Goal: Task Accomplishment & Management: Complete application form

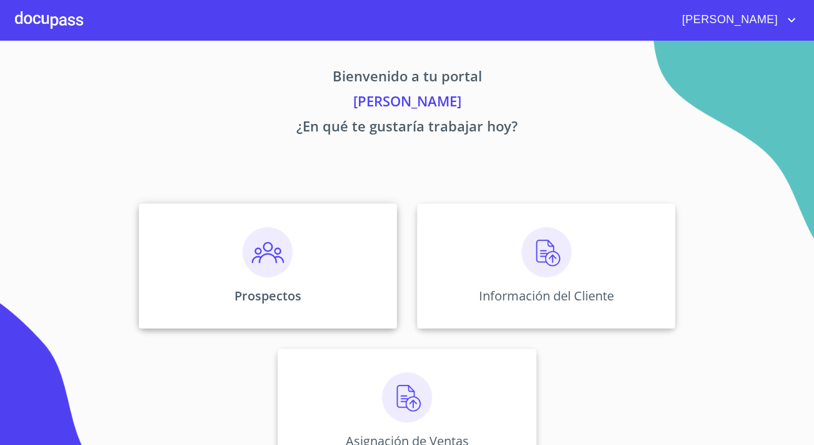
click at [296, 266] on div "Prospectos" at bounding box center [268, 265] width 258 height 125
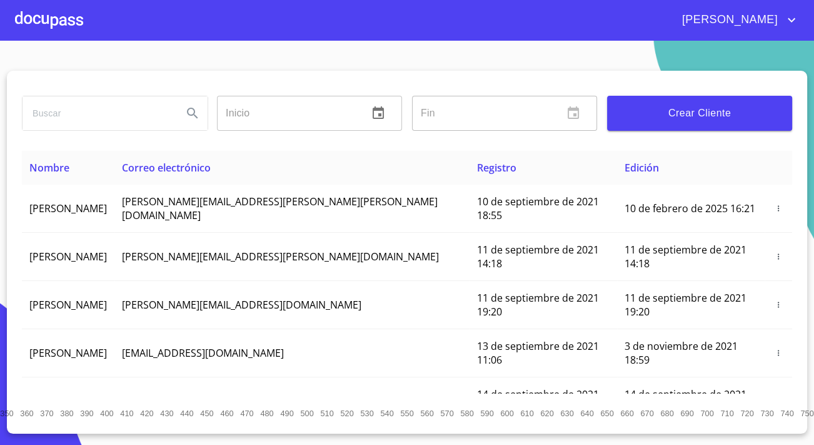
click at [653, 128] on button "Crear Cliente" at bounding box center [699, 113] width 185 height 35
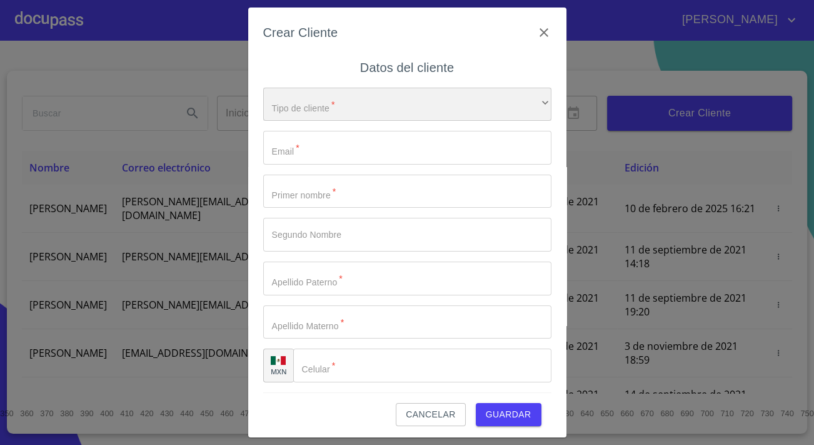
click at [390, 101] on div "​" at bounding box center [407, 105] width 288 height 34
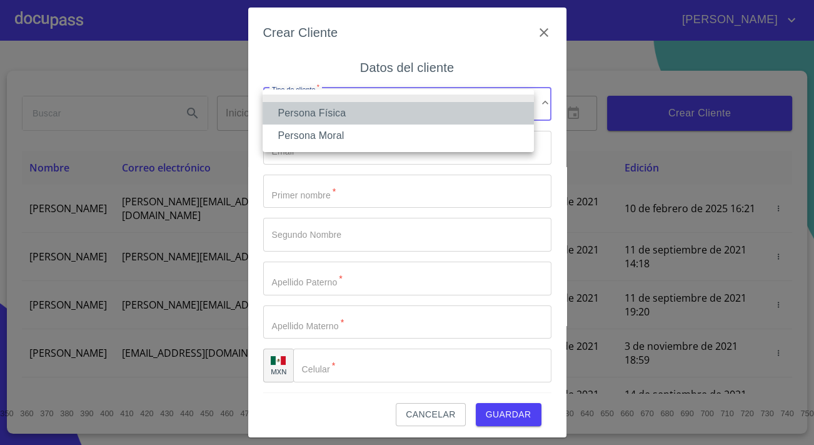
click at [326, 114] on li "Persona Física" at bounding box center [398, 113] width 271 height 23
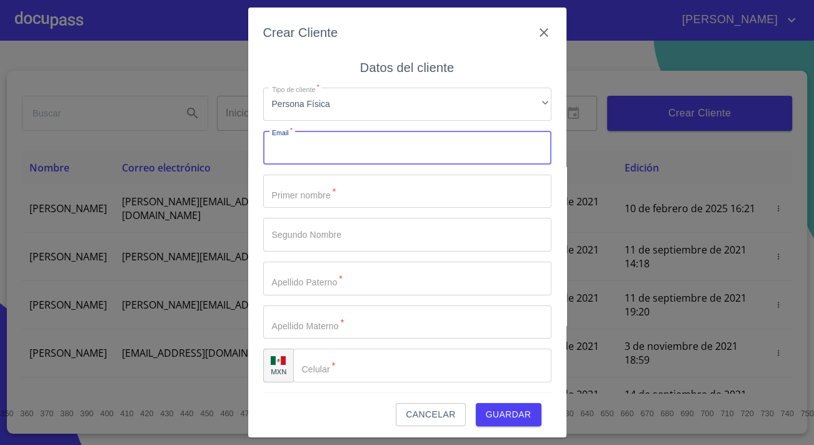
drag, startPoint x: 335, startPoint y: 145, endPoint x: 338, endPoint y: 152, distance: 7.6
click at [336, 150] on input "Tipo de cliente   *" at bounding box center [407, 148] width 288 height 34
type input "[EMAIL_ADDRESS][DOMAIN_NAME]"
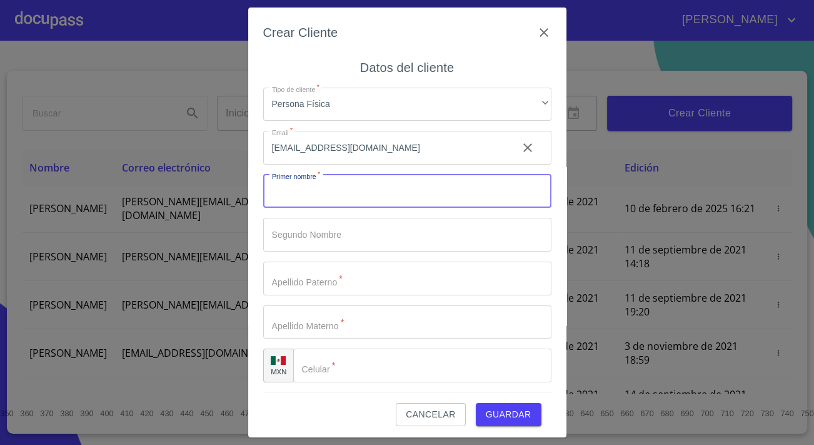
click at [325, 189] on input "Tipo de cliente   *" at bounding box center [407, 191] width 288 height 34
type input "[DEMOGRAPHIC_DATA]"
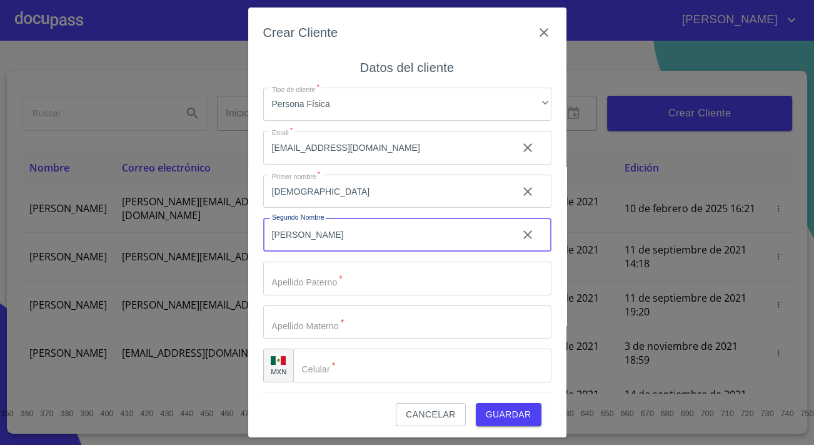
type input "[PERSON_NAME]"
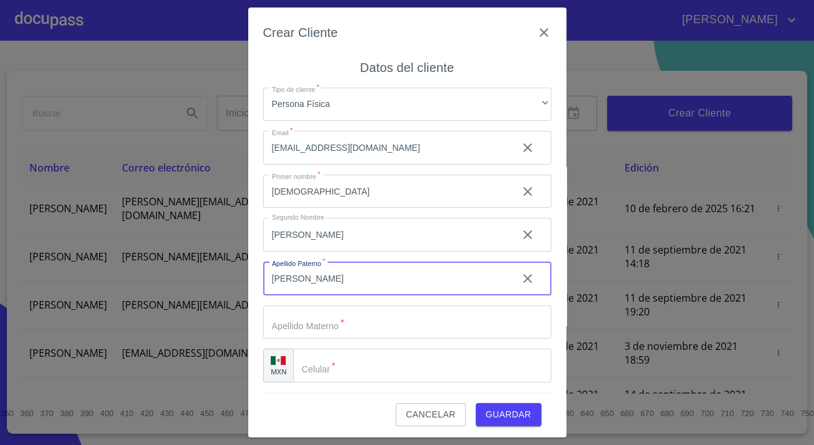
scroll to position [3, 0]
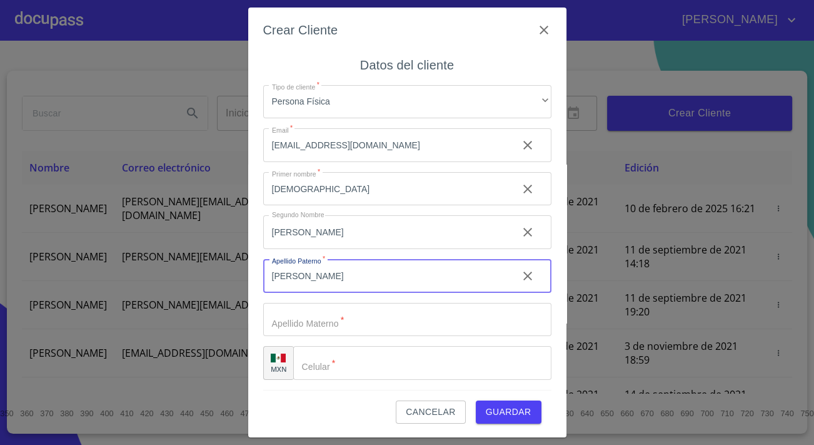
type input "[PERSON_NAME]"
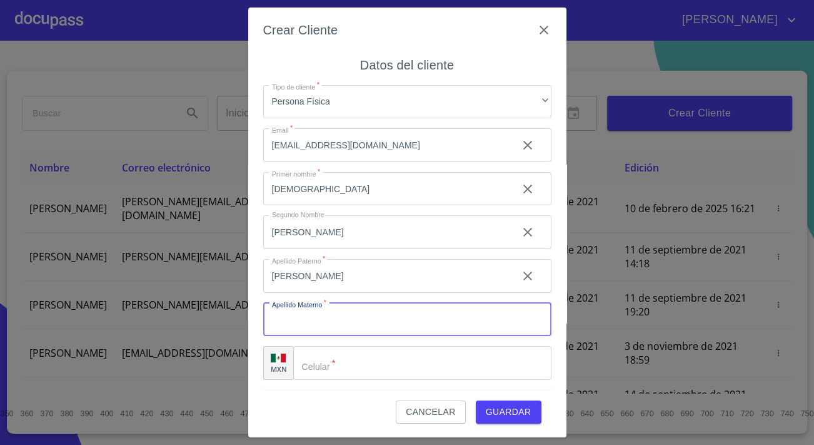
click at [271, 316] on input "Tipo de cliente   *" at bounding box center [407, 320] width 288 height 34
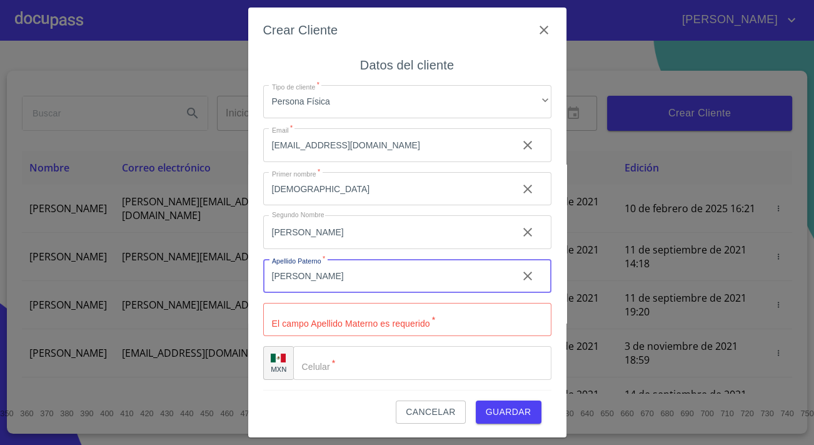
drag, startPoint x: 299, startPoint y: 281, endPoint x: 256, endPoint y: 286, distance: 43.5
click at [256, 286] on div "Crear Cliente Datos del cliente Tipo de cliente   * Persona Física ​ Email   * …" at bounding box center [407, 223] width 318 height 430
click at [298, 268] on input "[PERSON_NAME]" at bounding box center [385, 276] width 244 height 34
click at [271, 324] on input "Tipo de cliente   *" at bounding box center [407, 320] width 288 height 34
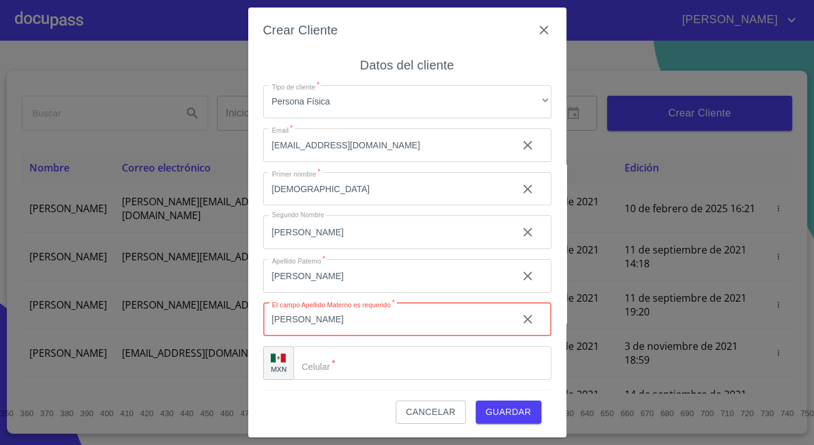
type input "[PERSON_NAME]"
click at [304, 272] on input "[PERSON_NAME]" at bounding box center [385, 276] width 244 height 34
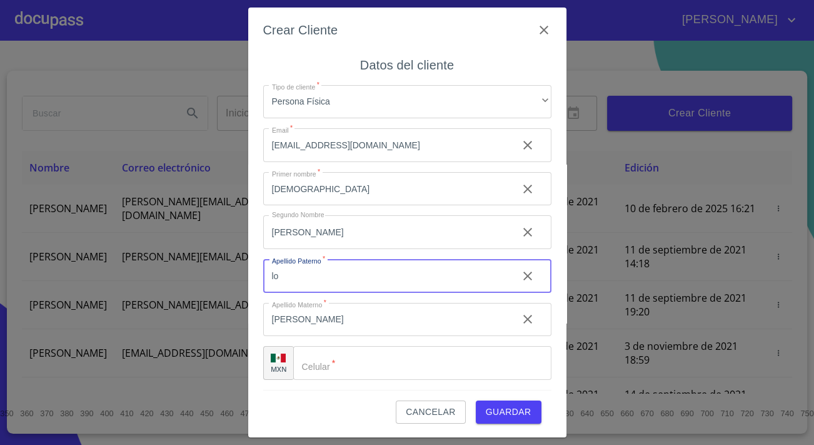
type input "l"
type input "[PERSON_NAME]"
click at [319, 226] on input "[PERSON_NAME]" at bounding box center [385, 232] width 244 height 34
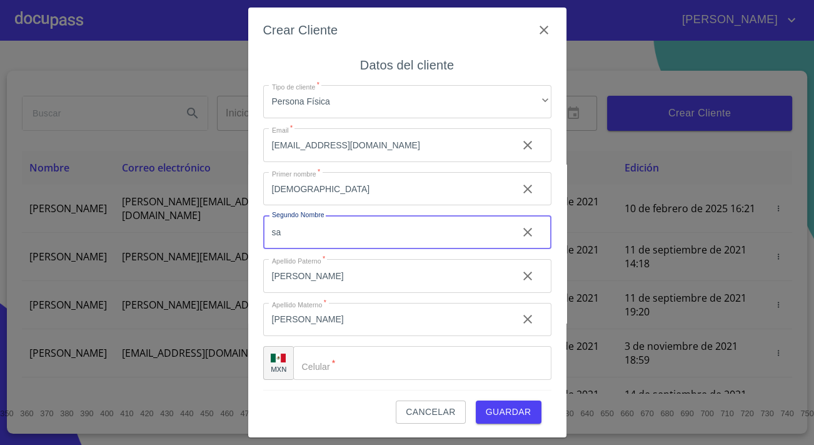
type input "s"
click at [394, 363] on input "Tipo de cliente   *" at bounding box center [422, 363] width 258 height 34
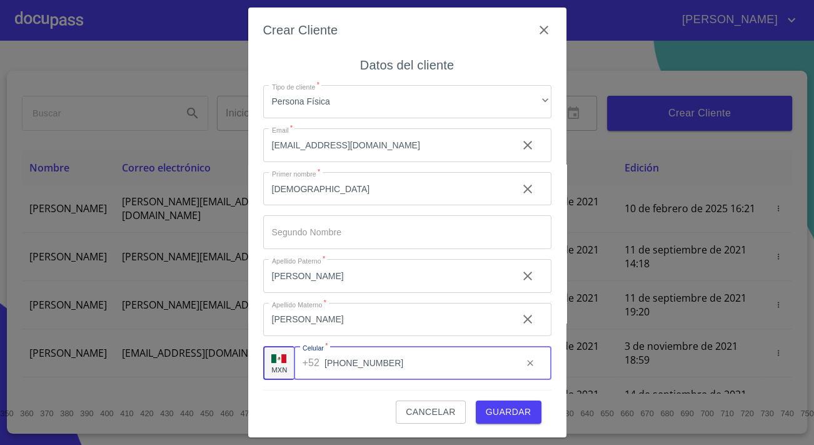
type input "[PHONE_NUMBER]"
click at [503, 402] on button "Guardar" at bounding box center [509, 411] width 66 height 23
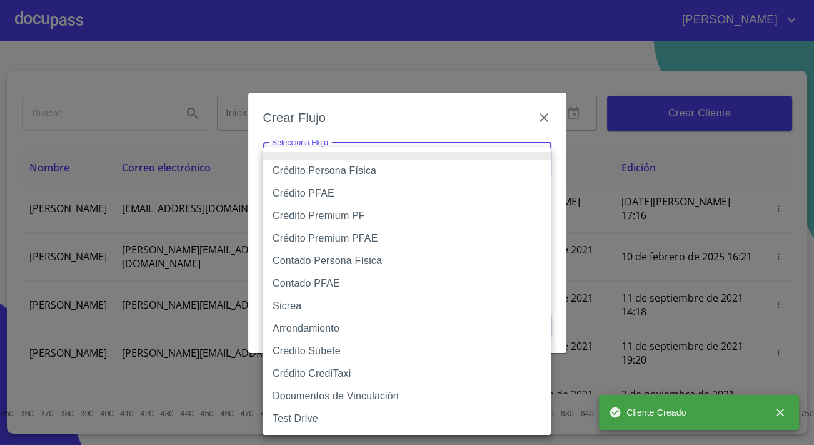
click at [436, 156] on body "[PERSON_NAME] ​ Fin ​ Crear Cliente Nombre Correo electrónico Registro Edición …" at bounding box center [407, 222] width 814 height 445
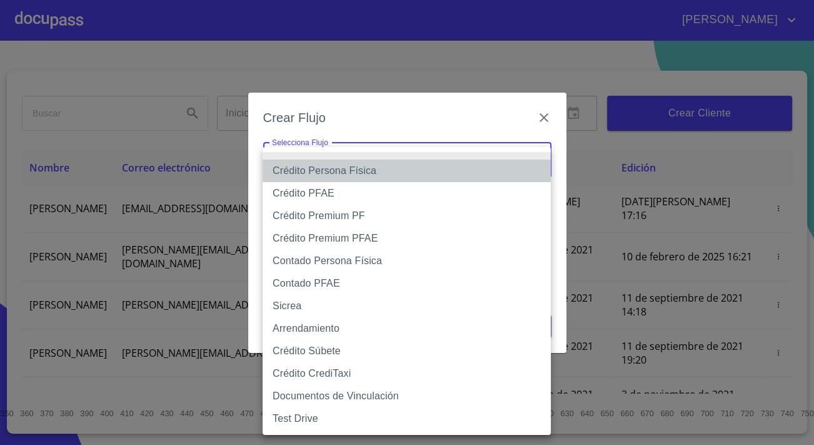
click at [318, 170] on li "Crédito Persona Física" at bounding box center [407, 170] width 288 height 23
type input "6009fb3c7d1714eb8809aa97"
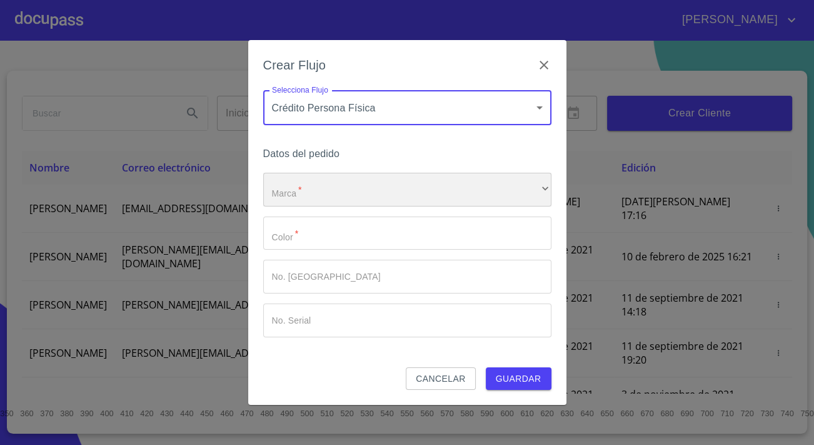
click at [316, 187] on div "​" at bounding box center [407, 190] width 288 height 34
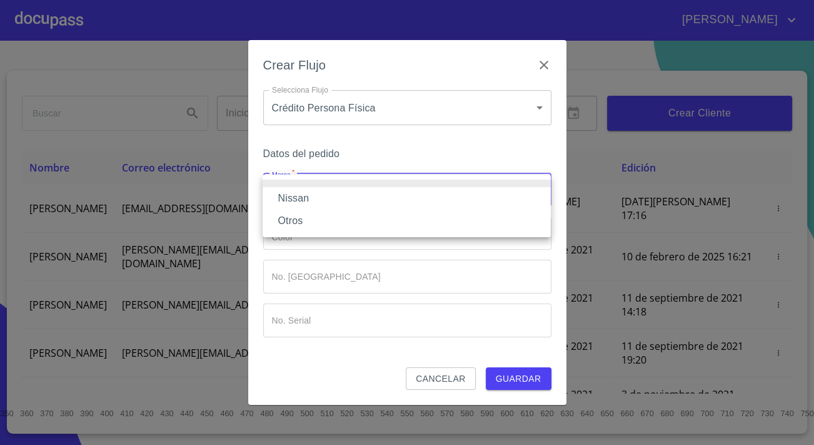
click at [313, 201] on li "Nissan" at bounding box center [407, 198] width 288 height 23
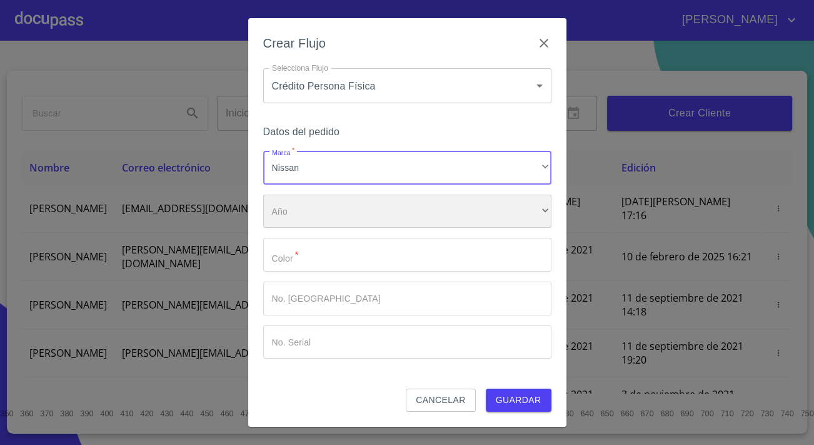
click at [308, 226] on div "​" at bounding box center [407, 211] width 288 height 34
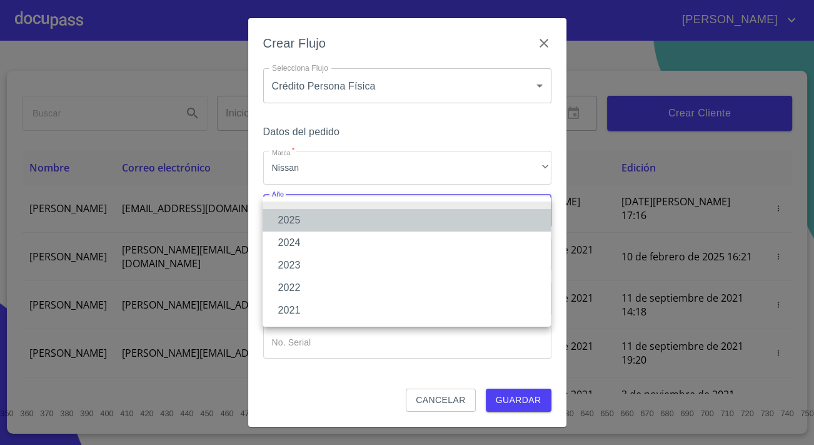
click at [308, 219] on li "2025" at bounding box center [407, 220] width 288 height 23
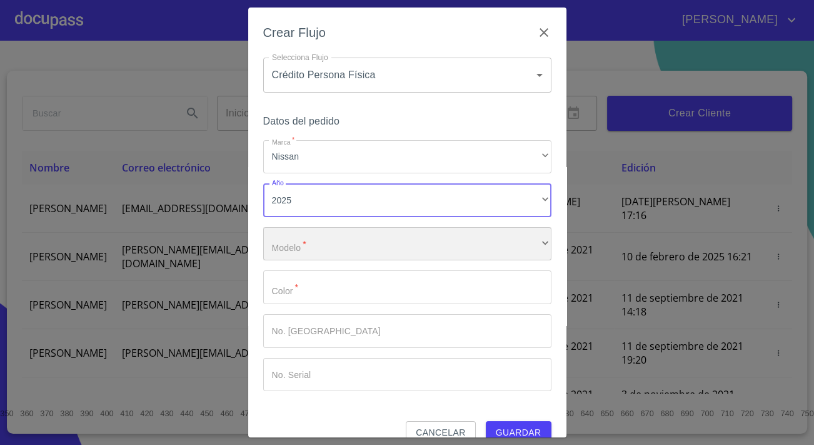
click at [302, 234] on div "​" at bounding box center [407, 244] width 288 height 34
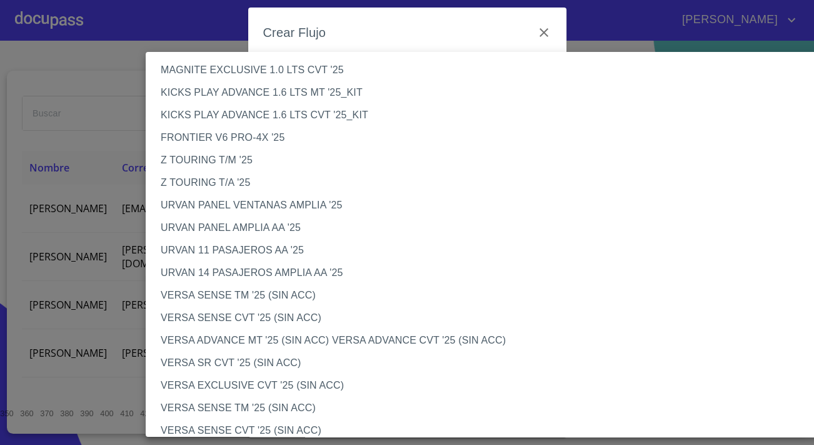
scroll to position [227, 0]
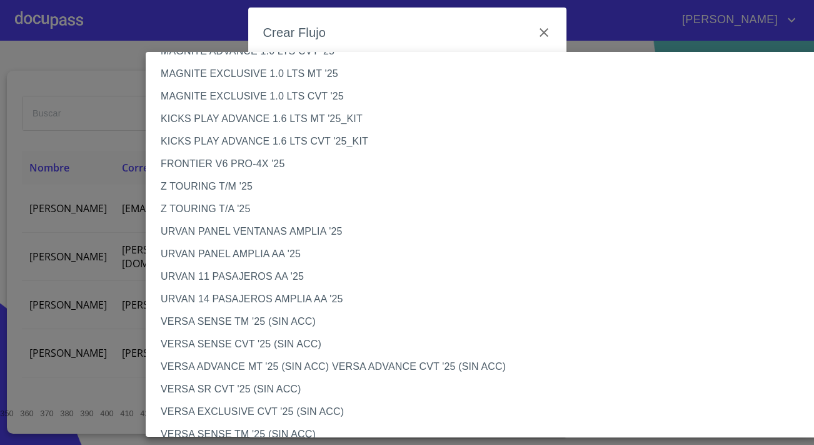
click at [199, 316] on li "VERSA SENSE TM '25 (SIN ACC)" at bounding box center [494, 321] width 697 height 23
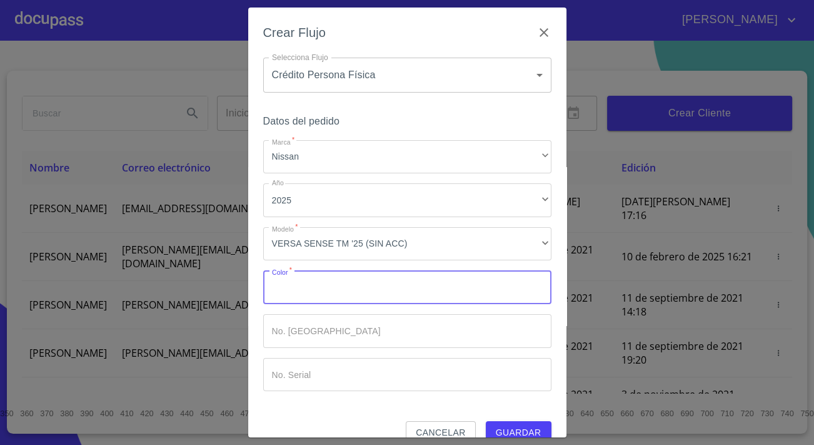
click at [311, 286] on input "Marca   *" at bounding box center [407, 287] width 288 height 34
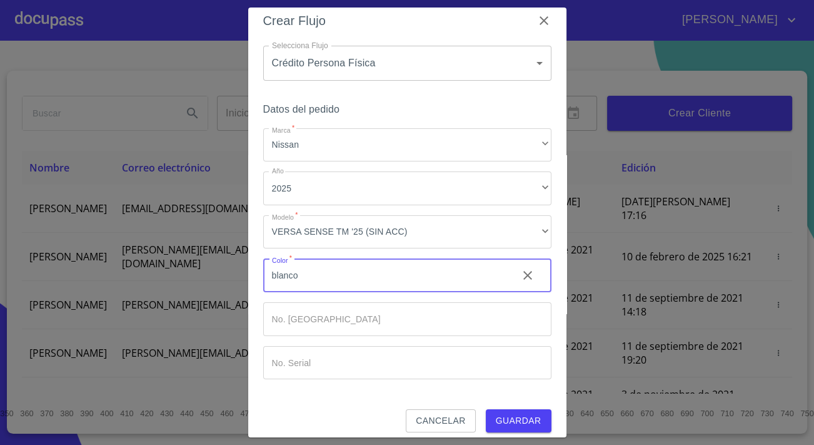
scroll to position [21, 0]
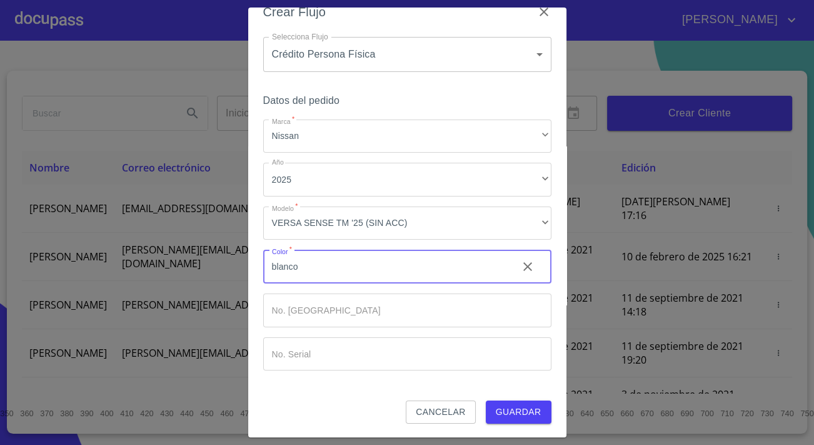
type input "blanco"
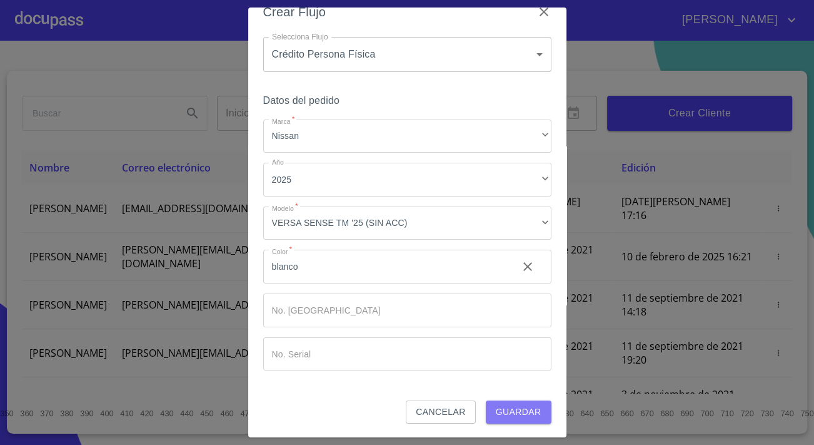
click at [524, 401] on button "Guardar" at bounding box center [519, 411] width 66 height 23
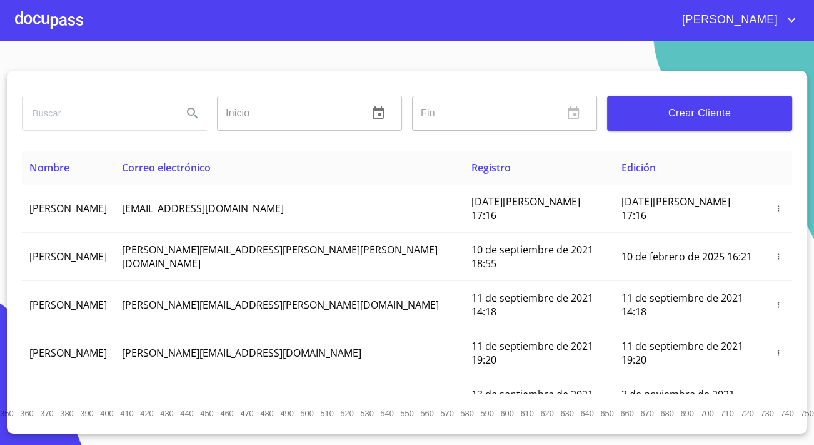
click at [63, 18] on div at bounding box center [49, 20] width 68 height 40
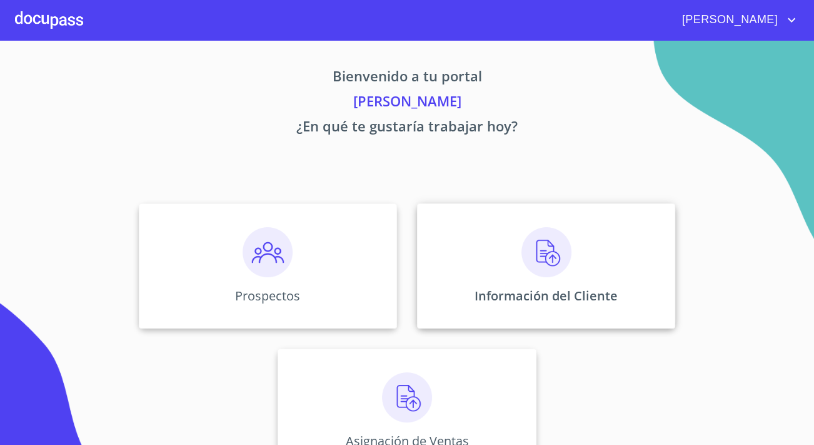
click at [528, 299] on p "Información del Cliente" at bounding box center [546, 295] width 143 height 17
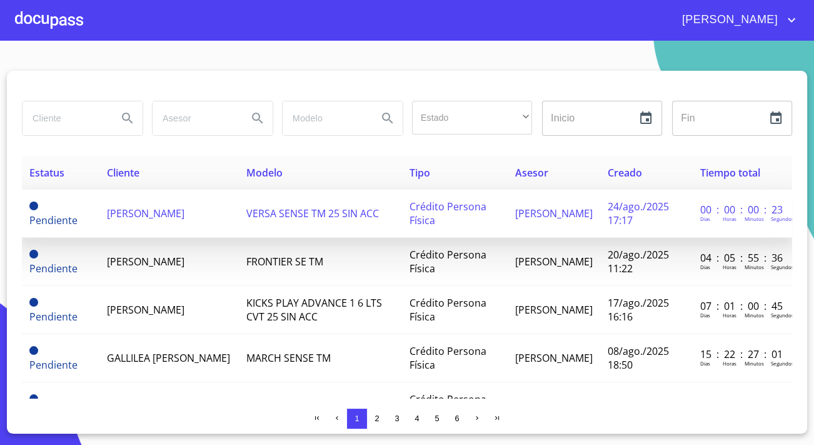
click at [107, 209] on span "[PERSON_NAME]" at bounding box center [146, 213] width 78 height 14
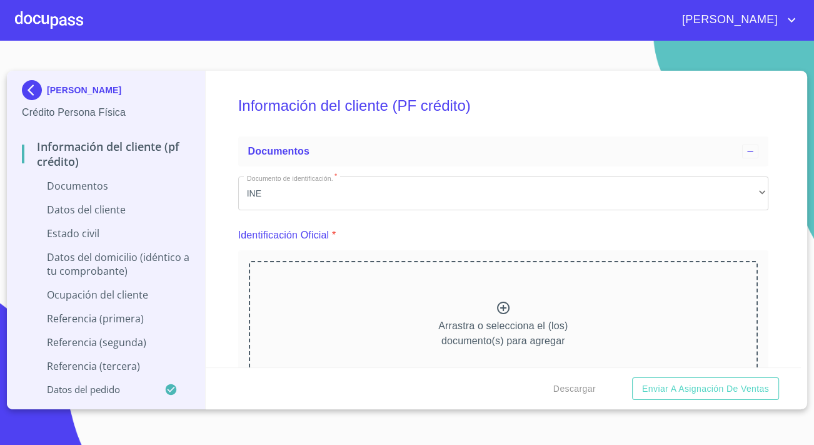
click at [479, 314] on div "Arrastra o selecciona el (los) documento(s) para agregar" at bounding box center [503, 325] width 509 height 128
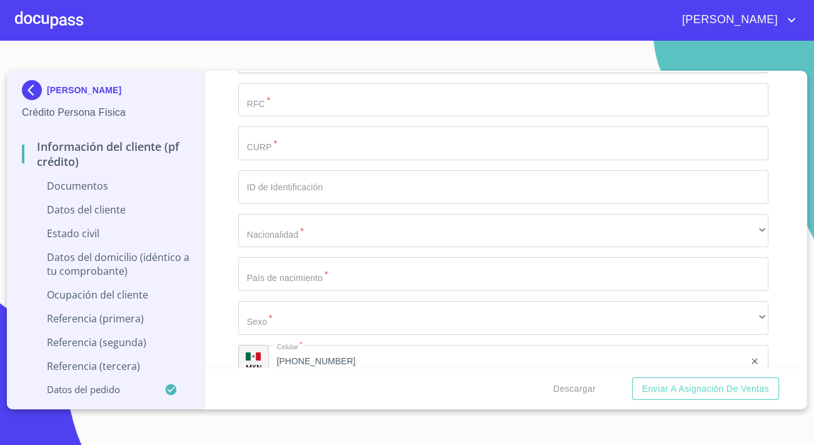
scroll to position [2046, 0]
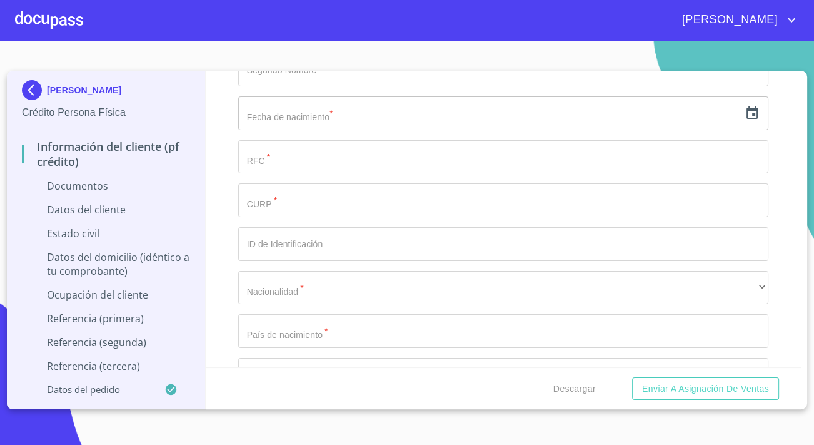
click at [325, 251] on input "Documento de identificación.   *" at bounding box center [503, 244] width 530 height 34
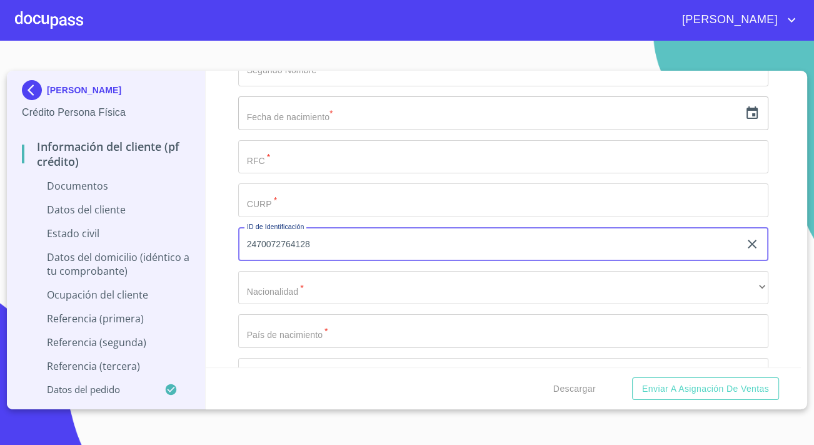
type input "2470072764128"
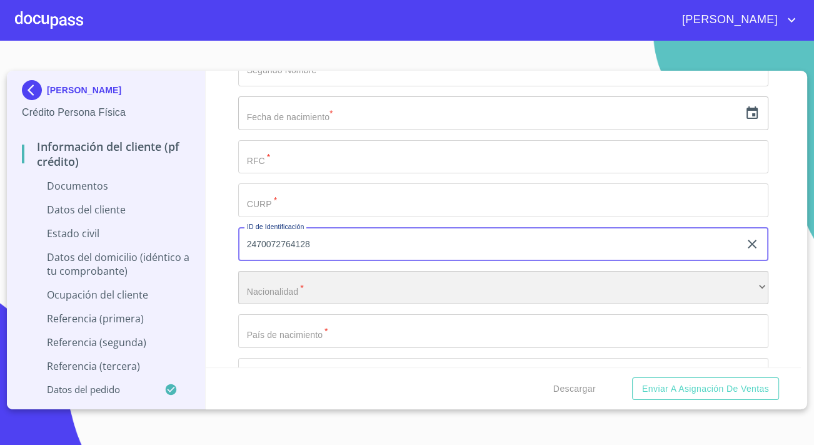
click at [250, 280] on div "​" at bounding box center [503, 288] width 530 height 34
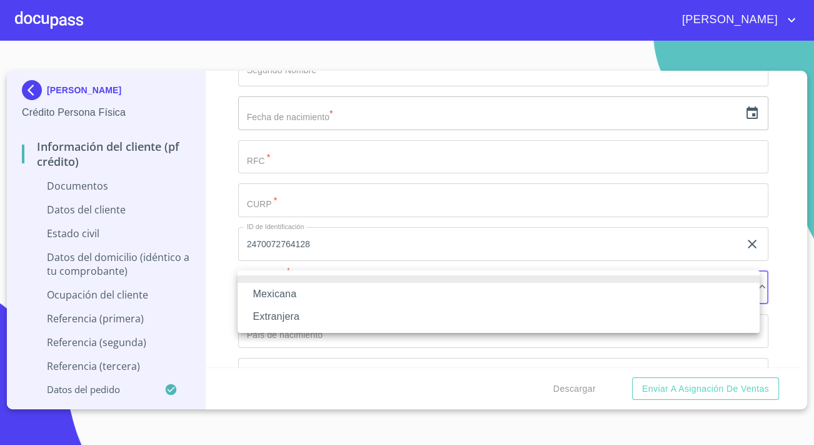
click at [268, 295] on li "Mexicana" at bounding box center [499, 294] width 522 height 23
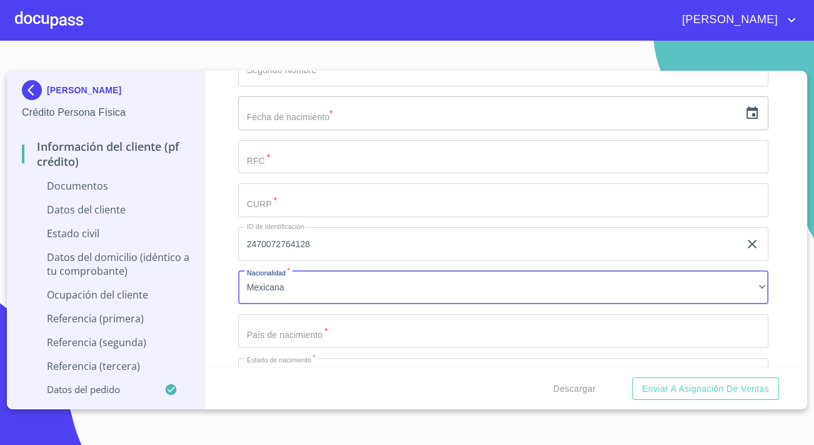
click at [253, 201] on input "Documento de identificación.   *" at bounding box center [503, 200] width 530 height 34
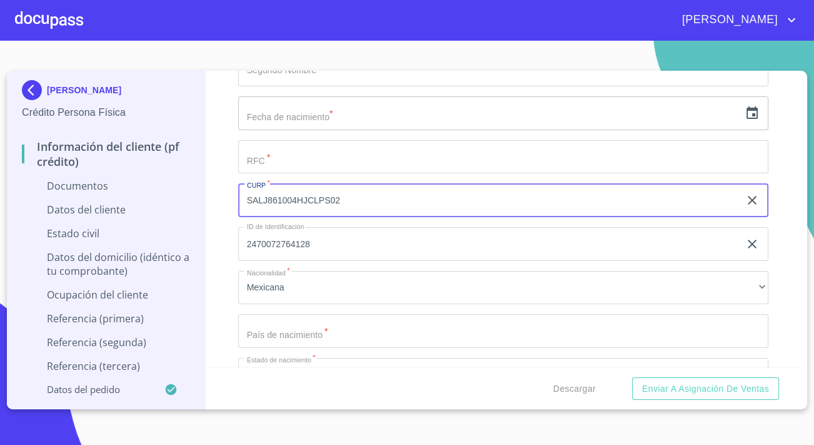
type input "SALJ861004HJCLPS02"
click at [287, 337] on input "Documento de identificación.   *" at bounding box center [503, 331] width 530 height 34
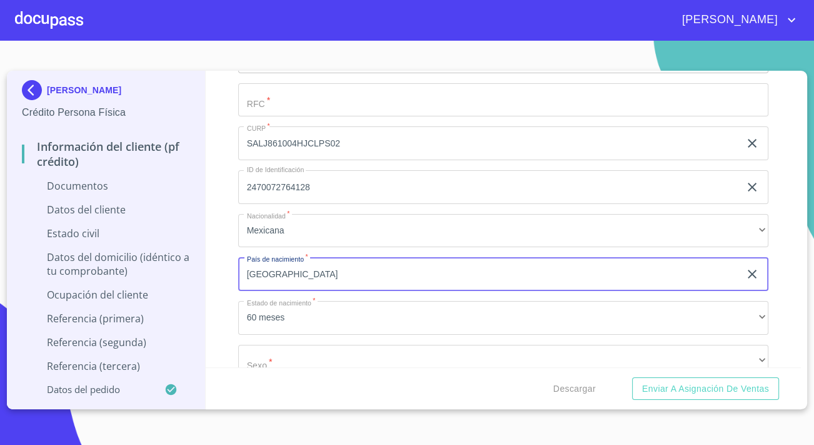
scroll to position [2160, 0]
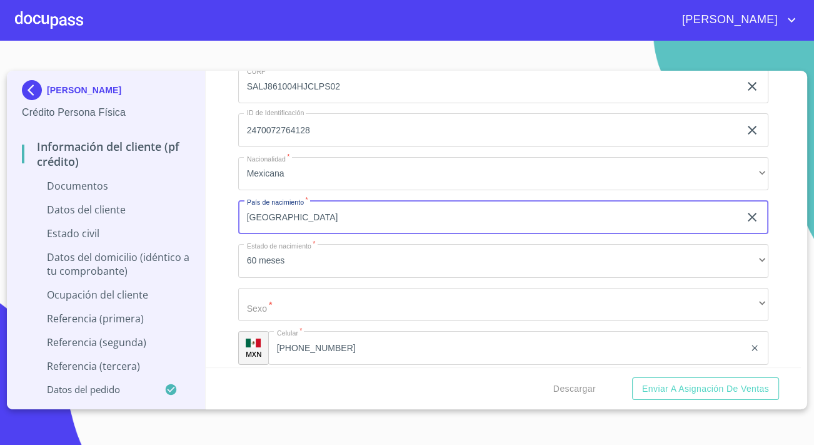
type input "[GEOGRAPHIC_DATA]"
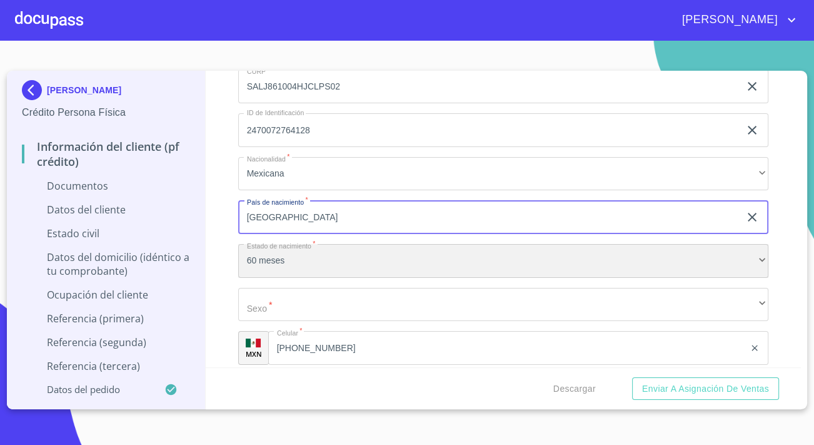
click at [282, 254] on div "60 meses" at bounding box center [503, 261] width 530 height 34
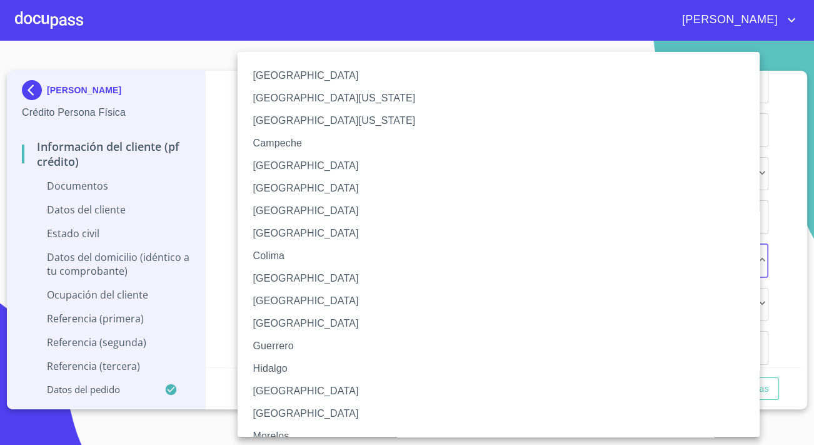
click at [282, 387] on li "[GEOGRAPHIC_DATA]" at bounding box center [503, 391] width 531 height 23
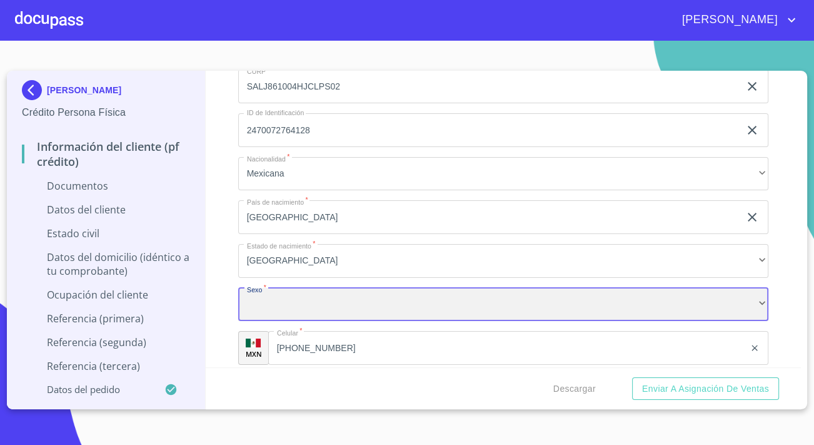
click at [282, 306] on div "​" at bounding box center [503, 305] width 530 height 34
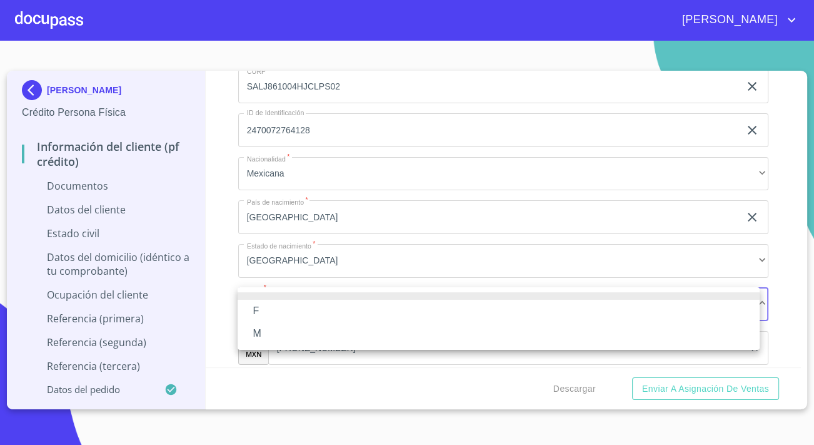
click at [260, 331] on li "M" at bounding box center [499, 333] width 522 height 23
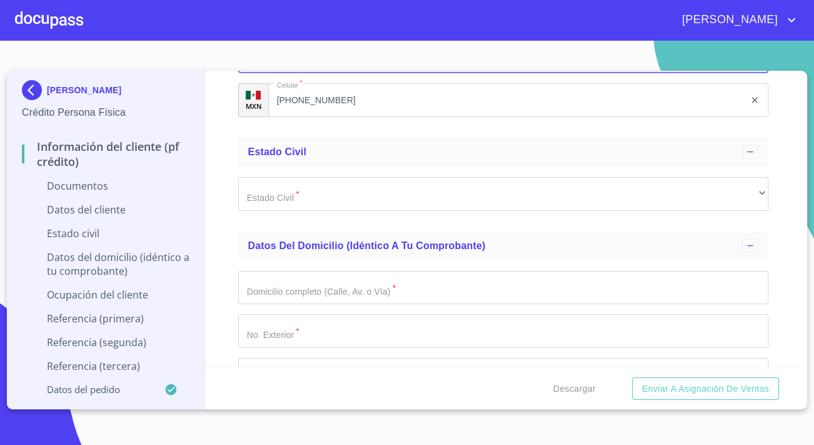
scroll to position [2444, 0]
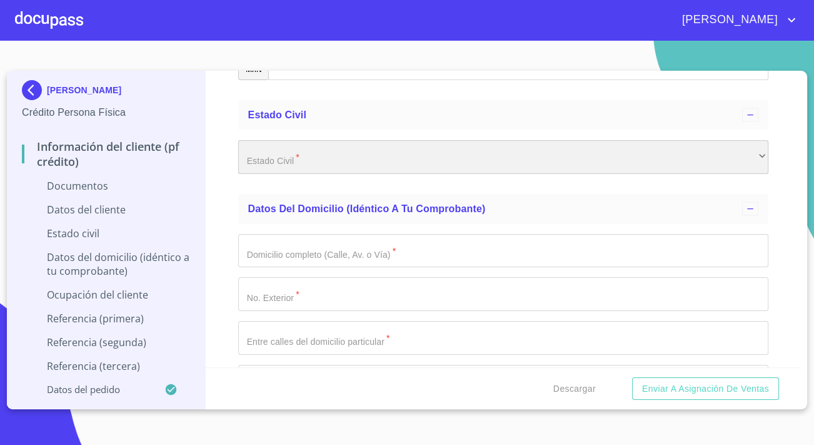
click at [330, 160] on div "​" at bounding box center [503, 157] width 530 height 34
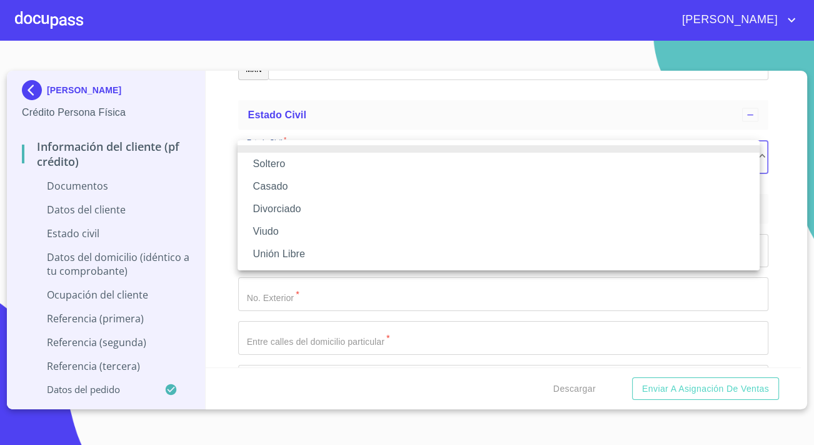
click at [281, 244] on li "Unión Libre" at bounding box center [499, 254] width 522 height 23
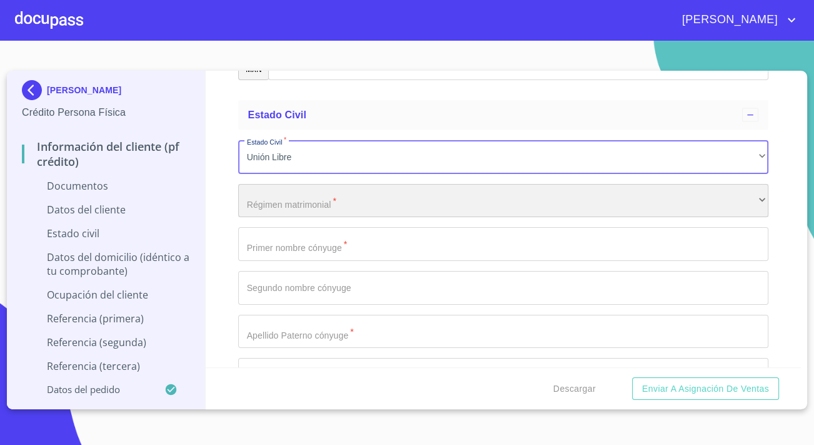
click at [274, 200] on div "​" at bounding box center [503, 201] width 530 height 34
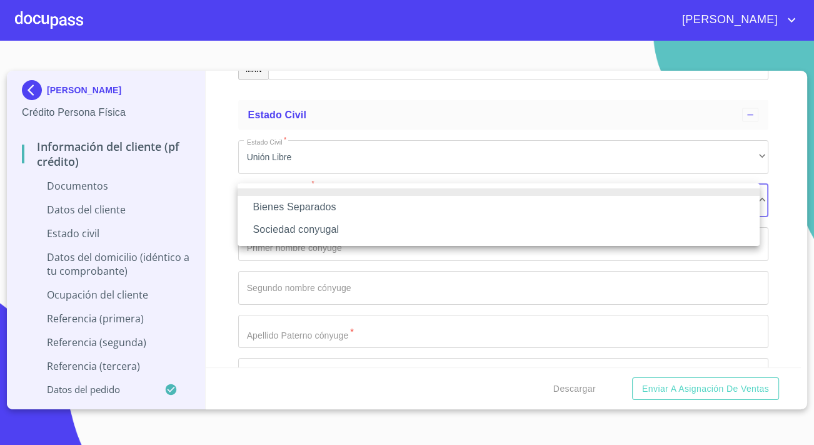
click at [301, 227] on li "Sociedad conyugal" at bounding box center [499, 229] width 522 height 23
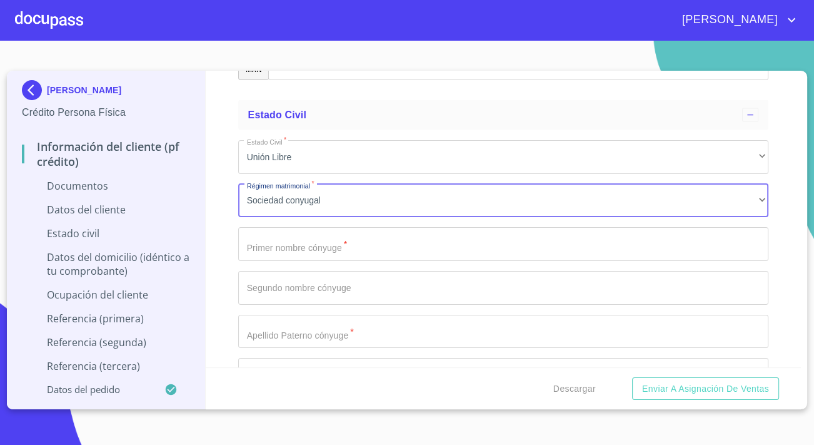
click at [307, 236] on input "Documento de identificación.   *" at bounding box center [503, 244] width 530 height 34
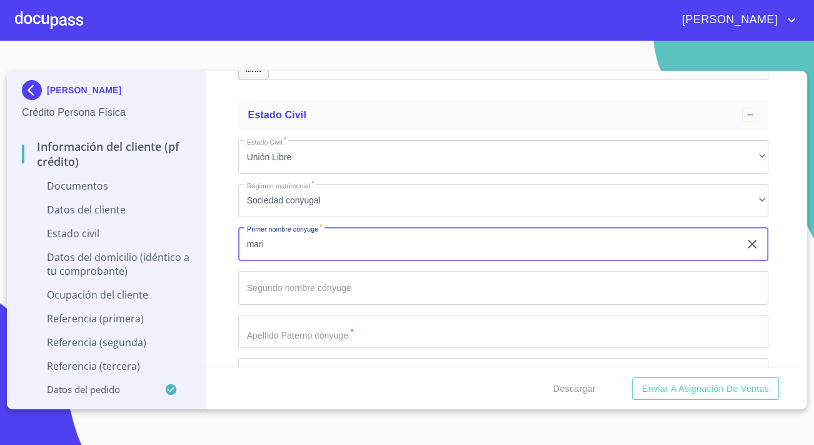
type input "mari"
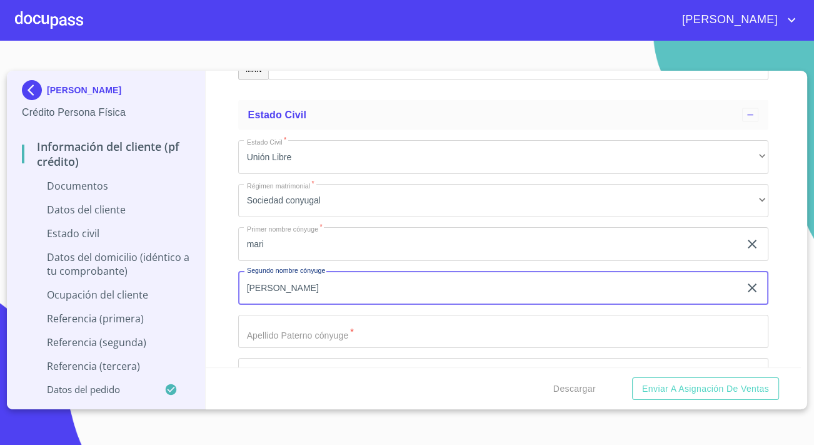
type input "[PERSON_NAME]"
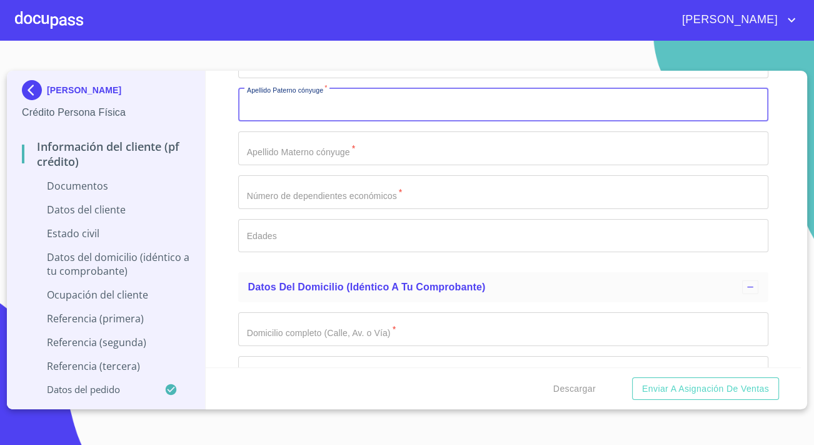
scroll to position [2671, 0]
type input "[PERSON_NAME]"
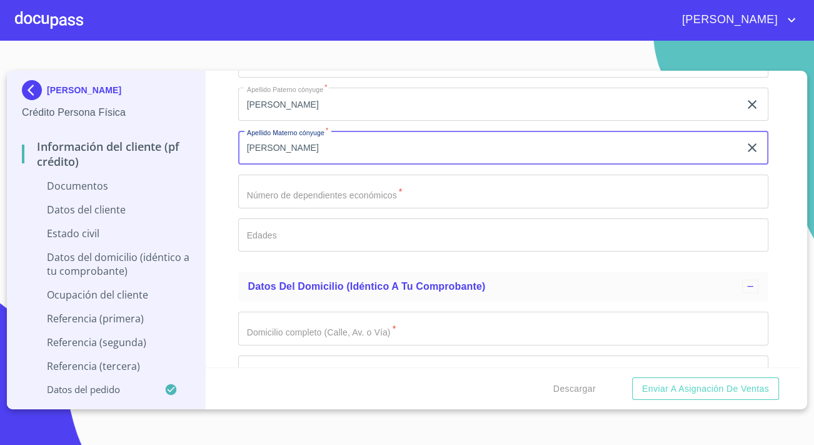
type input "[PERSON_NAME]"
drag, startPoint x: 578, startPoint y: 193, endPoint x: 538, endPoint y: 183, distance: 41.2
click at [577, 193] on input "Documento de identificación.   *" at bounding box center [503, 191] width 530 height 34
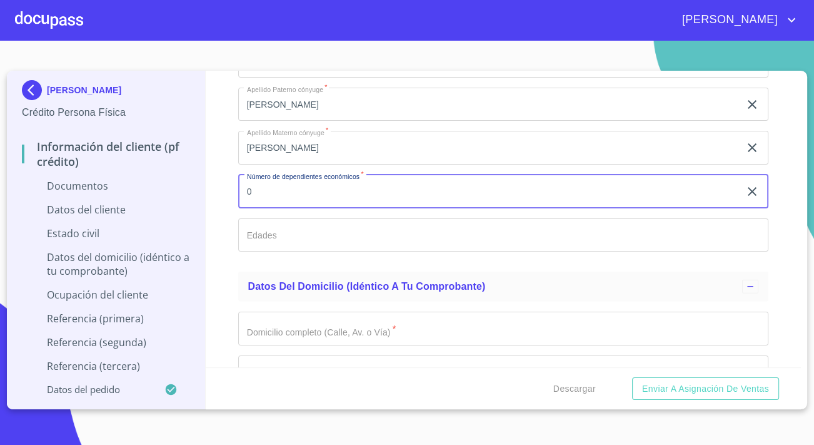
type input "0"
click at [211, 331] on div "Información del cliente (PF crédito) Documentos Documento de identificación.   …" at bounding box center [504, 219] width 596 height 296
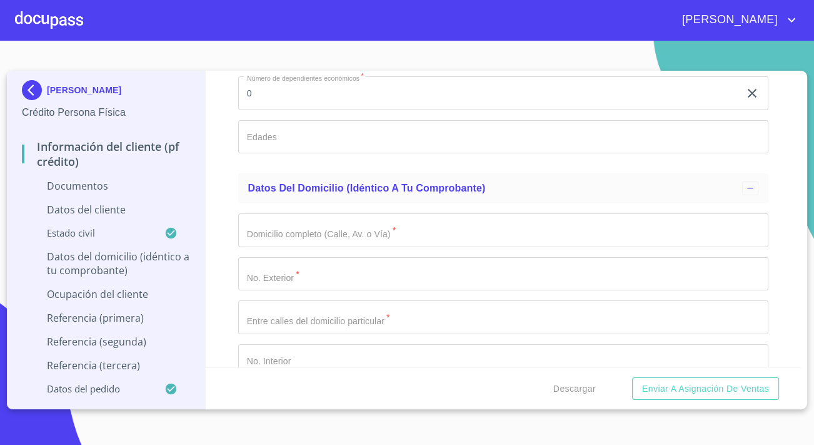
scroll to position [2785, 0]
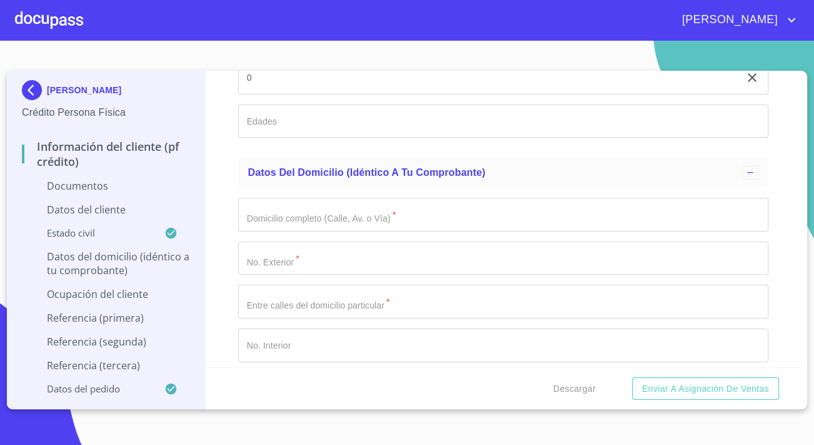
click at [260, 215] on input "Documento de identificación.   *" at bounding box center [503, 215] width 530 height 34
type input "[PERSON_NAME]"
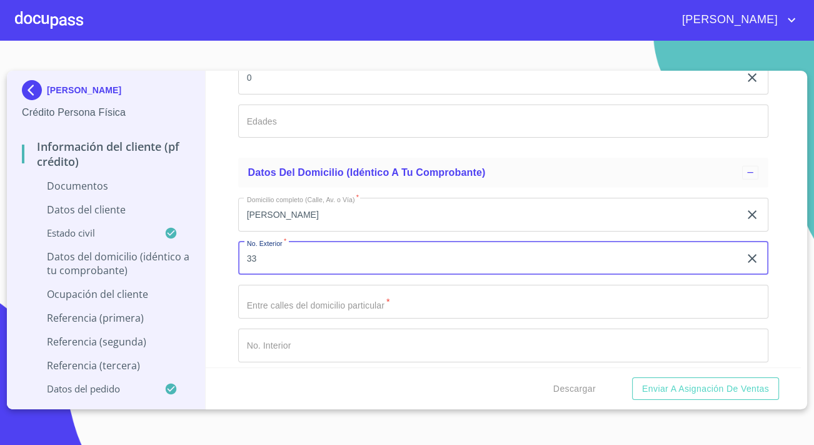
type input "33"
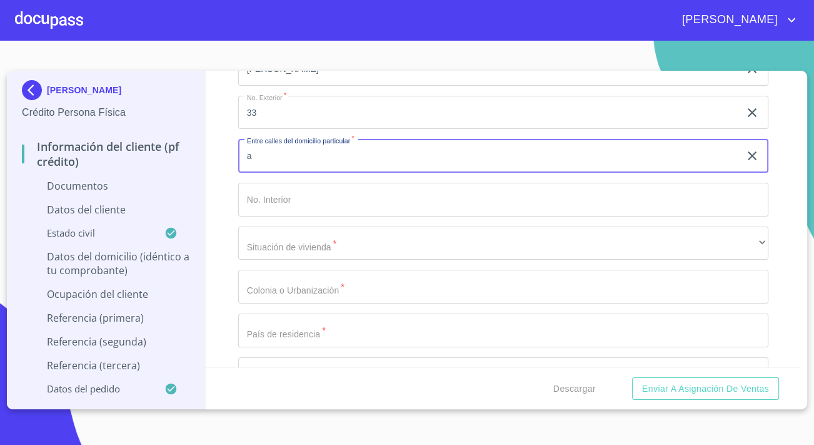
scroll to position [2956, 0]
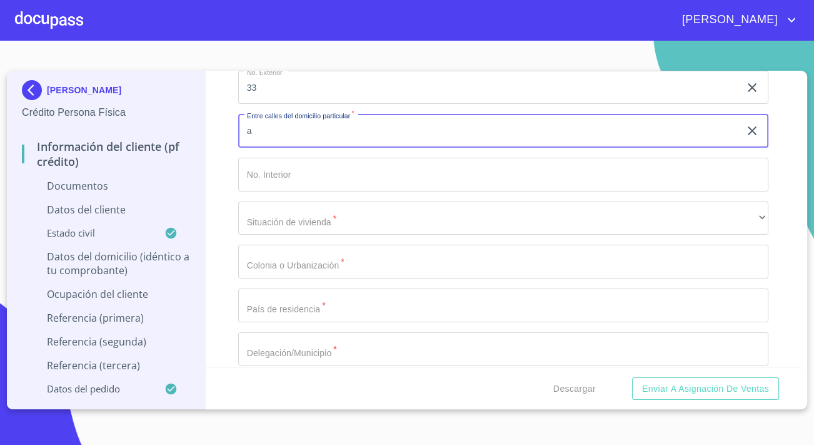
type input "a"
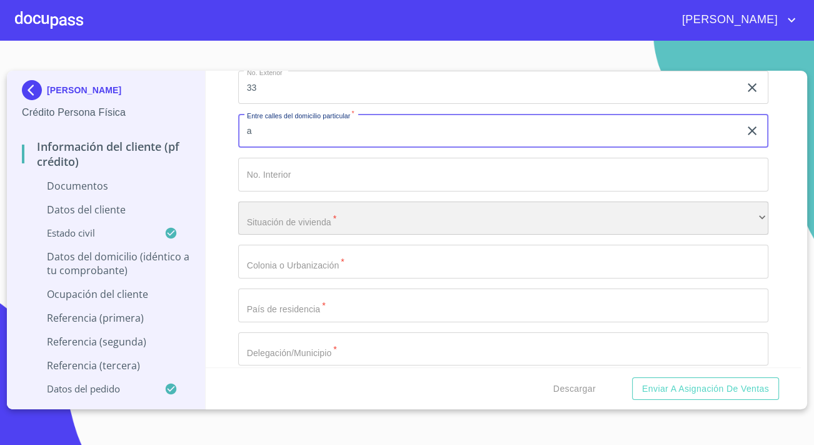
click at [268, 211] on div "​" at bounding box center [503, 218] width 530 height 34
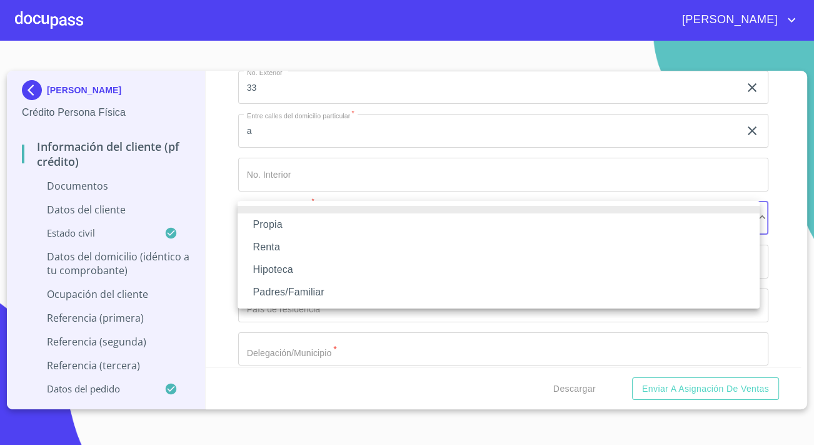
click at [285, 226] on li "Propia" at bounding box center [499, 224] width 522 height 23
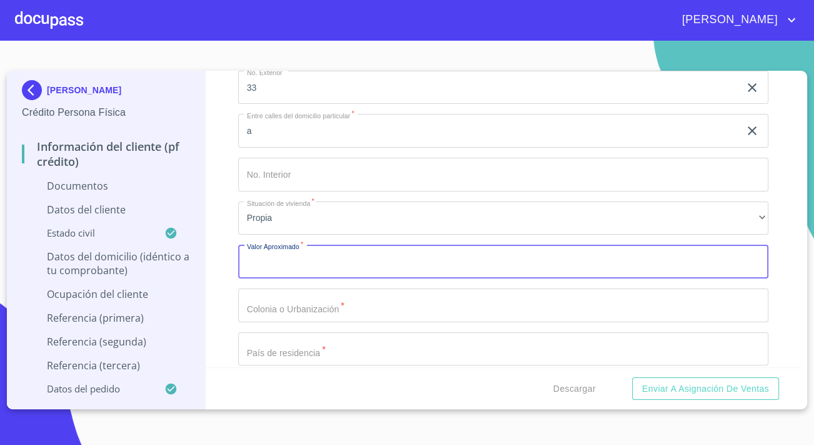
click at [326, 304] on input "Documento de identificación.   *" at bounding box center [503, 305] width 530 height 34
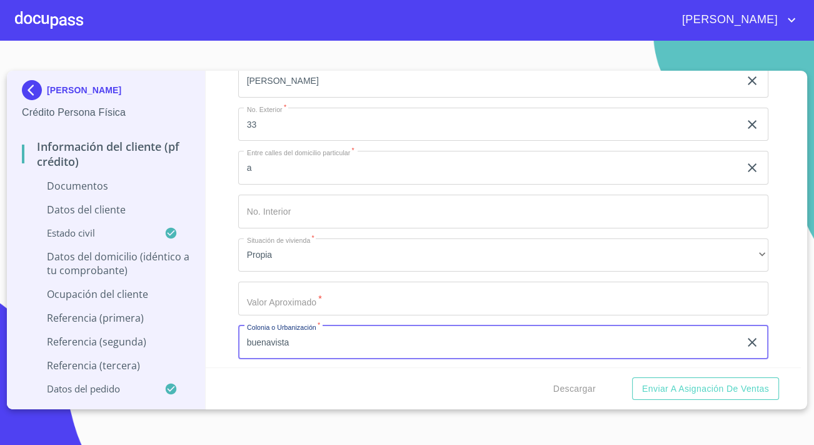
scroll to position [2899, 0]
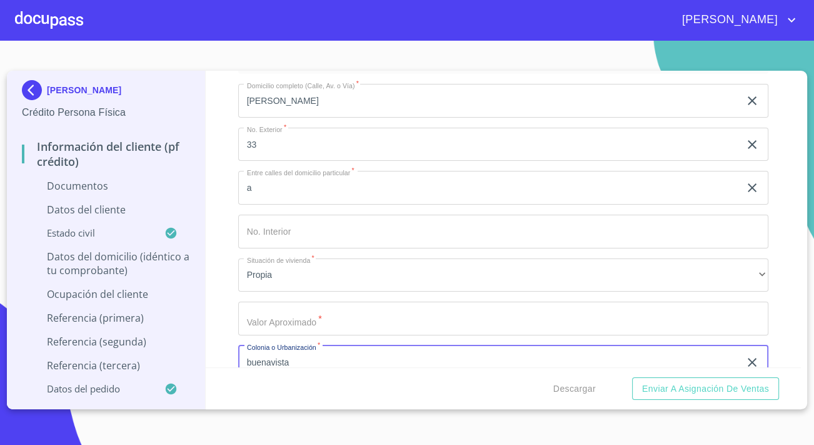
type input "buenavista"
click at [299, 315] on input "Documento de identificación.   *" at bounding box center [503, 318] width 530 height 34
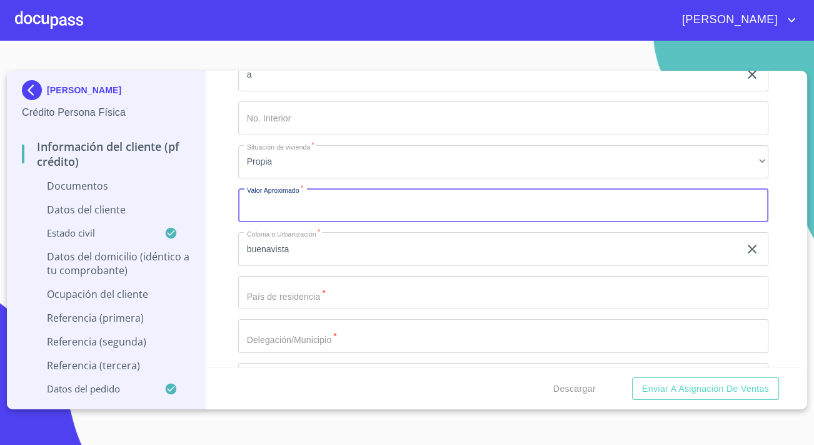
scroll to position [3012, 0]
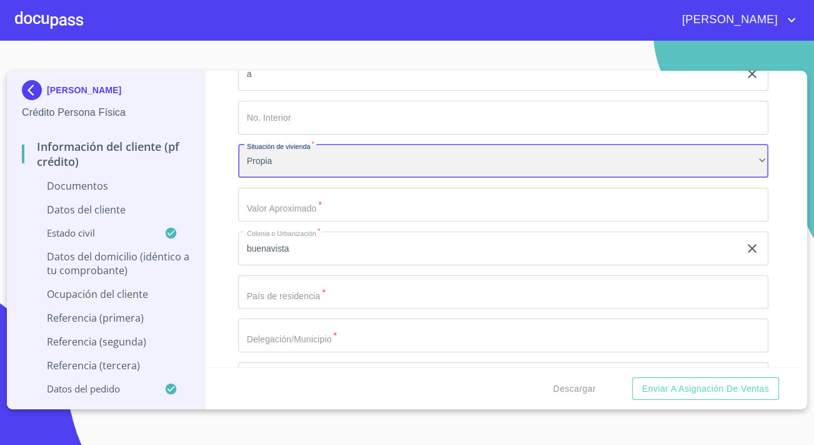
click at [304, 166] on div "Propia" at bounding box center [503, 161] width 530 height 34
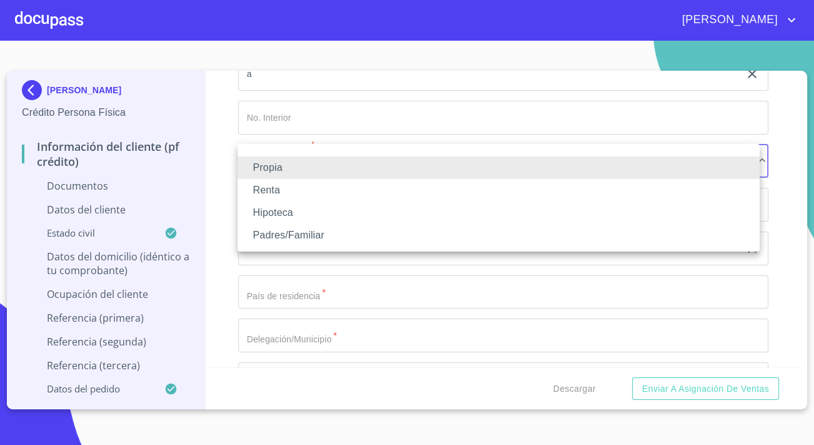
click at [289, 233] on li "Padres/Familiar" at bounding box center [499, 235] width 522 height 23
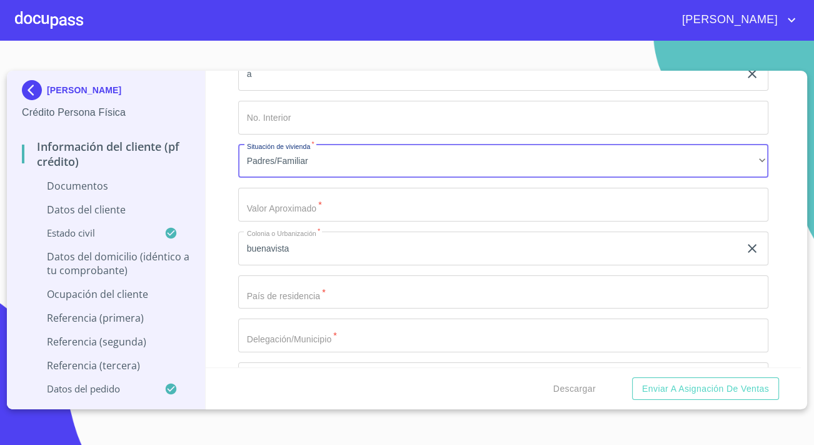
click at [280, 208] on input "Documento de identificación.   *" at bounding box center [503, 205] width 530 height 34
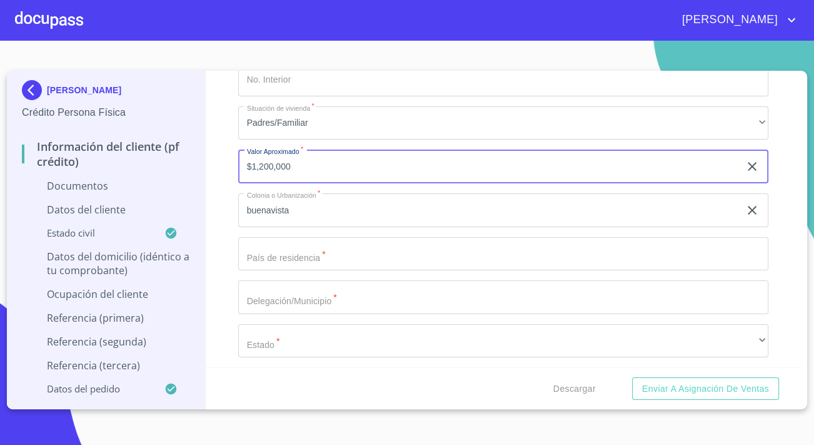
scroll to position [3069, 0]
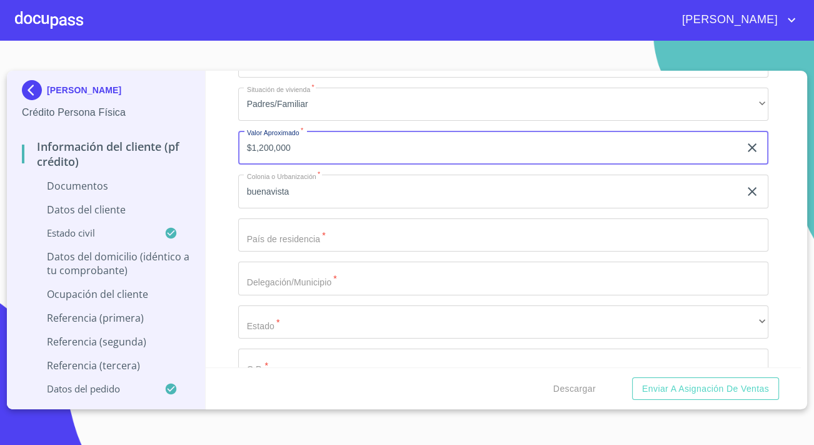
type input "$1,200,000"
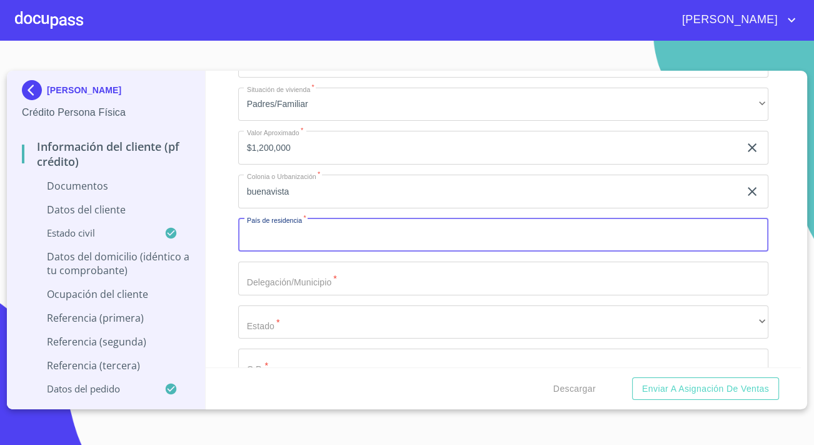
click at [287, 231] on input "Documento de identificación.   *" at bounding box center [503, 235] width 530 height 34
type input "[GEOGRAPHIC_DATA]"
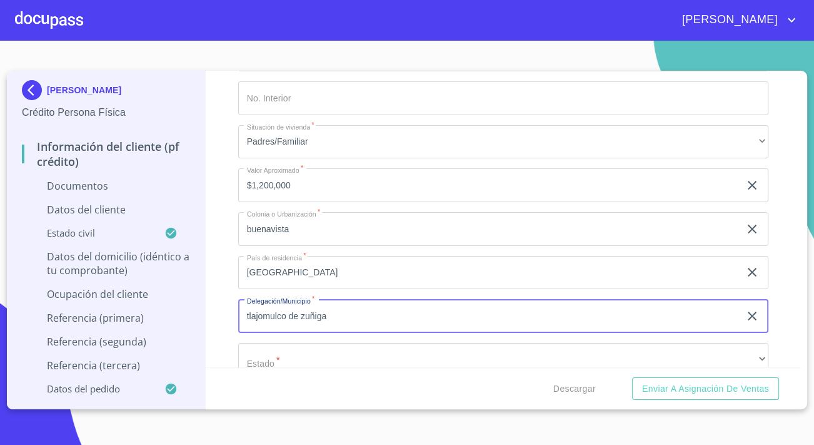
scroll to position [3012, 0]
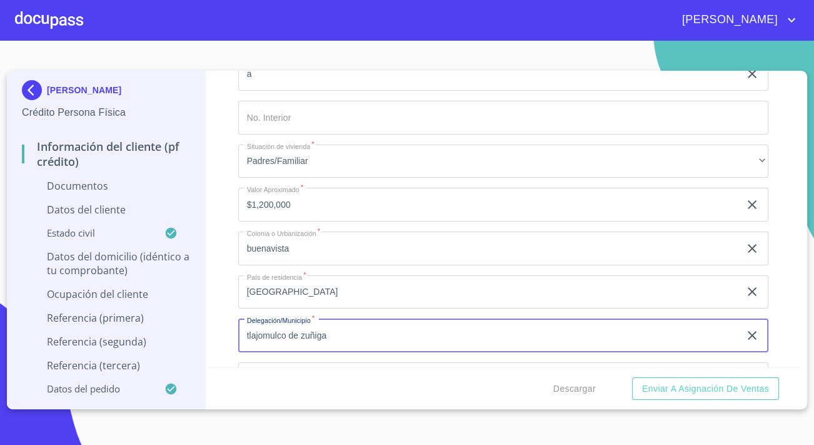
type input "tlajomulco de zuñiga"
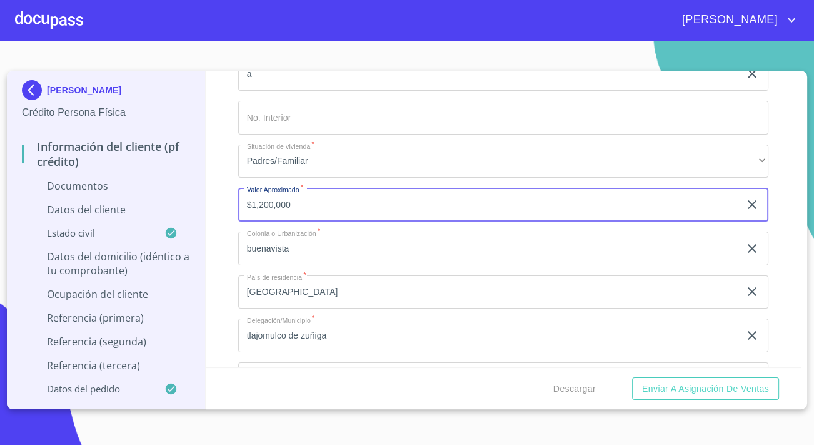
drag, startPoint x: 312, startPoint y: 198, endPoint x: 138, endPoint y: 201, distance: 173.8
click at [139, 201] on div "[PERSON_NAME] Persona Física Información del cliente (PF crédito) Documentos Da…" at bounding box center [404, 240] width 794 height 338
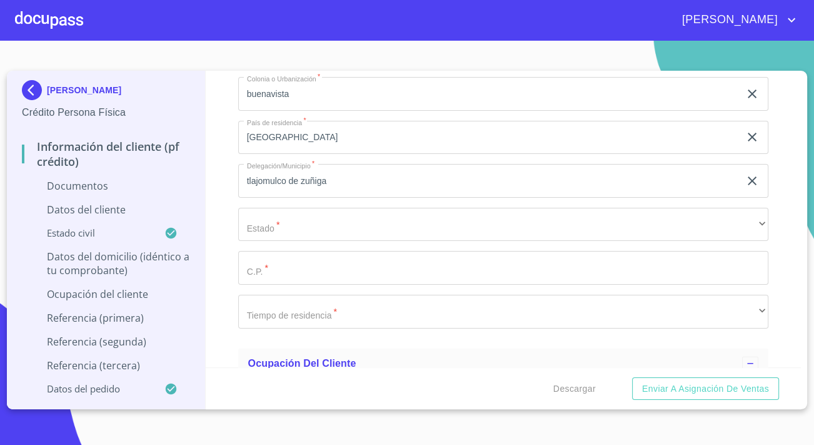
scroll to position [3182, 0]
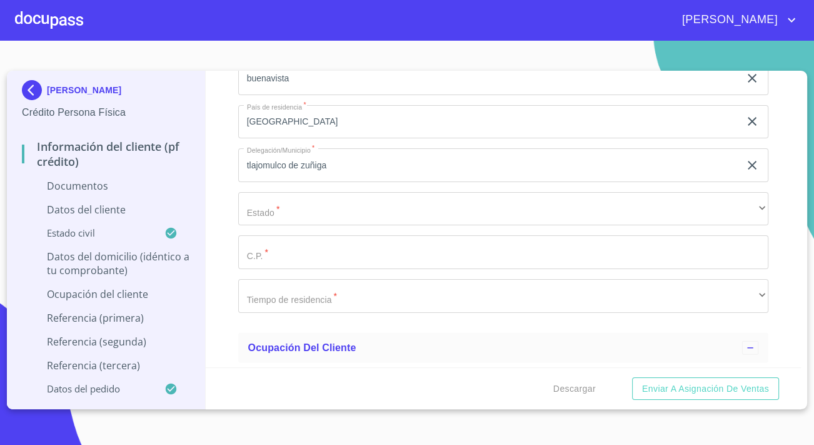
type input "$800,000"
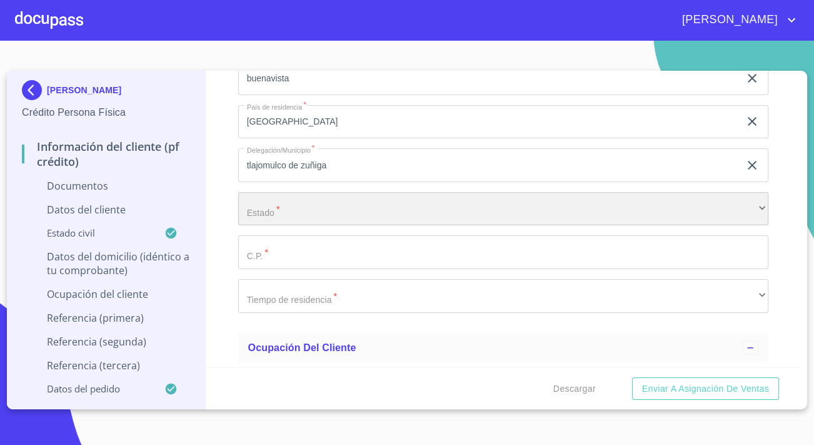
click at [268, 213] on div "​" at bounding box center [503, 209] width 530 height 34
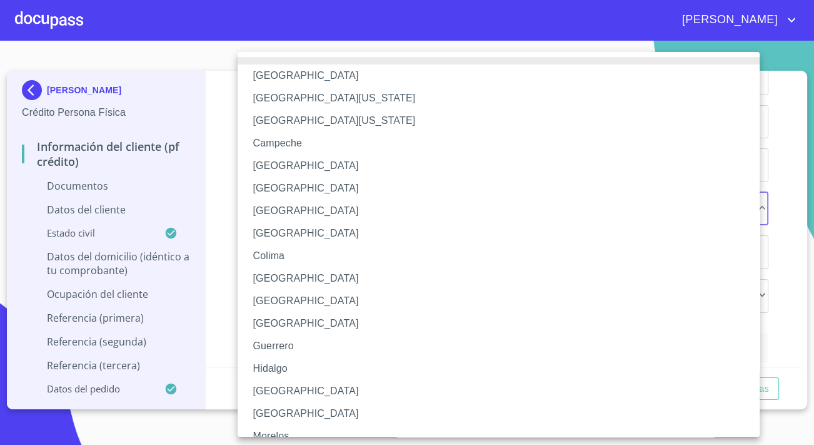
click at [279, 385] on li "[GEOGRAPHIC_DATA]" at bounding box center [503, 391] width 531 height 23
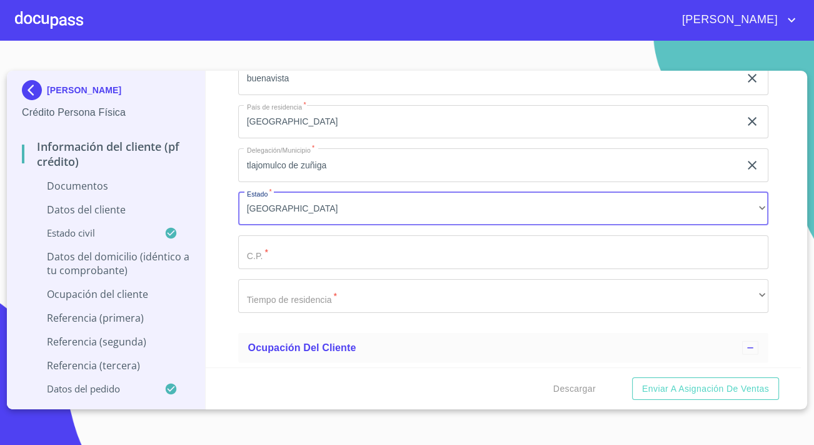
click at [283, 251] on input "Documento de identificación.   *" at bounding box center [503, 252] width 530 height 34
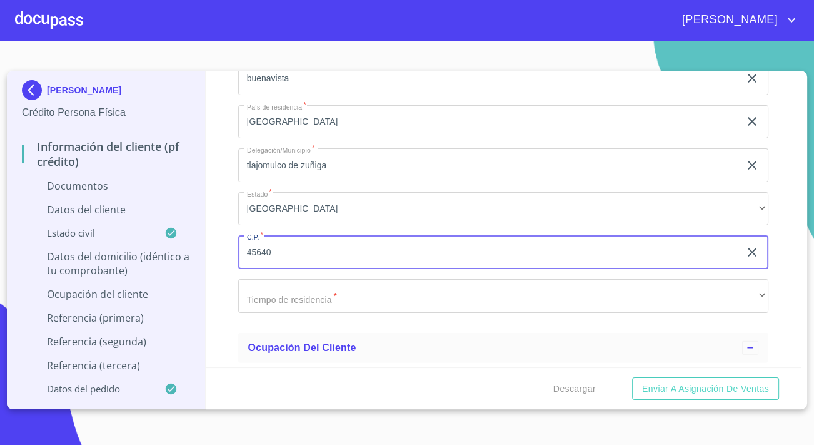
type input "45640"
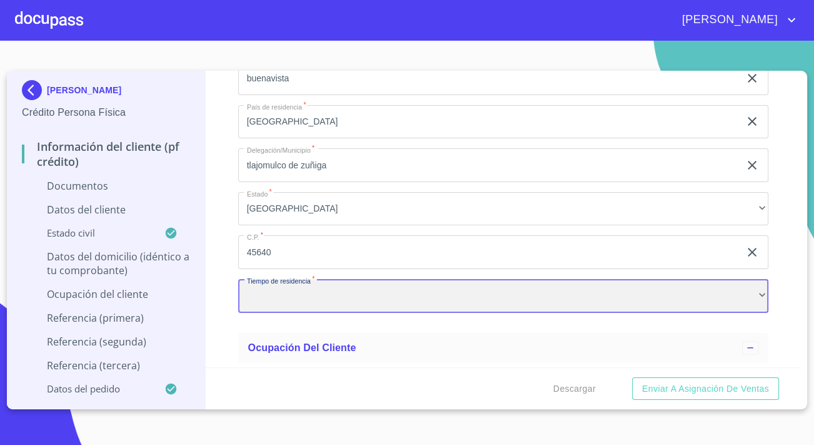
click at [291, 279] on div "​" at bounding box center [503, 296] width 530 height 34
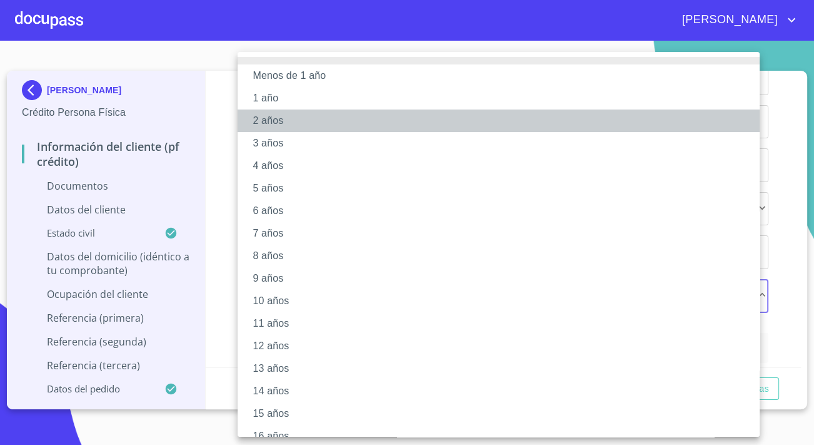
click at [276, 125] on li "2 años" at bounding box center [503, 120] width 531 height 23
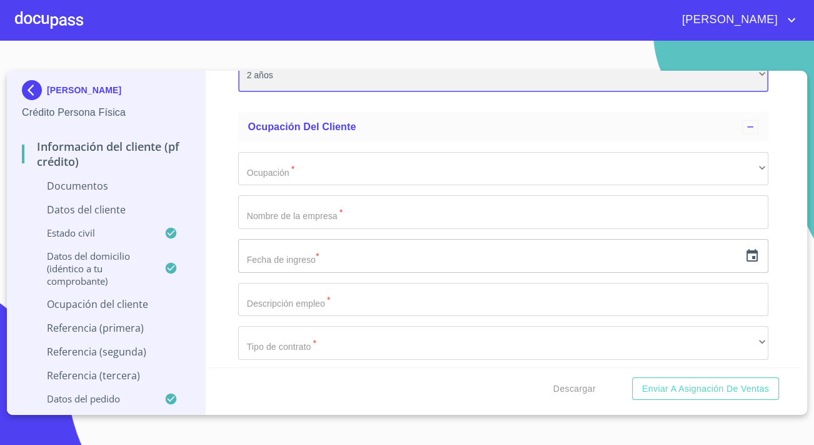
scroll to position [3410, 0]
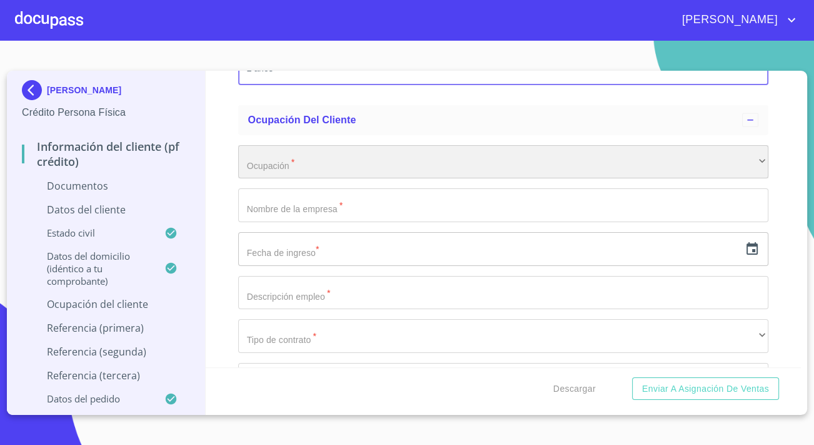
click at [283, 169] on div "​" at bounding box center [503, 162] width 530 height 34
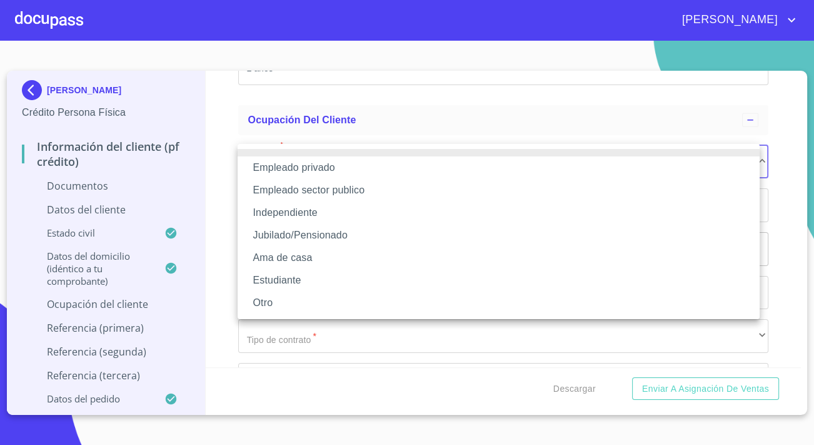
click at [283, 169] on li "Empleado privado" at bounding box center [499, 167] width 522 height 23
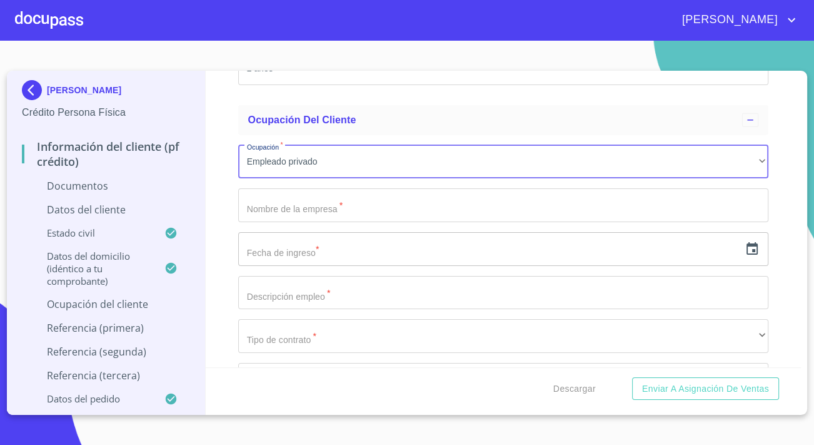
click at [279, 214] on input "Documento de identificación.   *" at bounding box center [503, 205] width 530 height 34
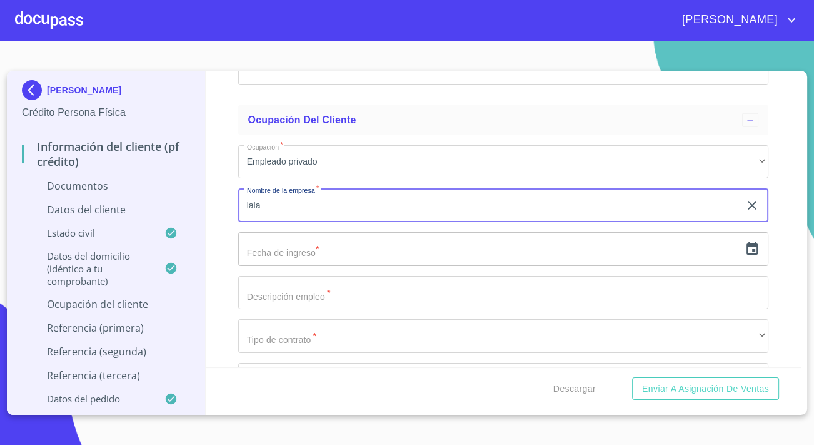
type input "lala"
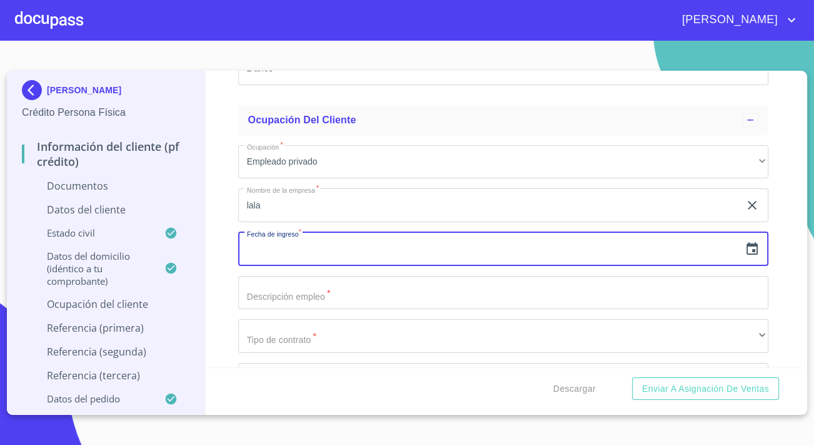
click at [748, 249] on icon "button" at bounding box center [752, 248] width 15 height 15
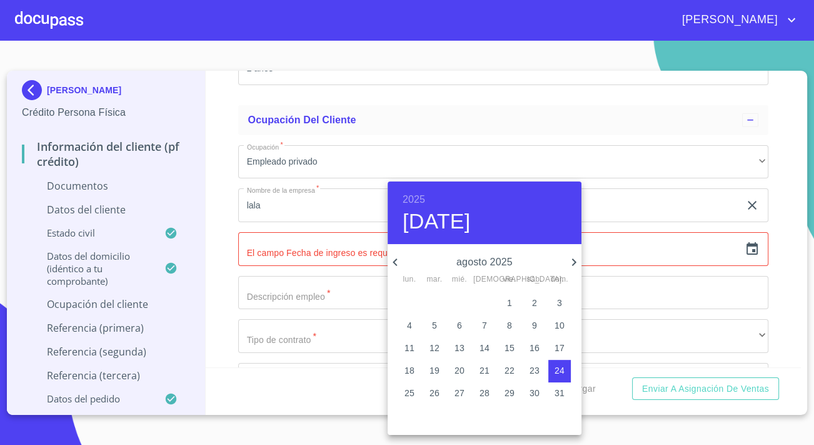
click at [406, 207] on h6 "2025" at bounding box center [414, 200] width 23 height 18
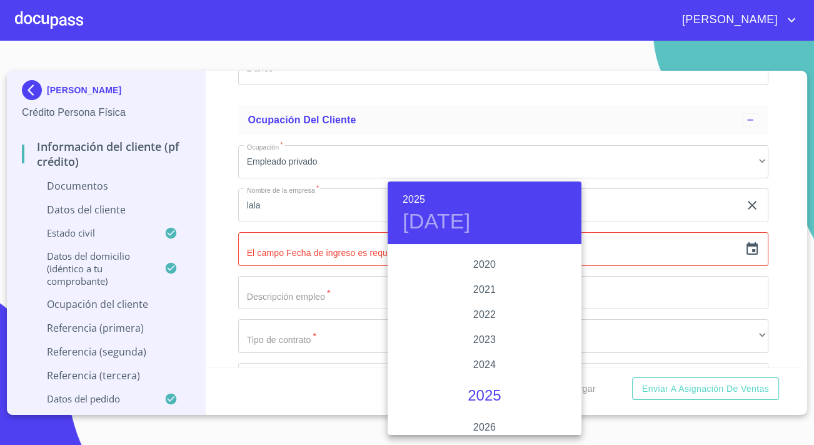
scroll to position [2369, 0]
click at [483, 366] on div "2024" at bounding box center [485, 365] width 194 height 25
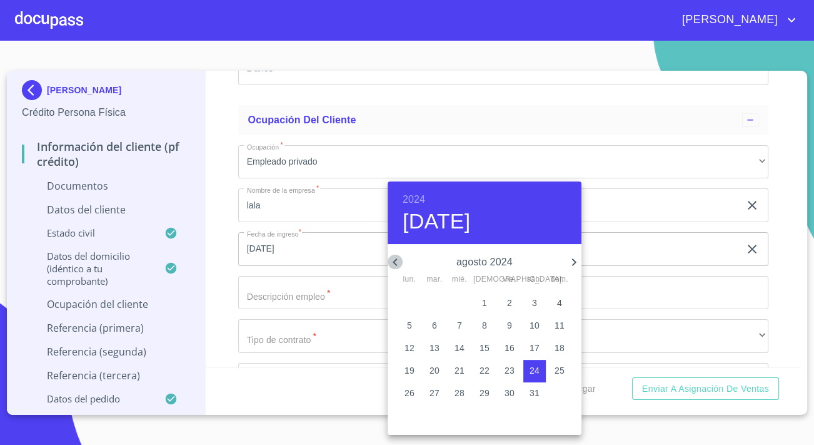
click at [396, 261] on icon "button" at bounding box center [395, 261] width 15 height 15
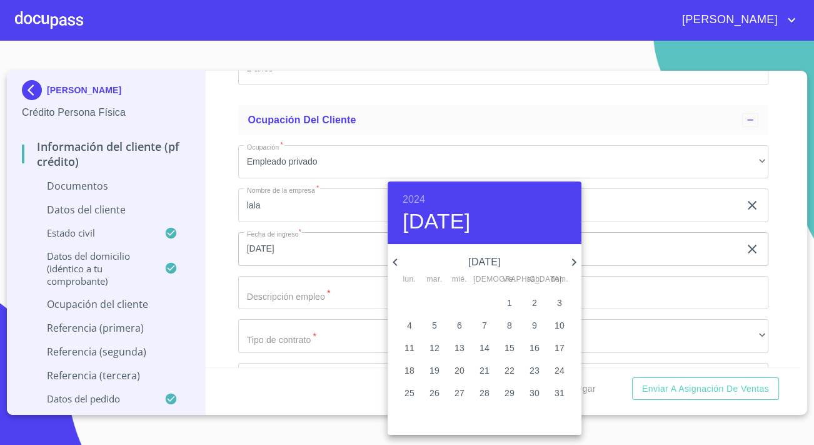
click at [396, 261] on icon "button" at bounding box center [395, 261] width 15 height 15
click at [538, 346] on p "20" at bounding box center [535, 347] width 10 height 13
type input "[DATE]"
click at [273, 291] on div at bounding box center [407, 222] width 814 height 445
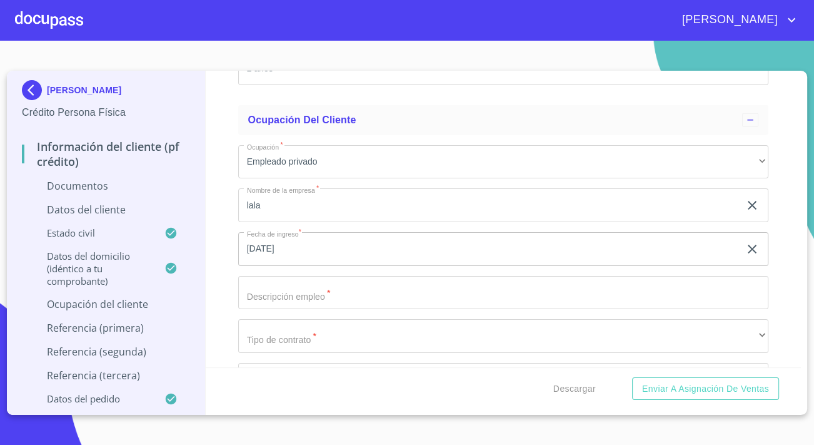
click at [273, 291] on input "Documento de identificación.   *" at bounding box center [503, 293] width 530 height 34
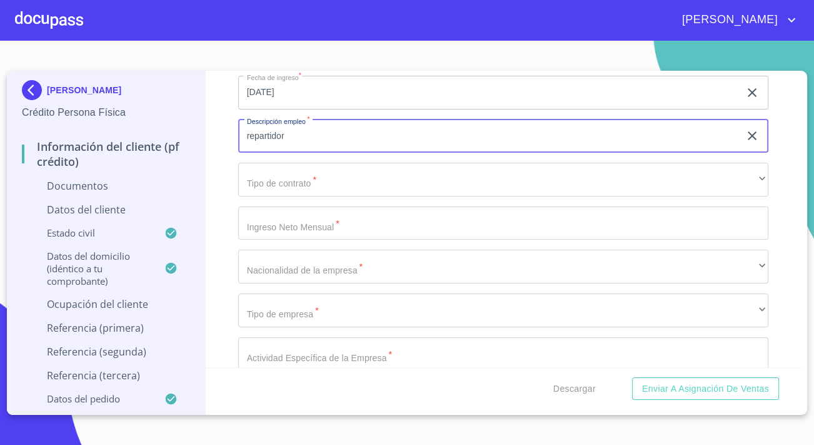
scroll to position [3581, 0]
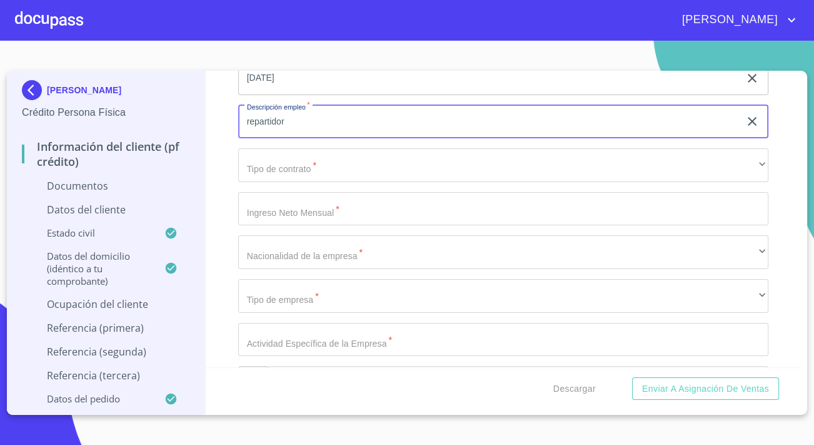
type input "repartidor"
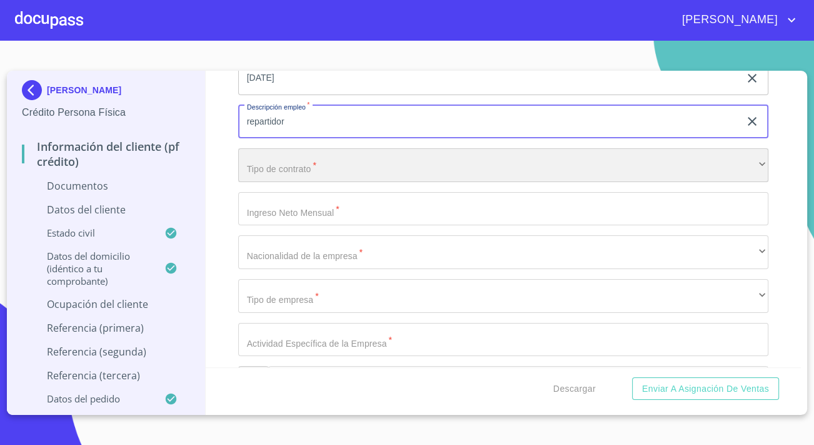
click at [274, 162] on div "​" at bounding box center [503, 165] width 530 height 34
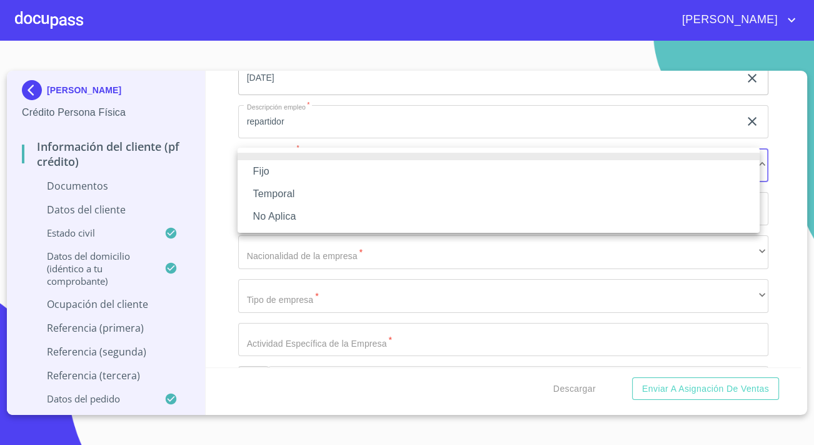
click at [274, 175] on li "Fijo" at bounding box center [499, 171] width 522 height 23
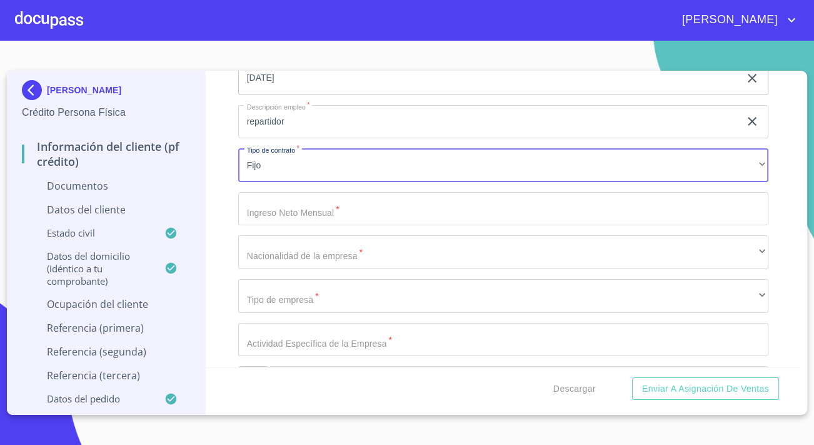
click at [308, 216] on input "Documento de identificación.   *" at bounding box center [503, 209] width 530 height 34
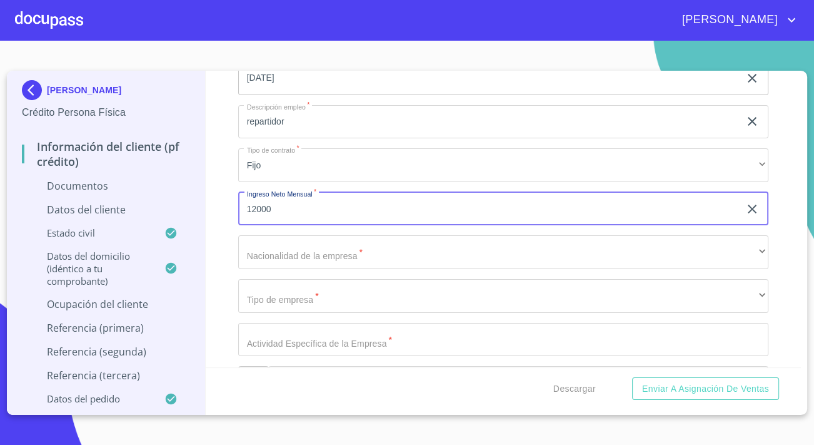
type input "12000"
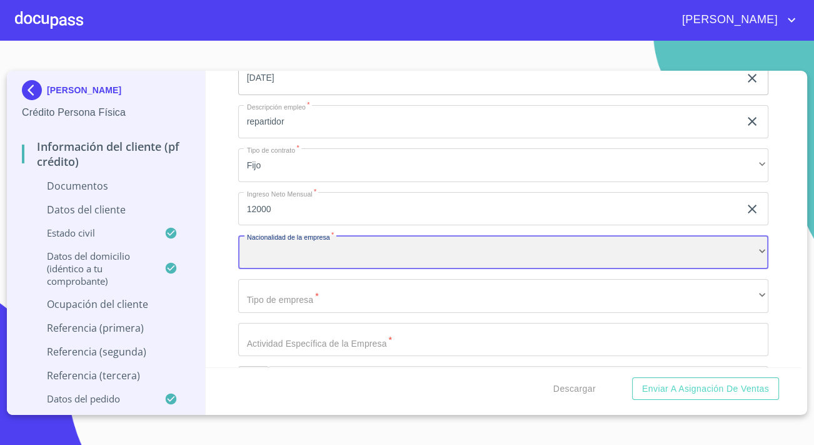
click at [319, 249] on div "​" at bounding box center [503, 252] width 530 height 34
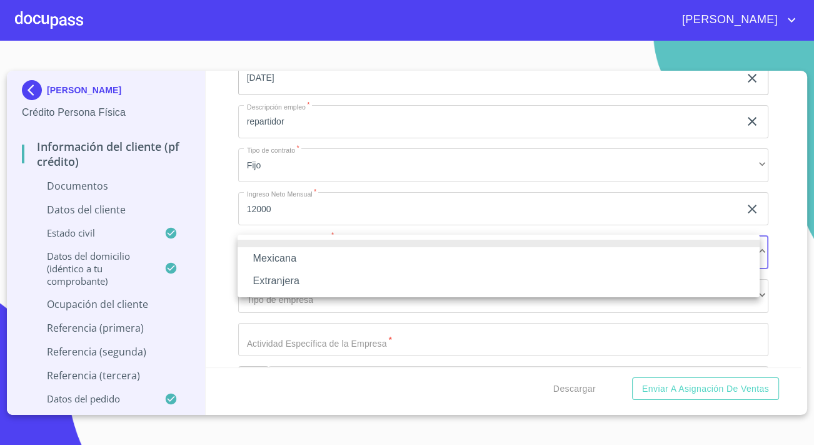
click at [308, 254] on li "Mexicana" at bounding box center [499, 258] width 522 height 23
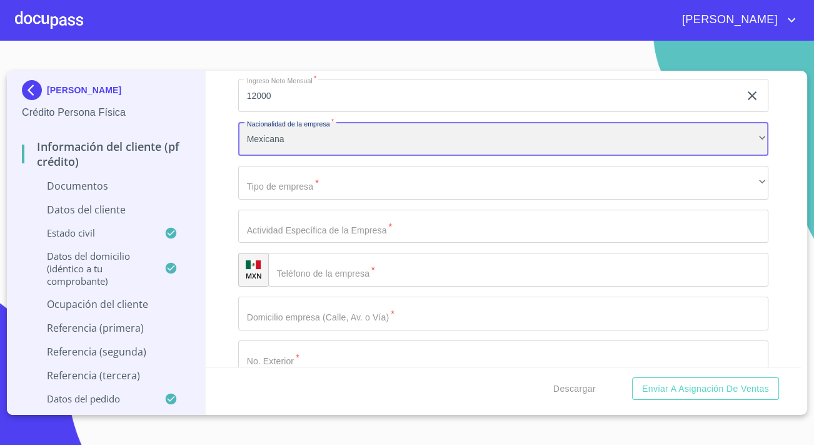
scroll to position [3695, 0]
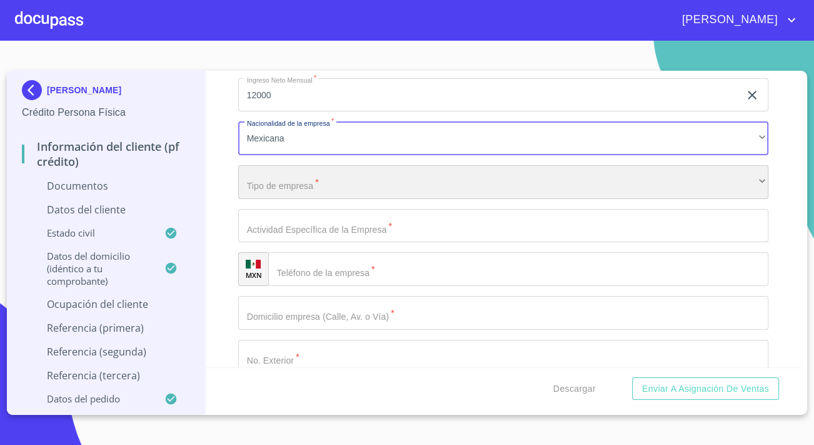
click at [320, 188] on div "​" at bounding box center [503, 182] width 530 height 34
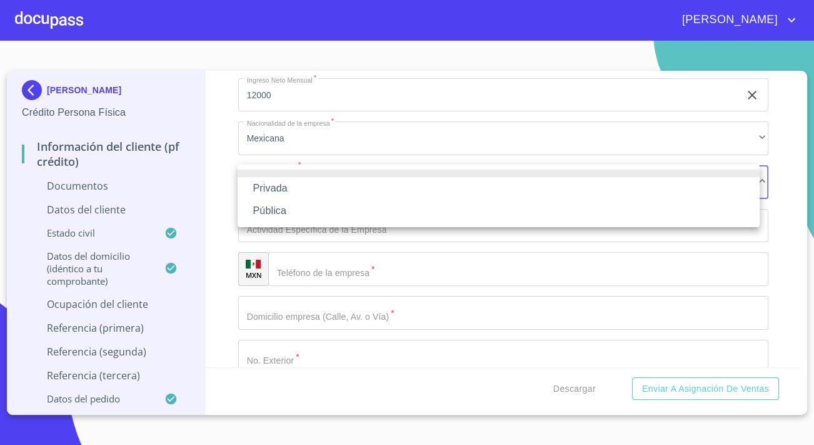
click at [287, 188] on li "Privada" at bounding box center [499, 188] width 522 height 23
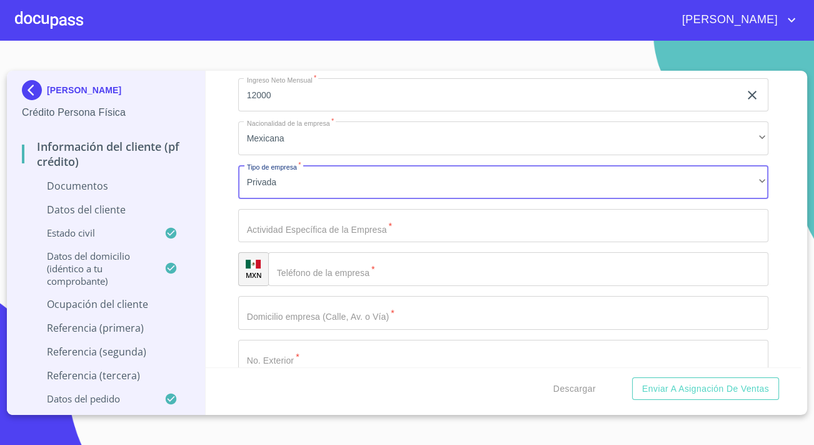
click at [320, 219] on input "Documento de identificación.   *" at bounding box center [503, 226] width 530 height 34
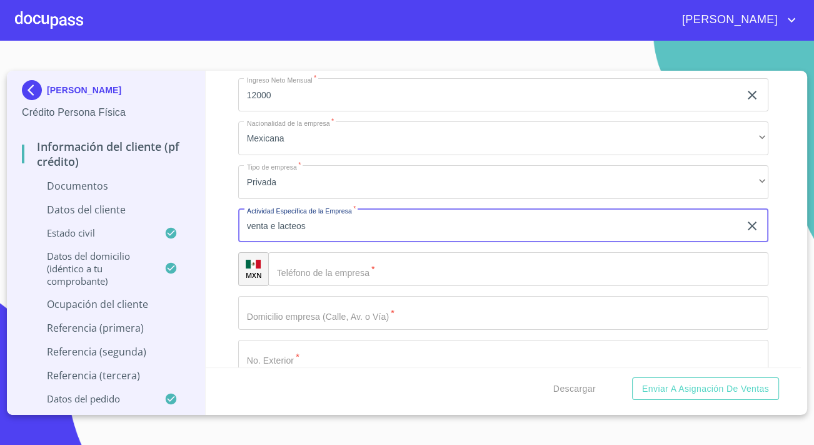
type input "venta e lacteos"
click at [277, 318] on input "Documento de identificación.   *" at bounding box center [503, 313] width 530 height 34
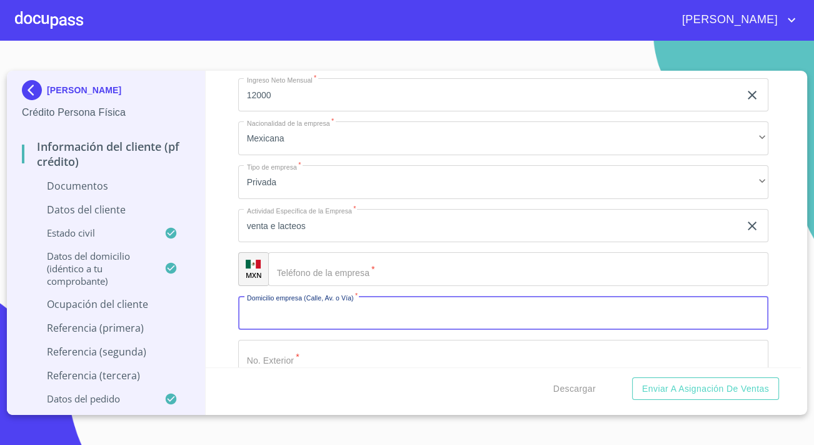
paste input "8007153243"
drag, startPoint x: 309, startPoint y: 306, endPoint x: 231, endPoint y: 310, distance: 77.6
click at [231, 310] on div "Información del cliente (PF crédito) Documentos Documento de identificación.   …" at bounding box center [504, 219] width 596 height 296
type input "8007153243"
click at [291, 271] on div "​" at bounding box center [518, 269] width 500 height 34
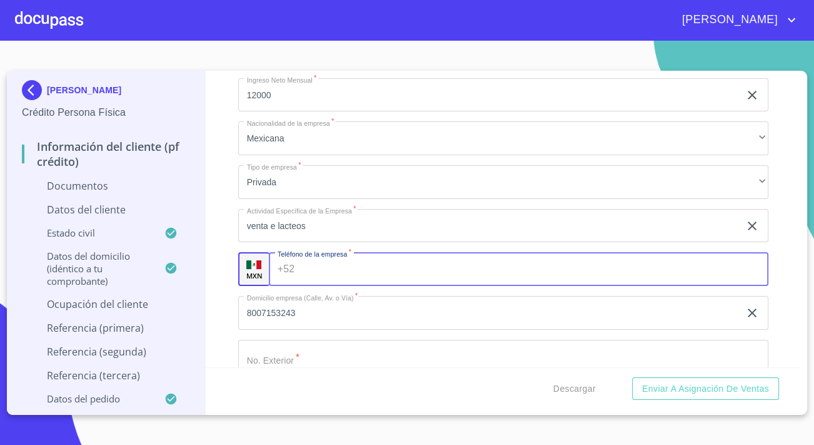
paste input "[PHONE_NUMBER]"
type input "[PHONE_NUMBER]"
click at [301, 306] on input "8007153243" at bounding box center [488, 313] width 501 height 34
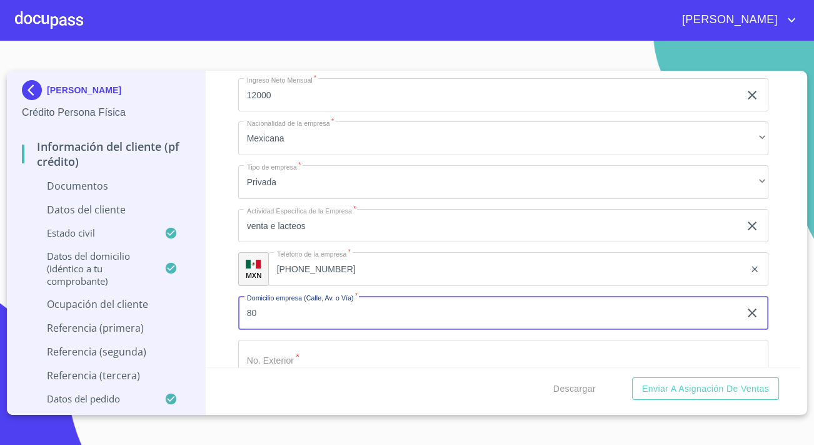
type input "8"
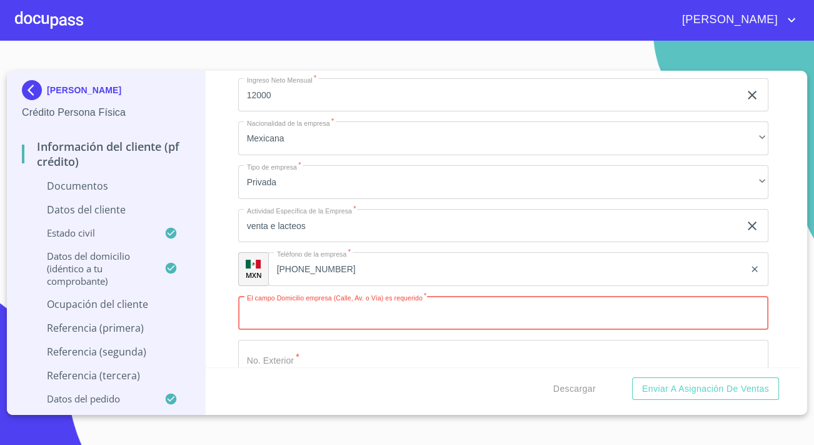
paste input "FFFQ+75 [GEOGRAPHIC_DATA][PERSON_NAME], [GEOGRAPHIC_DATA]"
drag, startPoint x: 284, startPoint y: 314, endPoint x: 246, endPoint y: 314, distance: 37.5
click at [246, 314] on input "FFFQ+75 [GEOGRAPHIC_DATA][PERSON_NAME], [GEOGRAPHIC_DATA]" at bounding box center [488, 313] width 501 height 34
type input "FFFQ+75 [GEOGRAPHIC_DATA][PERSON_NAME], [GEOGRAPHIC_DATA]"
click at [309, 355] on input "Documento de identificación.   *" at bounding box center [503, 357] width 530 height 34
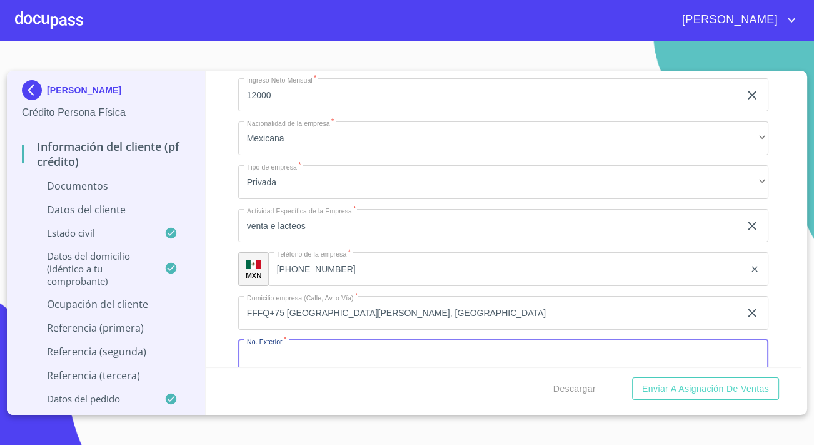
paste input "FFFQ+75"
type input "FFFQ+75"
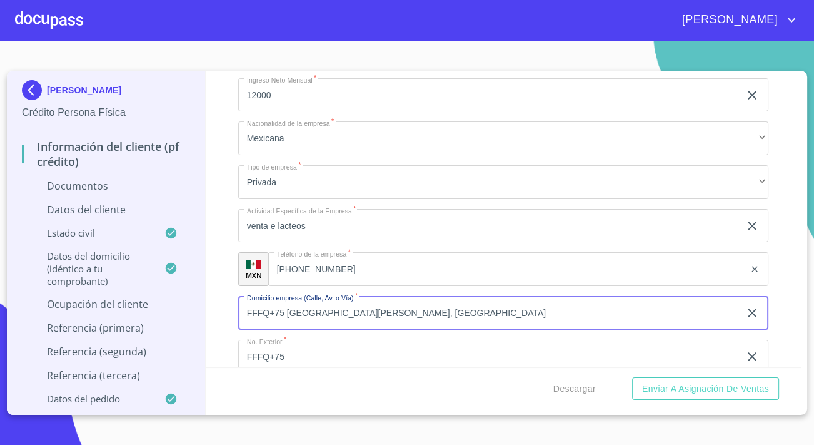
drag, startPoint x: 284, startPoint y: 312, endPoint x: 200, endPoint y: 317, distance: 83.9
click at [200, 317] on div "[PERSON_NAME] Persona Física Información del cliente (PF crédito) Documentos Da…" at bounding box center [404, 243] width 794 height 344
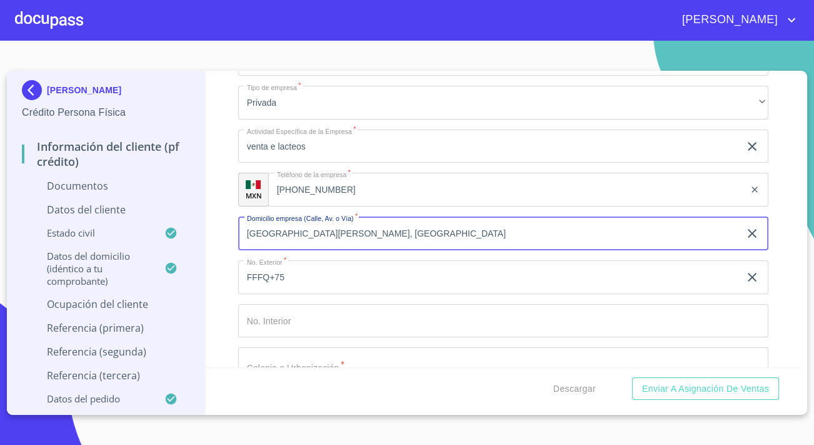
scroll to position [3808, 0]
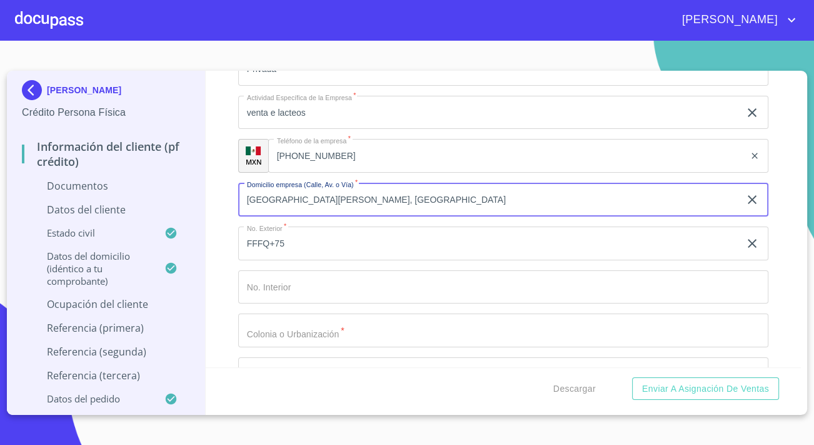
click at [378, 193] on input "[GEOGRAPHIC_DATA][PERSON_NAME], [GEOGRAPHIC_DATA]" at bounding box center [488, 200] width 501 height 34
type input "[GEOGRAPHIC_DATA][PERSON_NAME]"
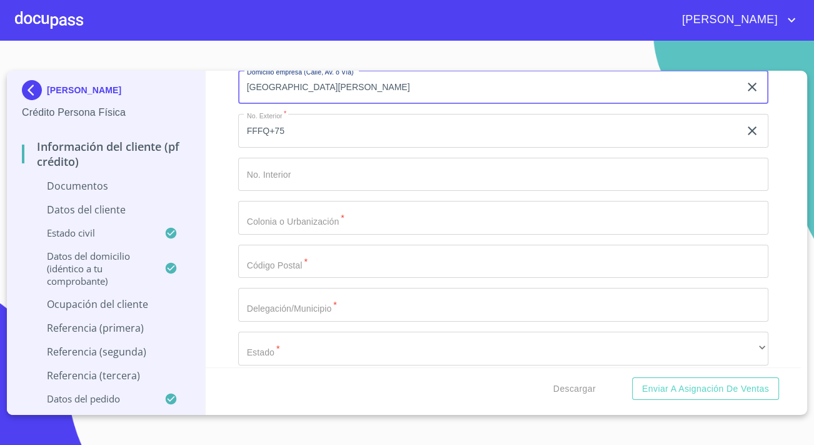
scroll to position [3922, 0]
click at [256, 219] on input "Documento de identificación.   *" at bounding box center [503, 216] width 530 height 34
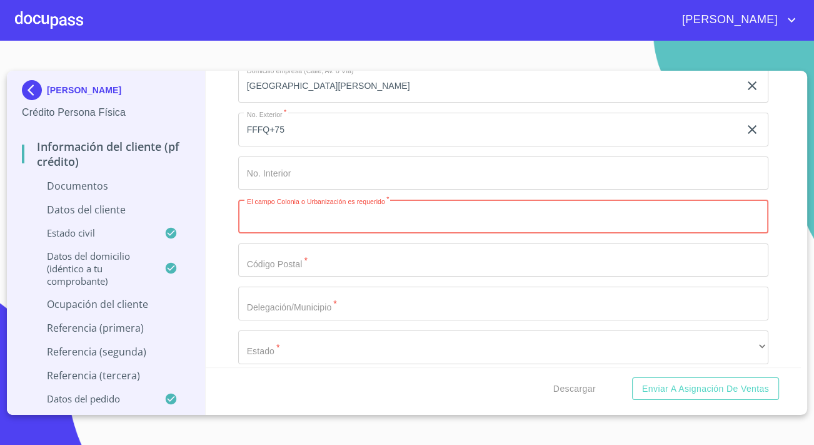
scroll to position [3865, 0]
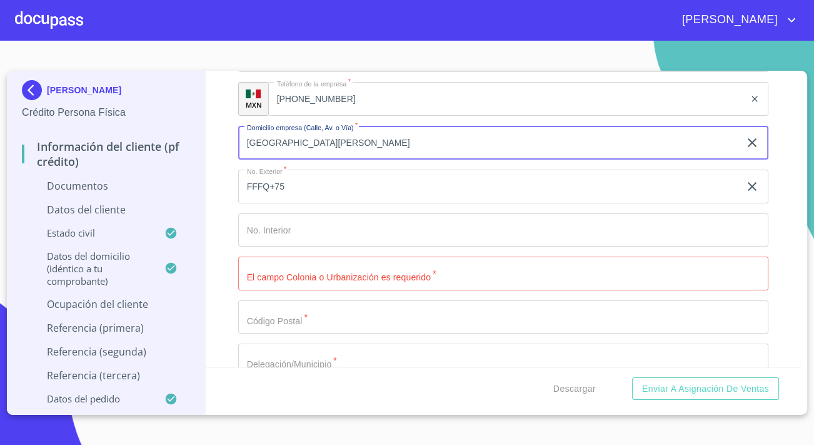
drag, startPoint x: 345, startPoint y: 137, endPoint x: 200, endPoint y: 138, distance: 145.1
click at [200, 138] on div "[PERSON_NAME] Persona Física Información del cliente (PF crédito) Documentos Da…" at bounding box center [404, 243] width 794 height 344
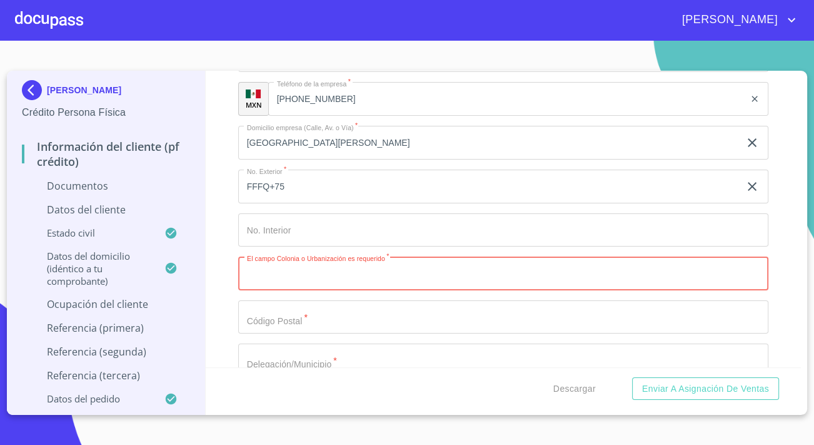
click at [285, 279] on input "Documento de identificación.   *" at bounding box center [503, 273] width 530 height 34
paste input "[GEOGRAPHIC_DATA][PERSON_NAME]"
type input "[GEOGRAPHIC_DATA][PERSON_NAME]"
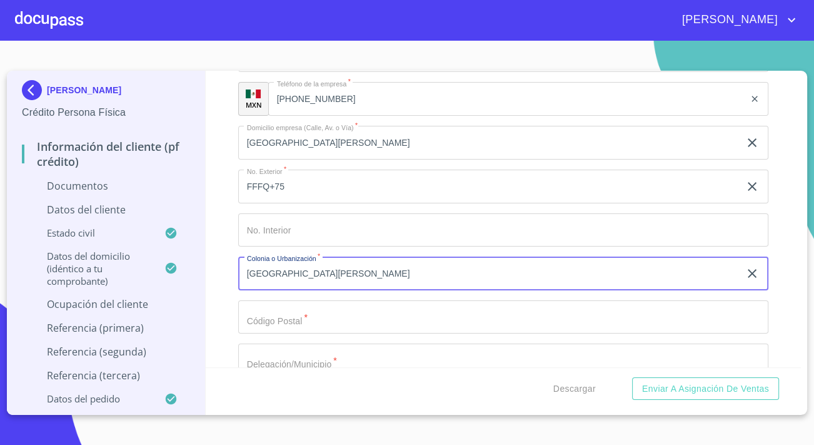
click at [289, 307] on input "Documento de identificación.   *" at bounding box center [503, 317] width 530 height 34
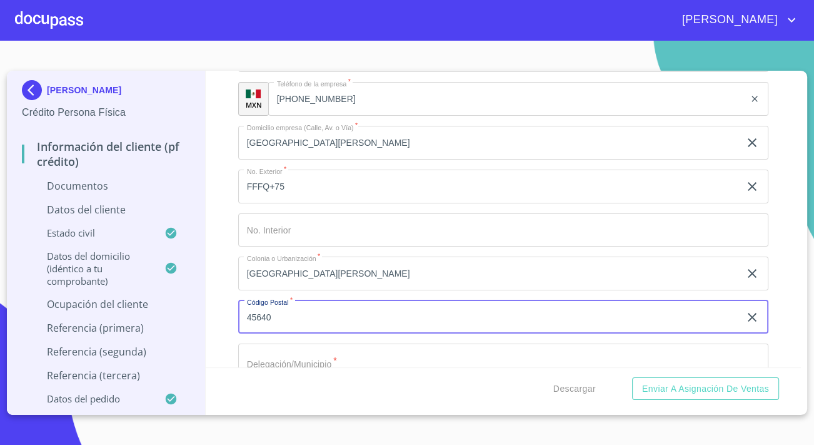
scroll to position [3922, 0]
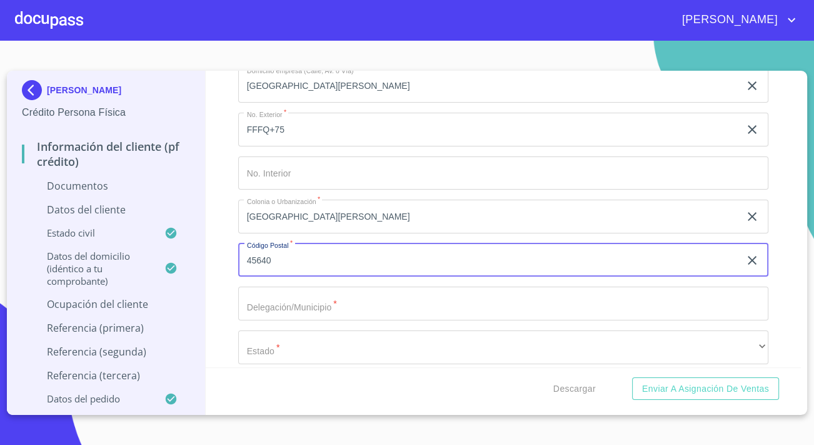
type input "45640"
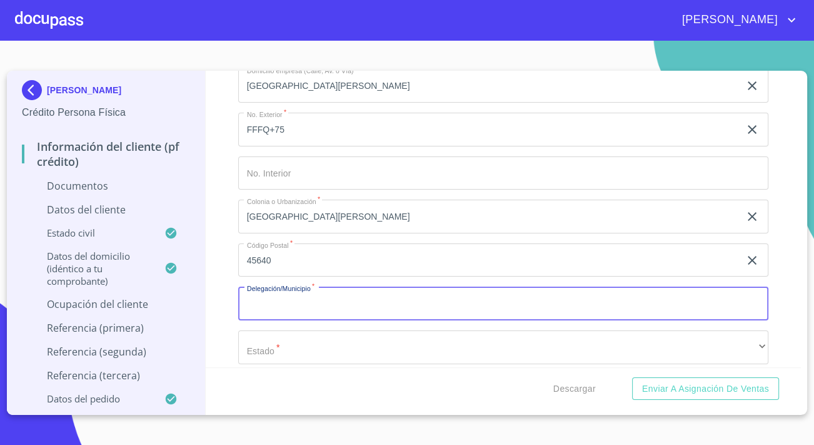
click at [289, 307] on input "Documento de identificación.   *" at bounding box center [503, 303] width 530 height 34
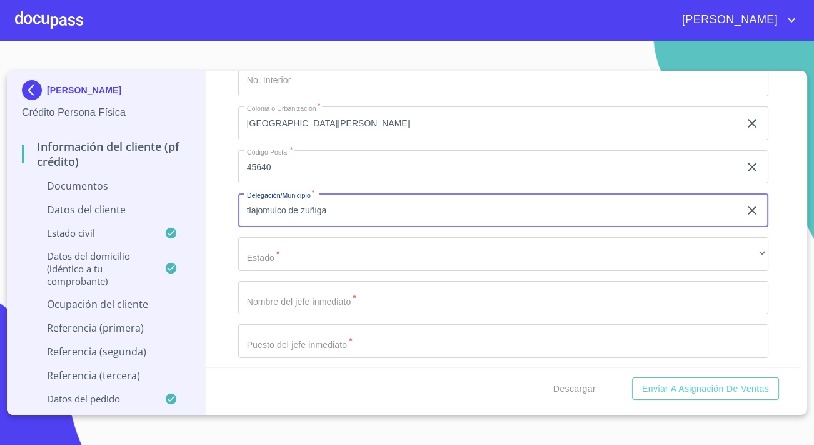
scroll to position [4035, 0]
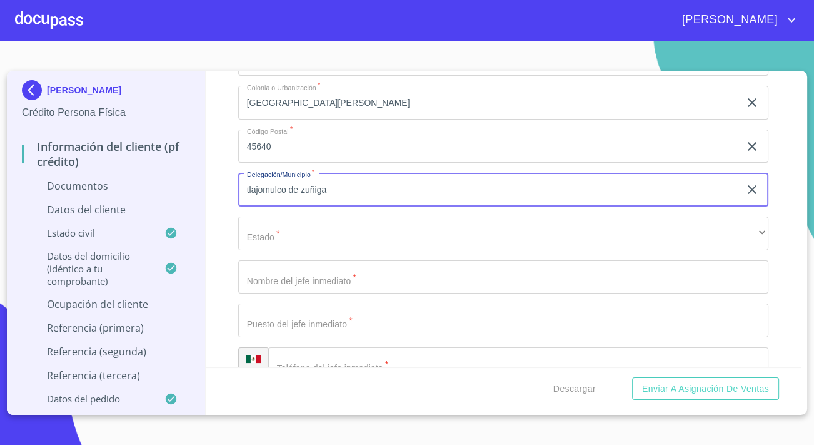
type input "tlajomulco de zuñiga"
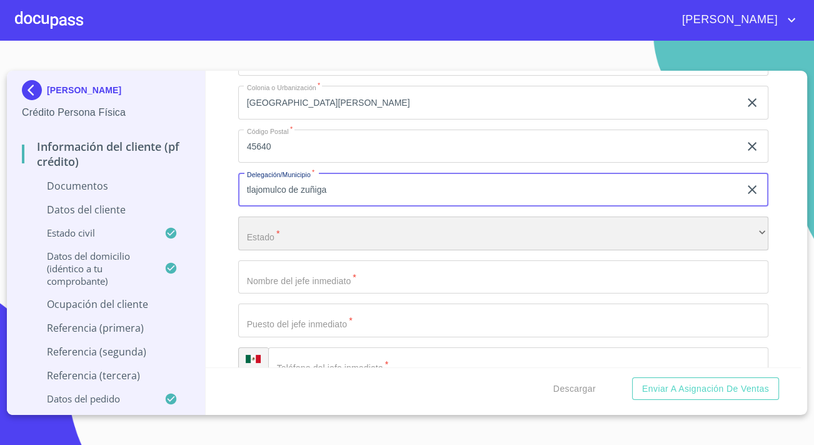
click at [267, 227] on div "​" at bounding box center [503, 233] width 530 height 34
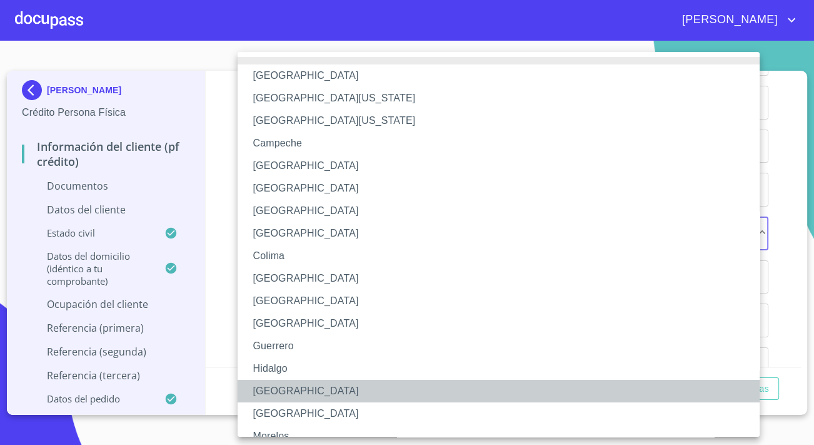
click at [278, 388] on li "[GEOGRAPHIC_DATA]" at bounding box center [503, 391] width 531 height 23
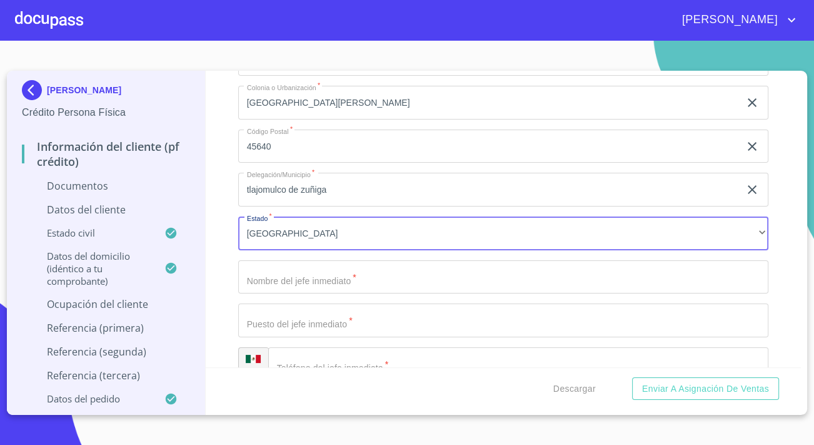
click at [299, 284] on input "Documento de identificación.   *" at bounding box center [503, 277] width 530 height 34
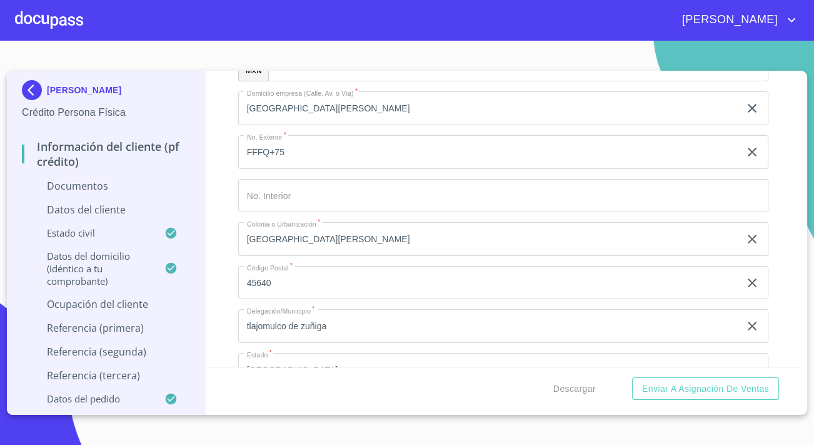
scroll to position [3865, 0]
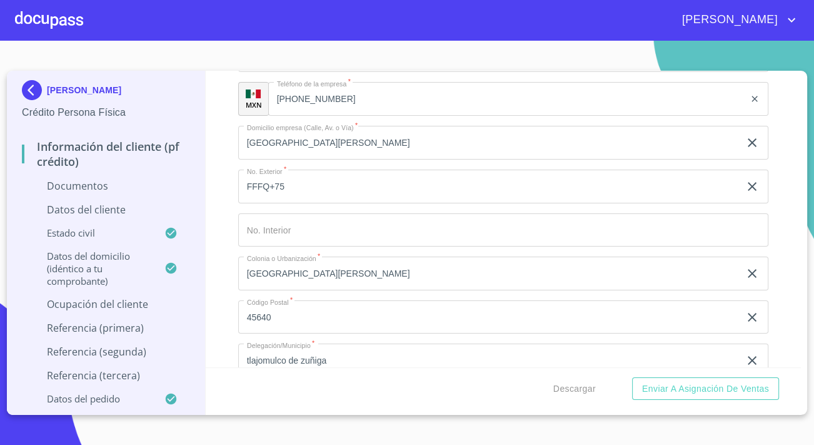
type input "[PERSON_NAME]"
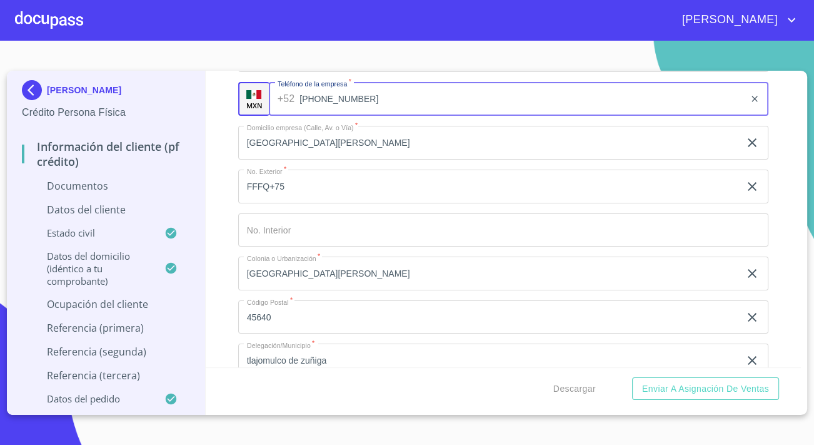
drag, startPoint x: 348, startPoint y: 102, endPoint x: 274, endPoint y: 104, distance: 73.8
click at [274, 104] on div "[PHONE_NUMBER] ​" at bounding box center [519, 99] width 500 height 34
drag, startPoint x: 368, startPoint y: 91, endPoint x: 299, endPoint y: 94, distance: 68.8
click at [299, 94] on input "[PHONE_NUMBER]" at bounding box center [521, 99] width 445 height 34
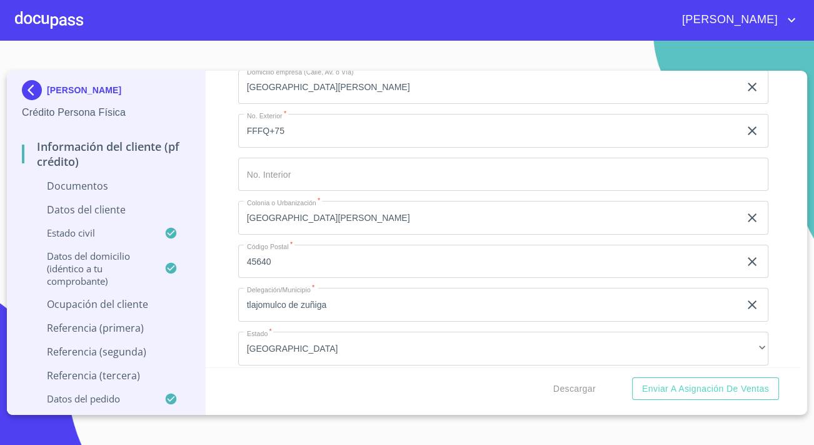
scroll to position [4092, 0]
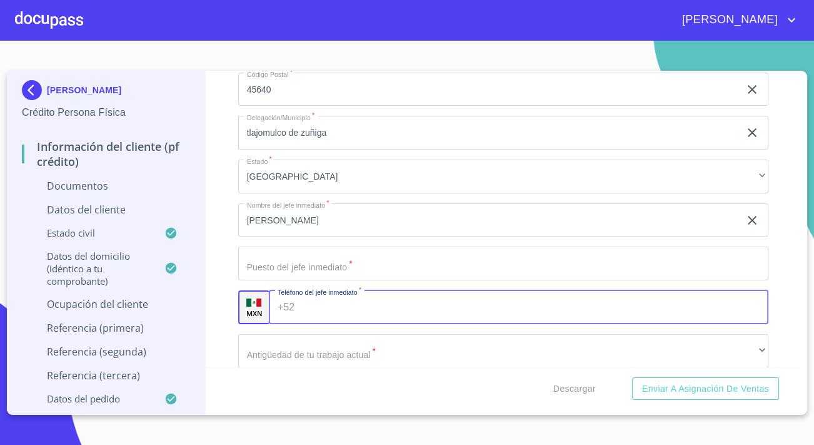
click at [303, 302] on input "Documento de identificación.   *" at bounding box center [533, 307] width 469 height 34
paste input "[PHONE_NUMBER]"
type input "[PHONE_NUMBER]"
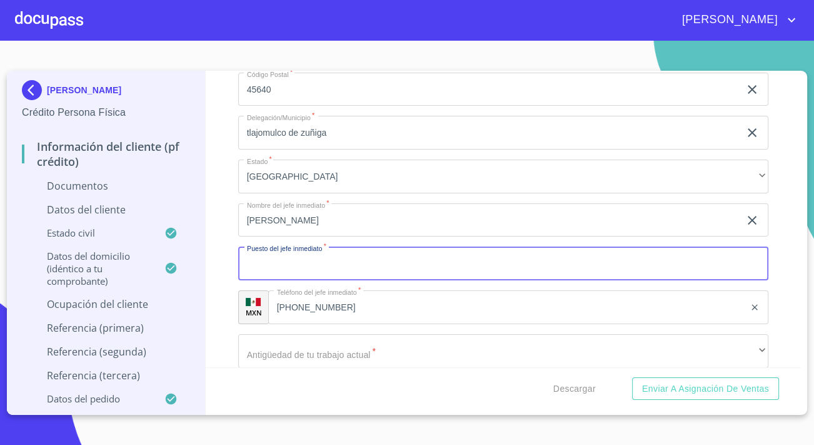
click at [314, 272] on input "Documento de identificación.   *" at bounding box center [503, 263] width 530 height 34
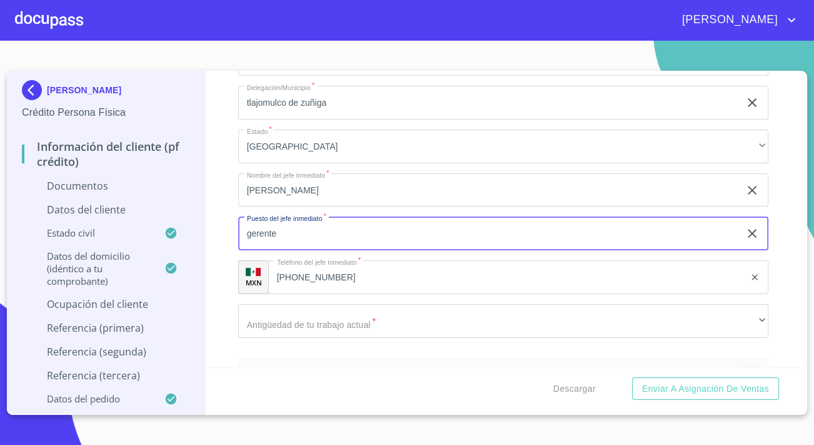
scroll to position [4149, 0]
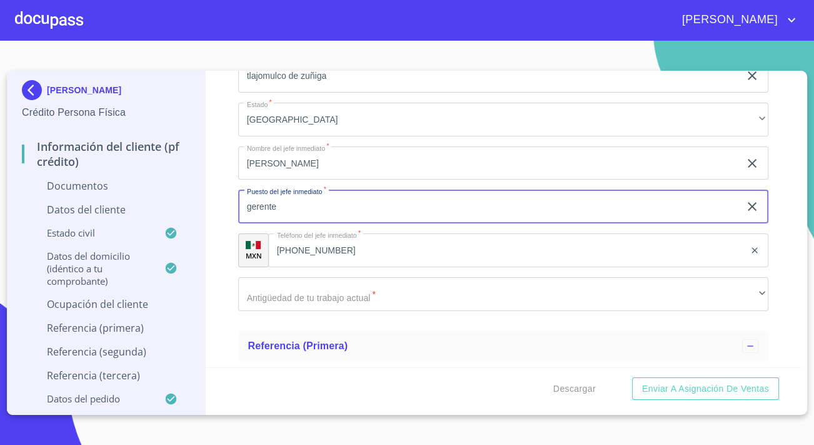
type input "gerente"
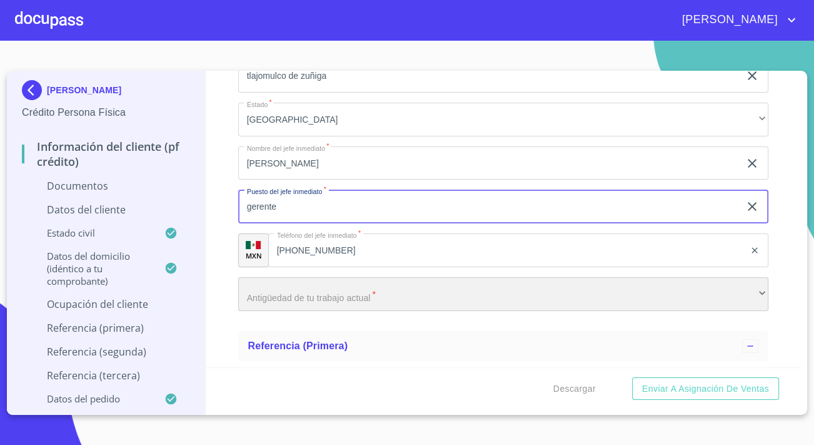
click at [340, 291] on div "​" at bounding box center [503, 294] width 530 height 34
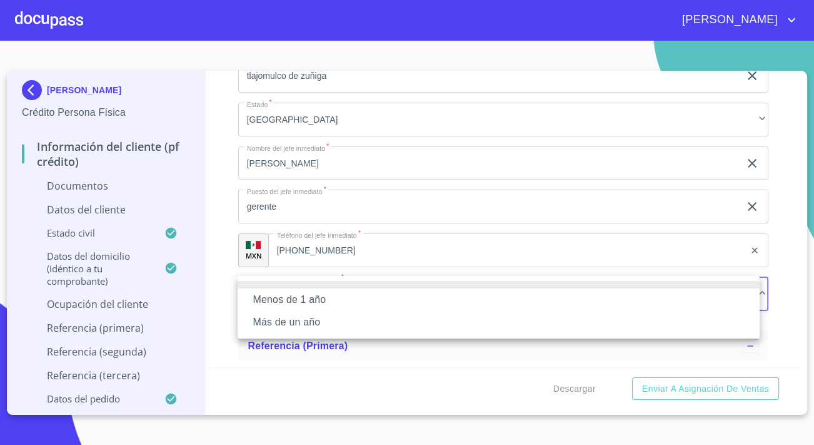
click at [295, 321] on li "Más de un año" at bounding box center [499, 322] width 522 height 23
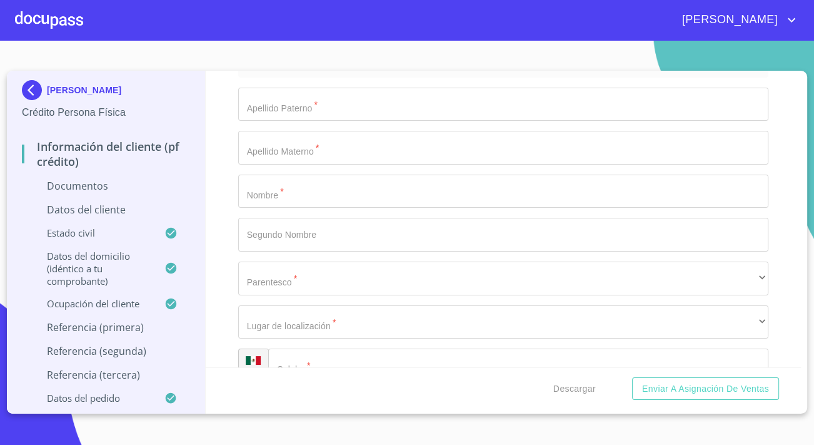
scroll to position [4433, 0]
click at [285, 194] on input "Documento de identificación.   *" at bounding box center [503, 191] width 530 height 34
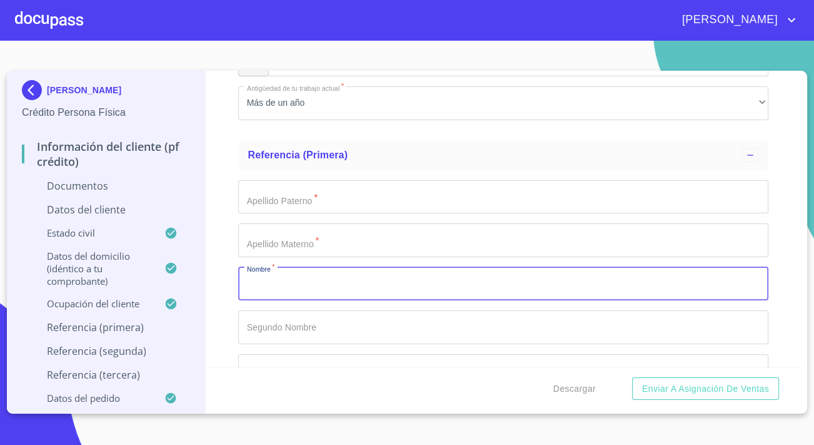
scroll to position [4320, 0]
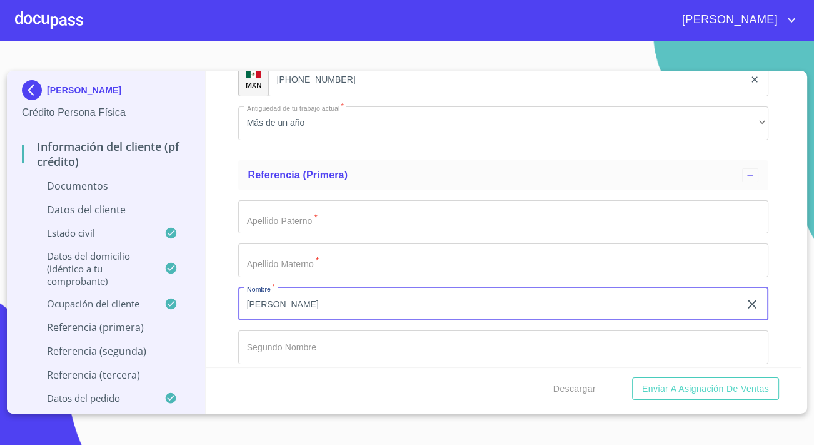
type input "[PERSON_NAME]"
click at [299, 211] on input "Documento de identificación.   *" at bounding box center [503, 217] width 530 height 34
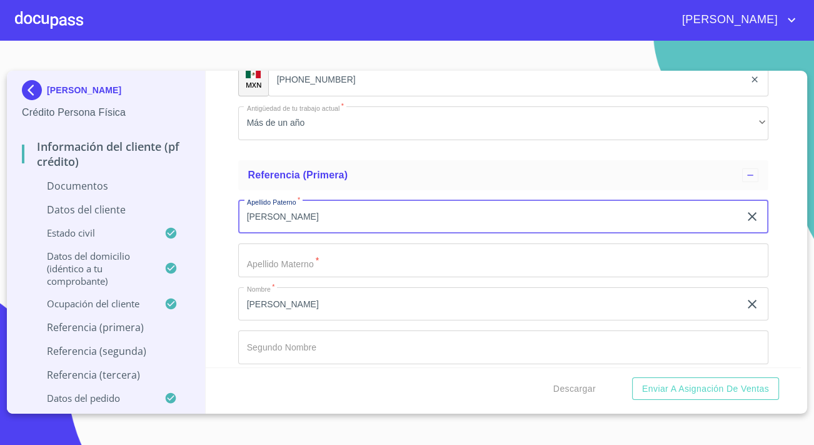
type input "[PERSON_NAME]"
click at [304, 261] on input "Documento de identificación.   *" at bounding box center [503, 260] width 530 height 34
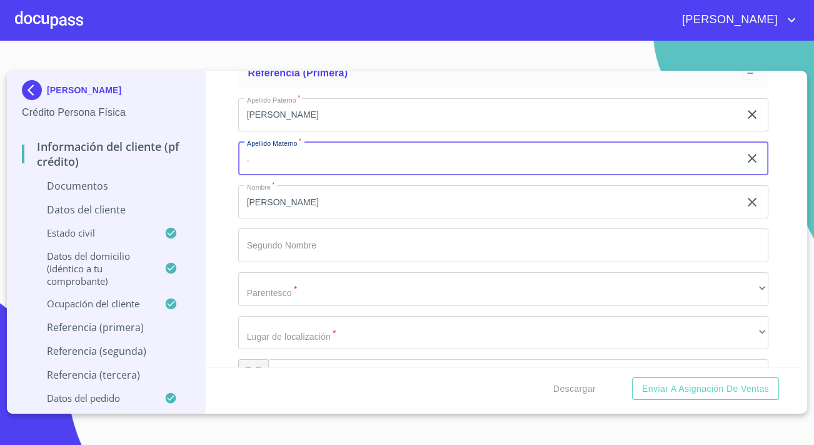
scroll to position [4433, 0]
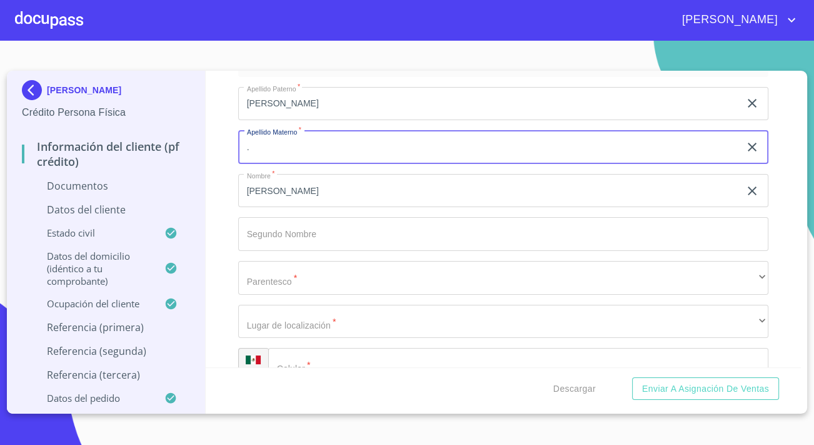
type input "."
click at [294, 225] on input "Documento de identificación.   *" at bounding box center [503, 234] width 530 height 34
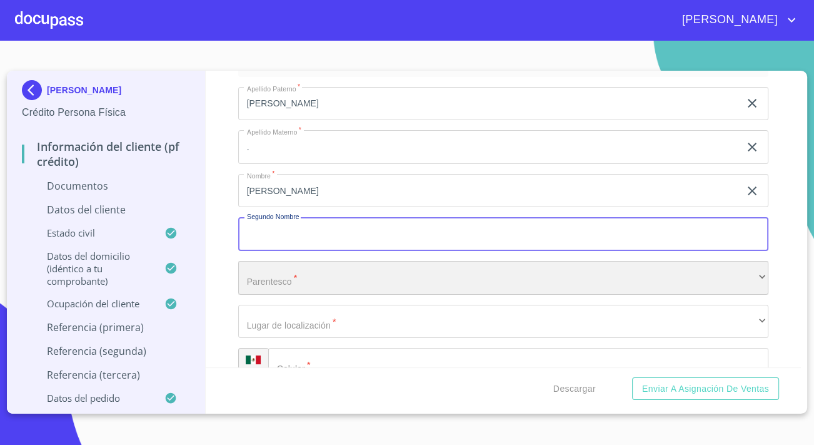
click at [239, 279] on div "​" at bounding box center [503, 278] width 530 height 34
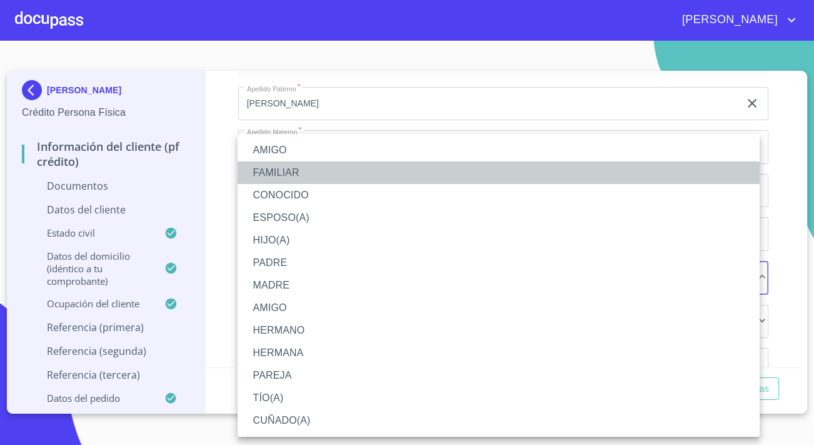
click at [266, 174] on li "FAMILIAR" at bounding box center [499, 172] width 522 height 23
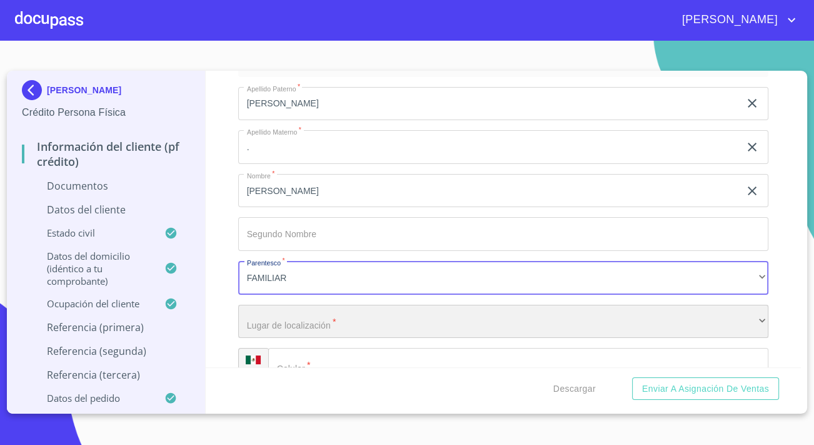
click at [289, 313] on div "​" at bounding box center [503, 321] width 530 height 34
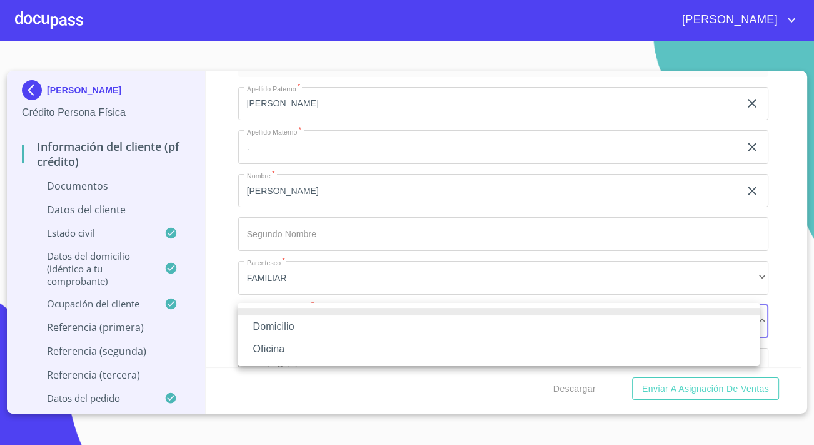
click at [273, 349] on li "Oficina" at bounding box center [499, 349] width 522 height 23
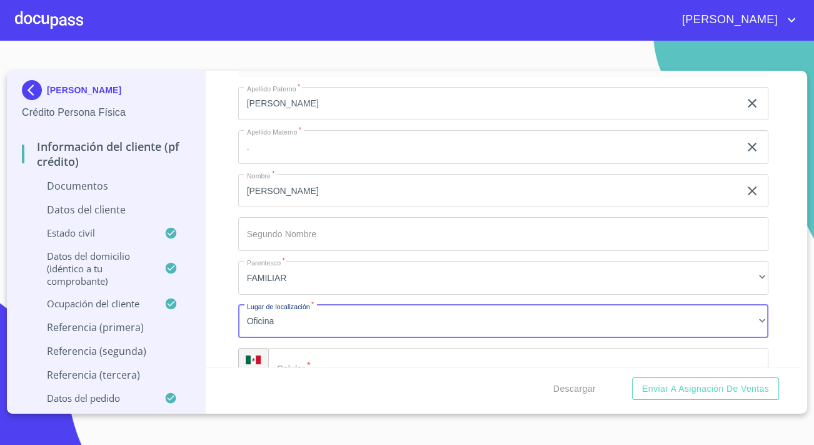
click at [325, 359] on input "Documento de identificación.   *" at bounding box center [518, 365] width 500 height 34
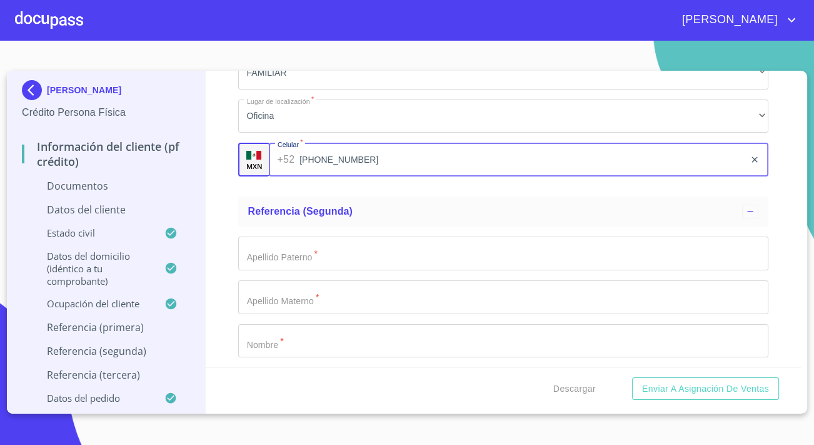
scroll to position [4661, 0]
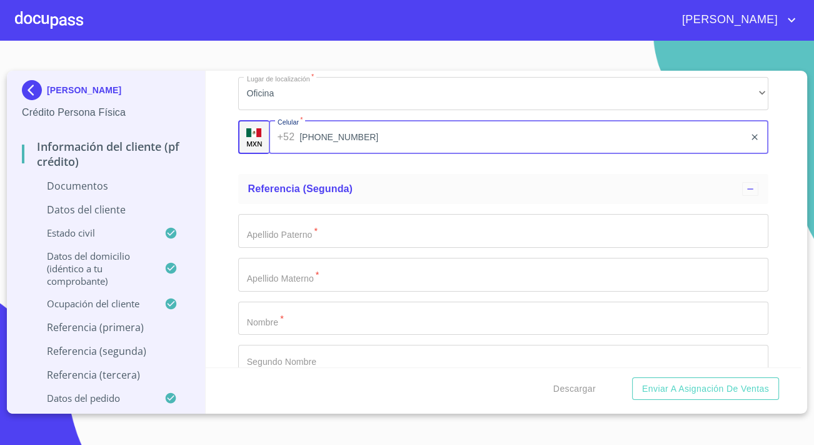
type input "[PHONE_NUMBER]"
click at [268, 316] on input "Documento de identificación.   *" at bounding box center [503, 318] width 530 height 34
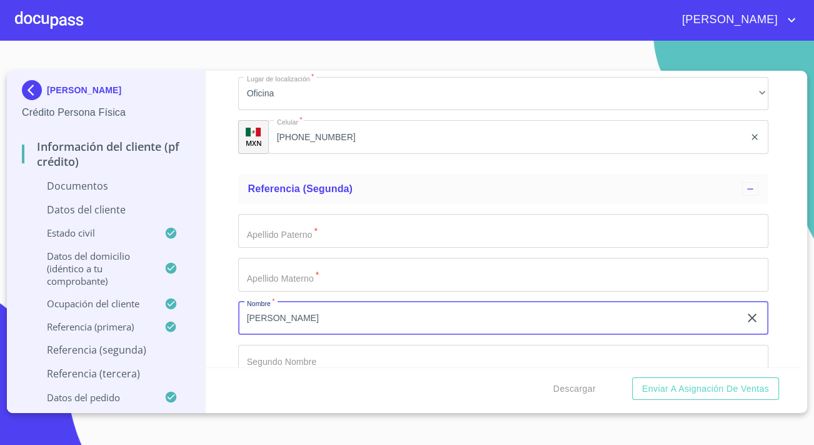
type input "[PERSON_NAME]"
click at [283, 219] on input "Documento de identificación.   *" at bounding box center [503, 231] width 530 height 34
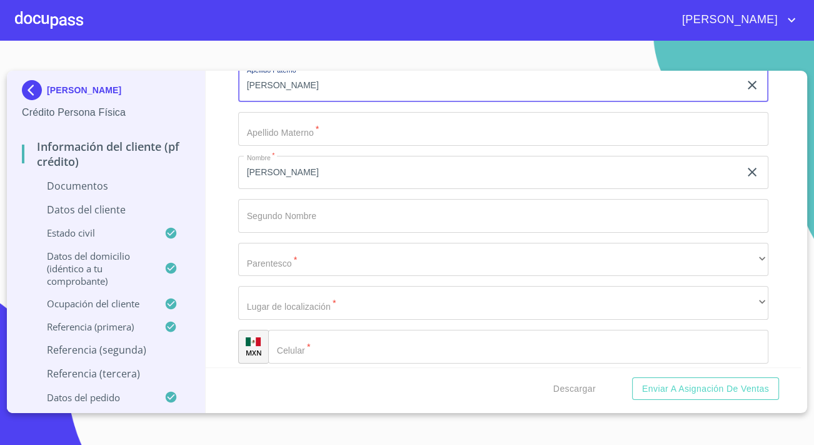
scroll to position [4831, 0]
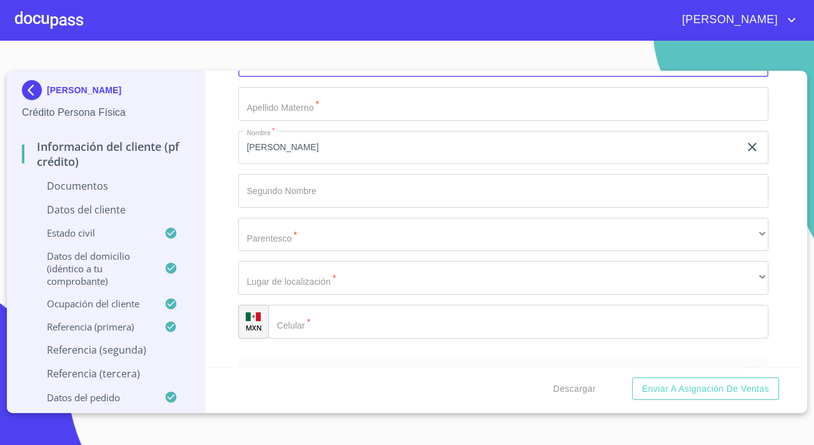
type input "[PERSON_NAME]"
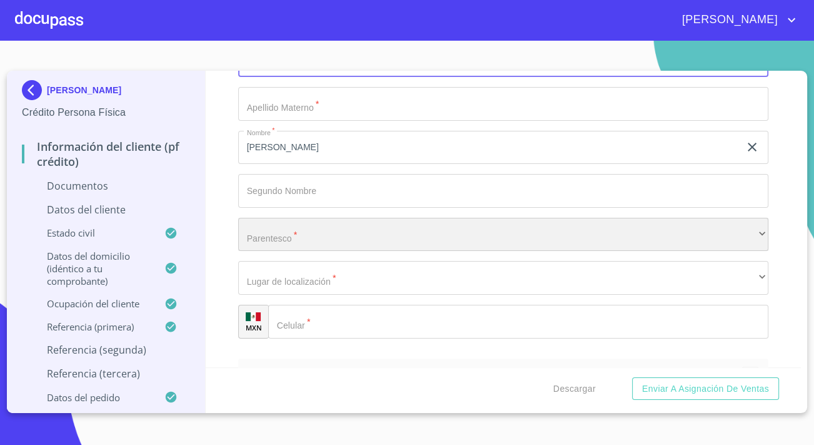
click at [284, 239] on div "​" at bounding box center [503, 235] width 530 height 34
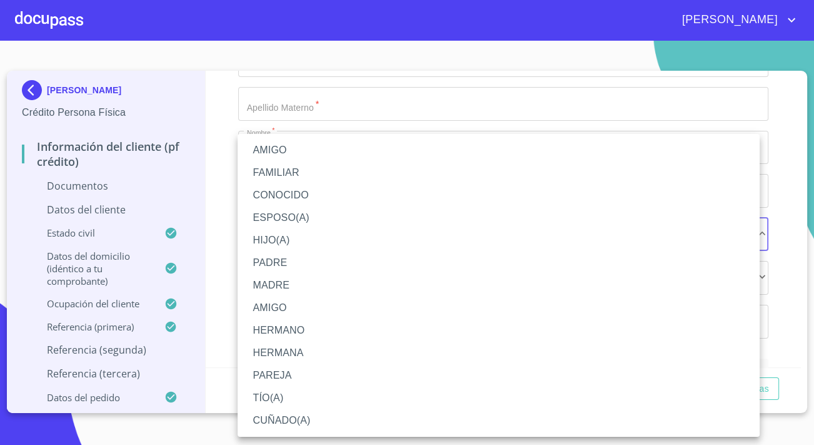
click at [279, 170] on li "FAMILIAR" at bounding box center [499, 172] width 522 height 23
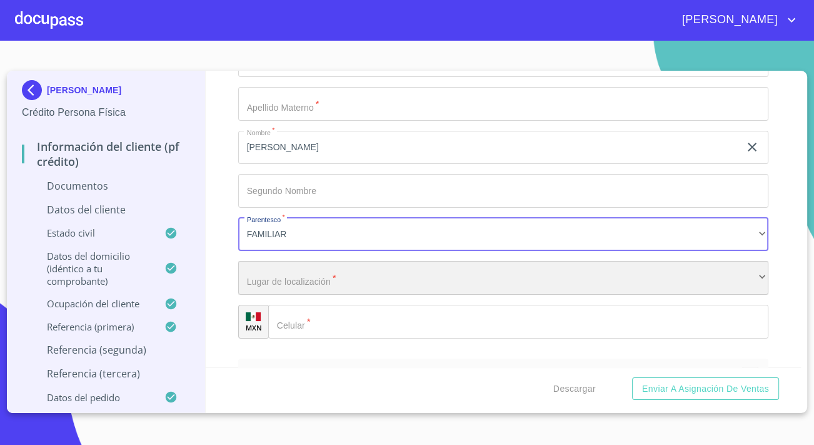
click at [293, 278] on div "​" at bounding box center [503, 278] width 530 height 34
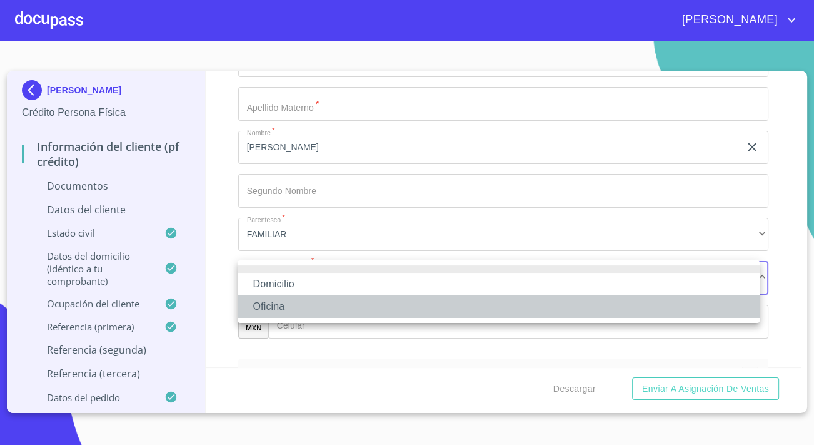
click at [281, 304] on li "Oficina" at bounding box center [499, 306] width 522 height 23
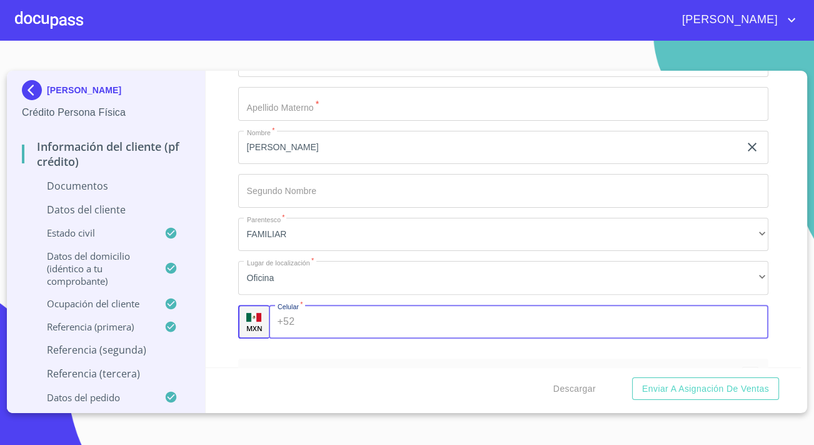
click at [329, 313] on input "Documento de identificación.   *" at bounding box center [533, 321] width 469 height 34
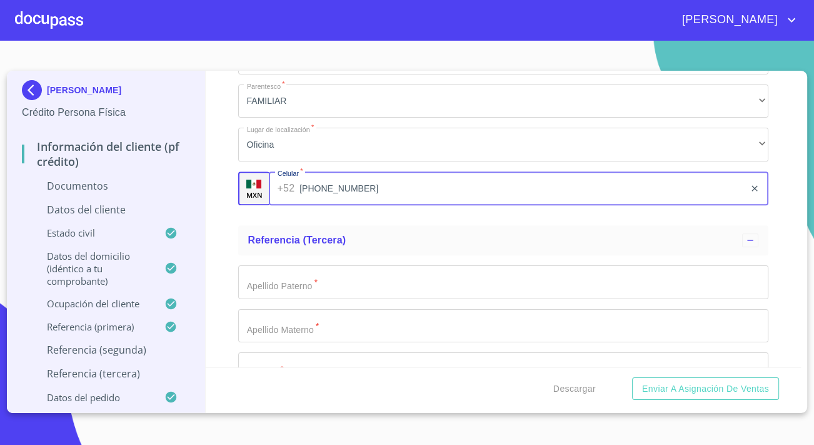
scroll to position [5002, 0]
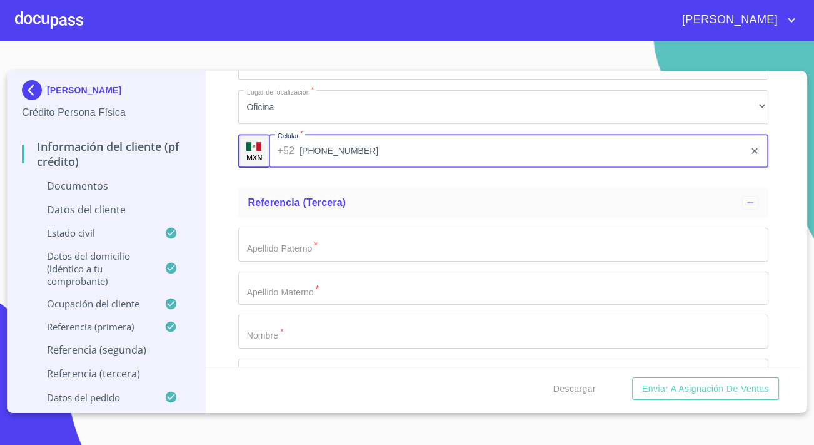
type input "[PHONE_NUMBER]"
click at [283, 247] on input "Documento de identificación.   *" at bounding box center [503, 245] width 530 height 34
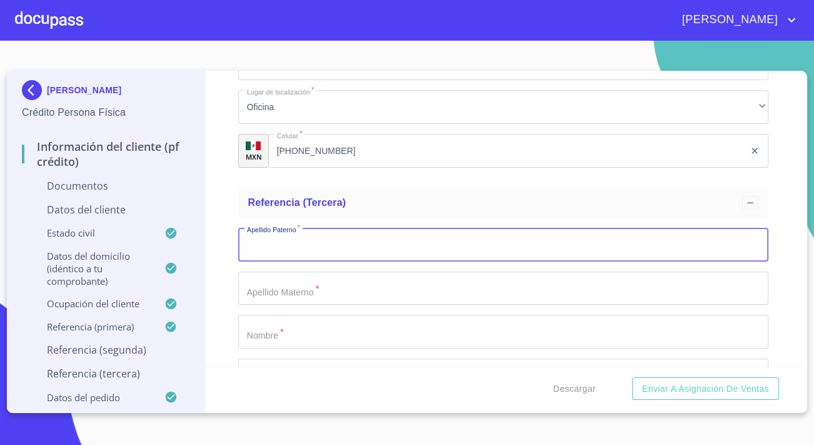
scroll to position [5115, 0]
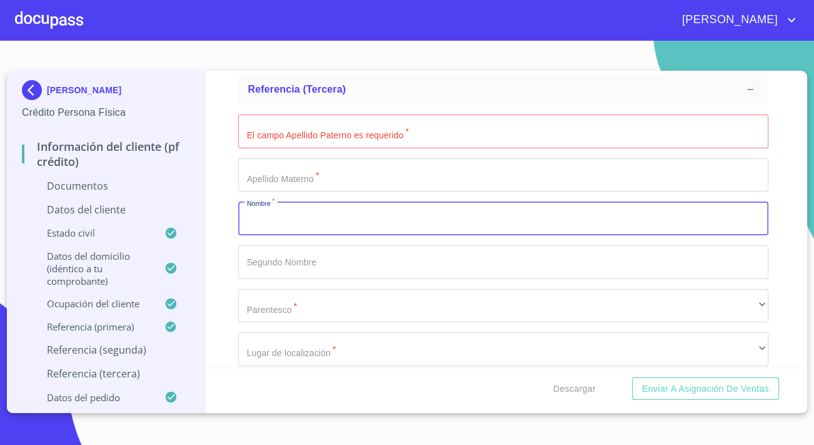
click at [282, 225] on input "Documento de identificación.   *" at bounding box center [503, 218] width 530 height 34
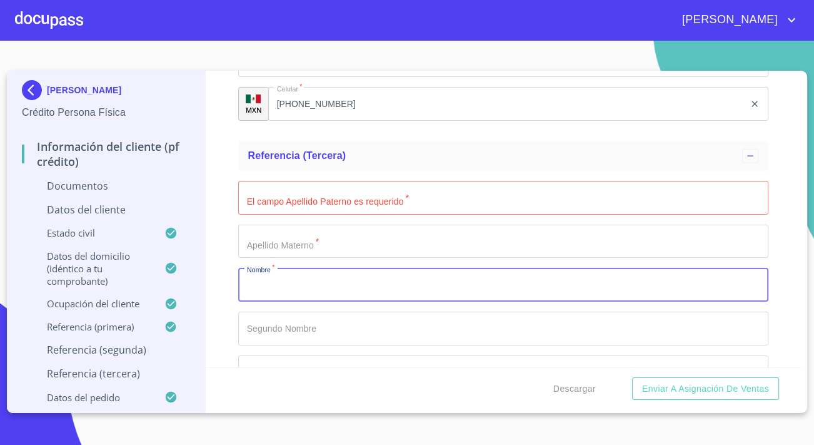
scroll to position [5058, 0]
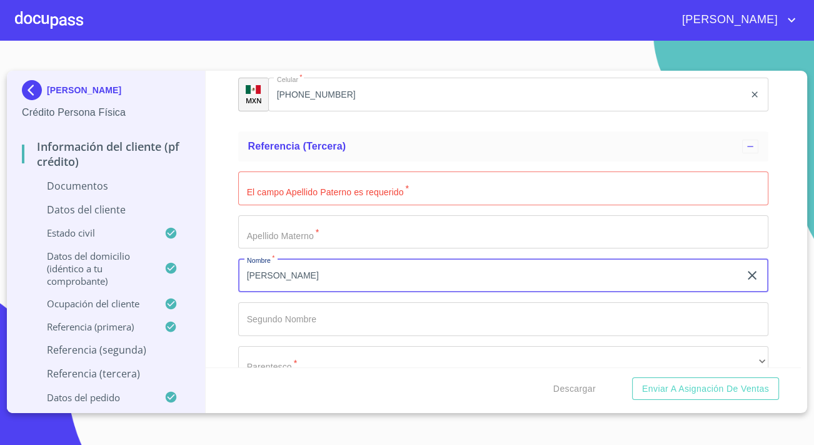
type input "[PERSON_NAME]"
click at [279, 179] on input "Documento de identificación.   *" at bounding box center [503, 188] width 530 height 34
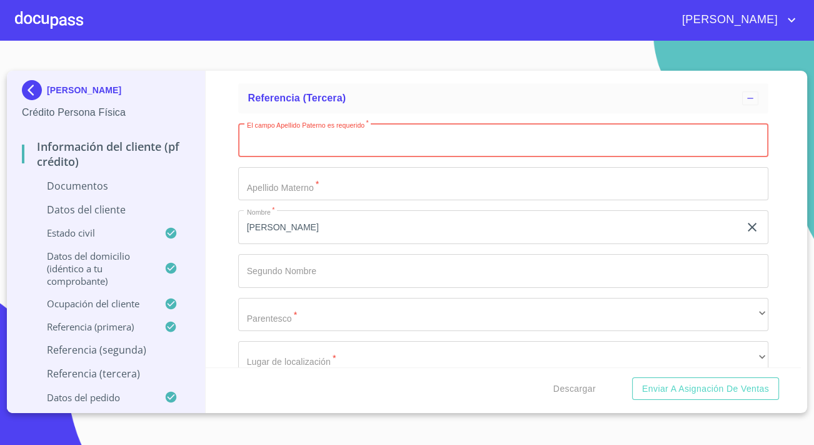
scroll to position [5172, 0]
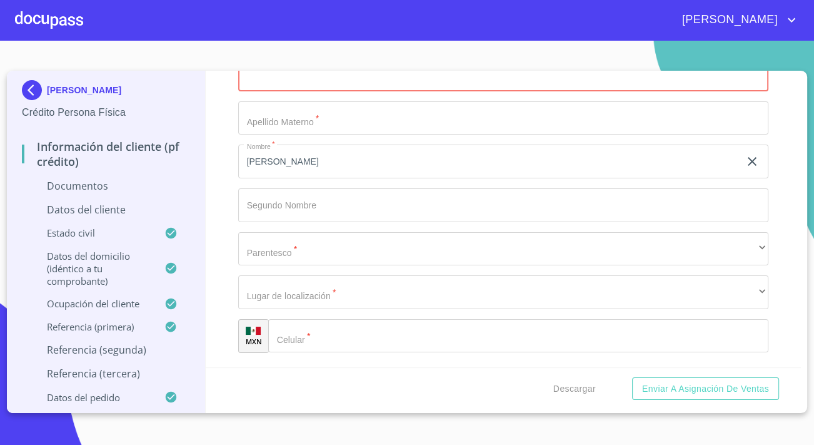
click at [309, 326] on input "Documento de identificación.   *" at bounding box center [518, 336] width 500 height 34
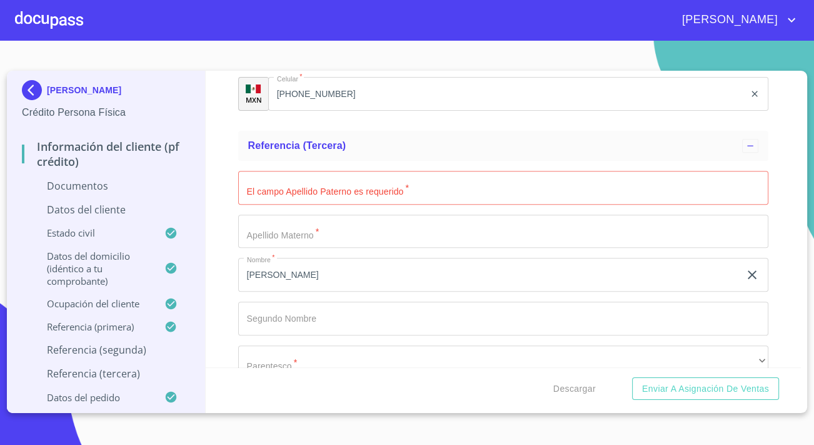
scroll to position [5058, 0]
type input "[PHONE_NUMBER]"
click at [278, 181] on input "Documento de identificación.   *" at bounding box center [503, 188] width 530 height 34
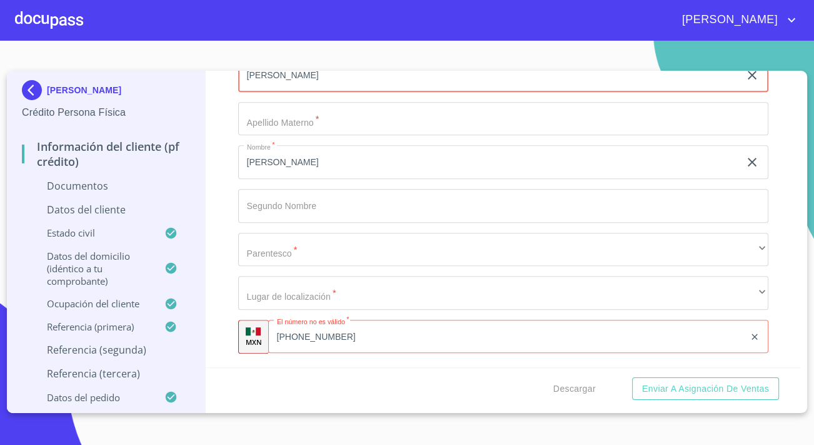
scroll to position [5172, 0]
type input "[PERSON_NAME]"
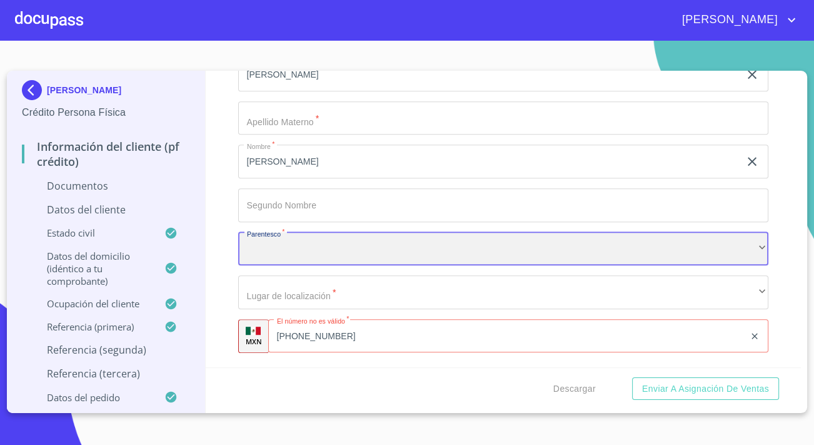
click at [295, 239] on div "​" at bounding box center [503, 249] width 530 height 34
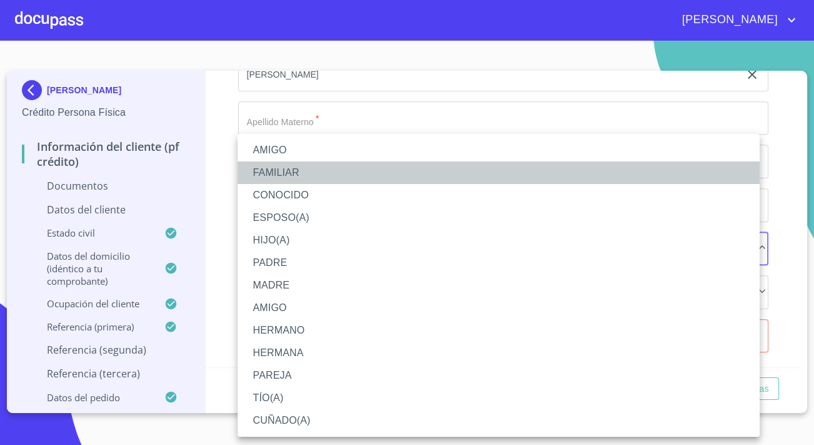
click at [282, 172] on li "FAMILIAR" at bounding box center [499, 172] width 522 height 23
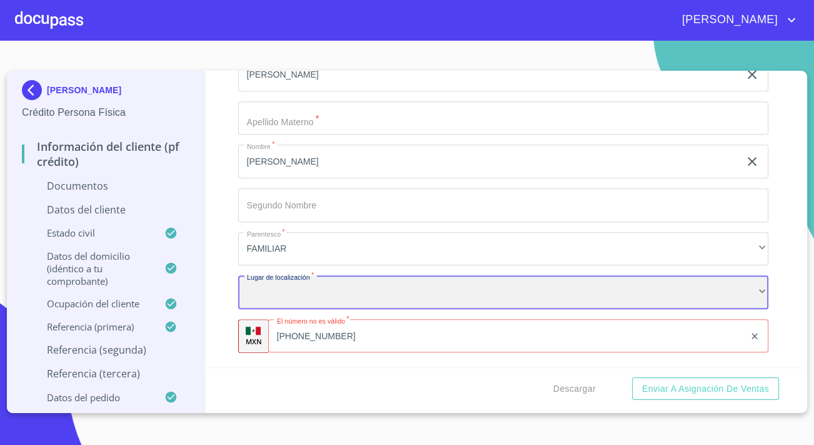
click at [293, 286] on div "​" at bounding box center [503, 292] width 530 height 34
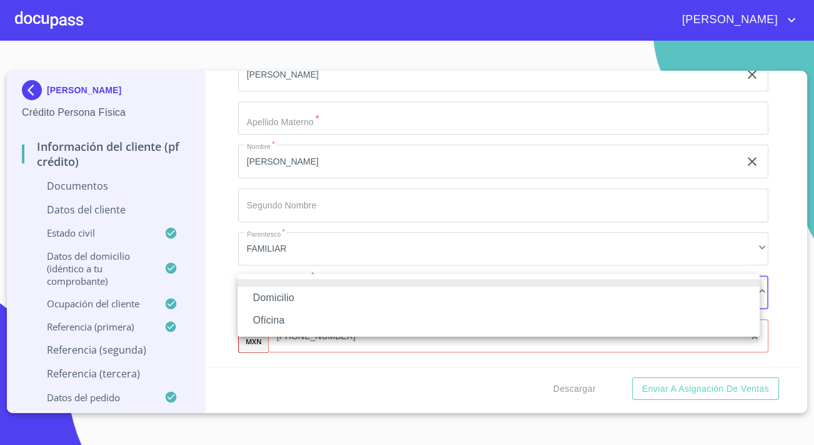
click at [269, 319] on li "Oficina" at bounding box center [499, 320] width 522 height 23
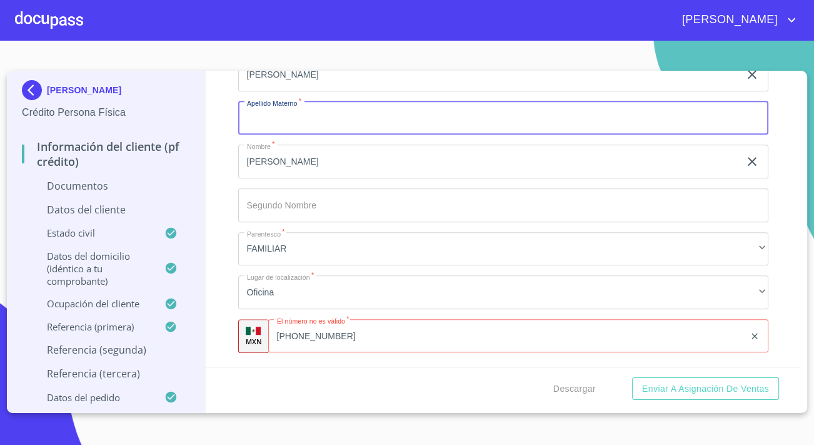
click at [268, 121] on input "Documento de identificación.   *" at bounding box center [503, 118] width 530 height 34
type input "."
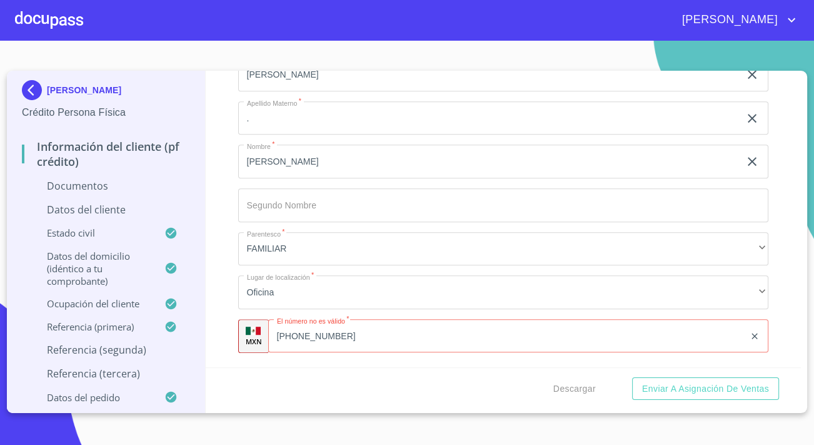
click at [218, 169] on div "Información del cliente (PF crédito) Documentos Documento de identificación.   …" at bounding box center [504, 219] width 596 height 296
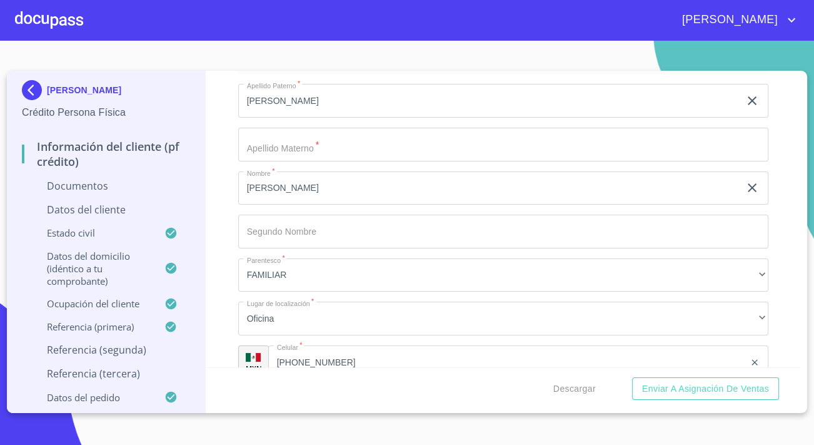
scroll to position [4774, 0]
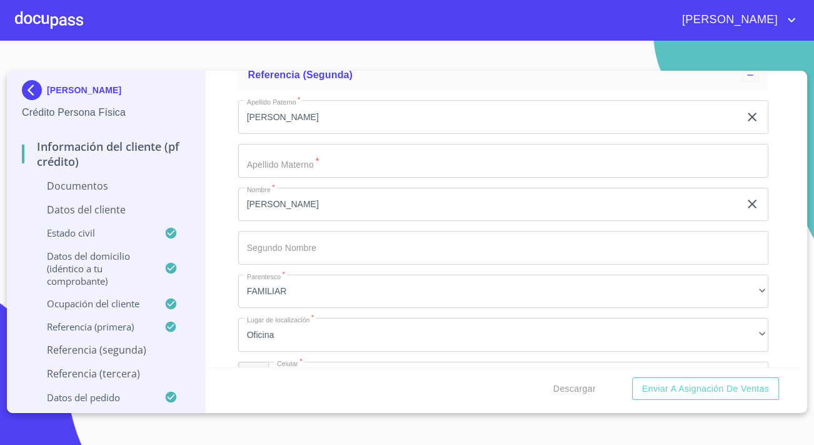
click at [257, 165] on input "Documento de identificación.   *" at bounding box center [503, 161] width 530 height 34
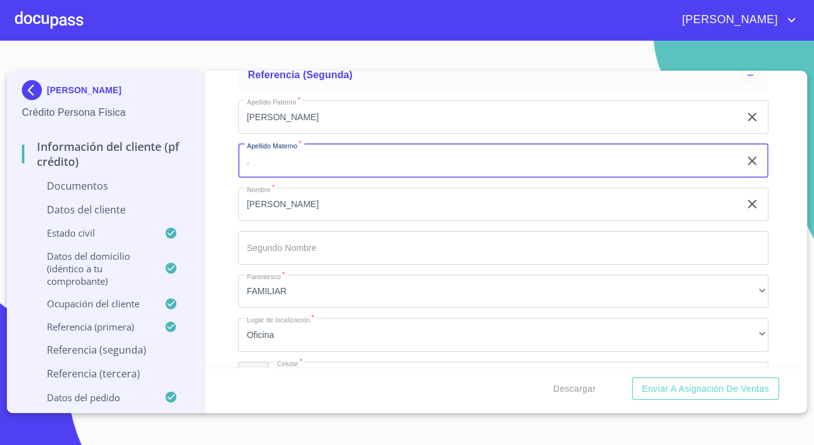
type input "."
click at [203, 111] on div "[PERSON_NAME] Persona Física Información del cliente (PF crédito) Documentos Da…" at bounding box center [106, 242] width 199 height 342
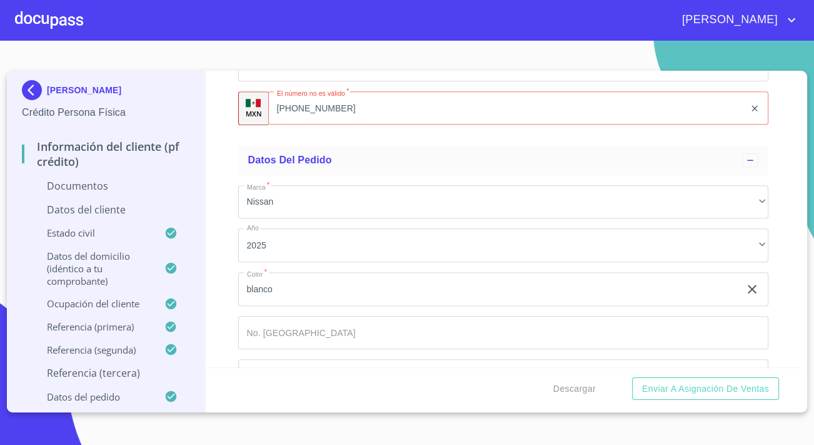
scroll to position [5437, 0]
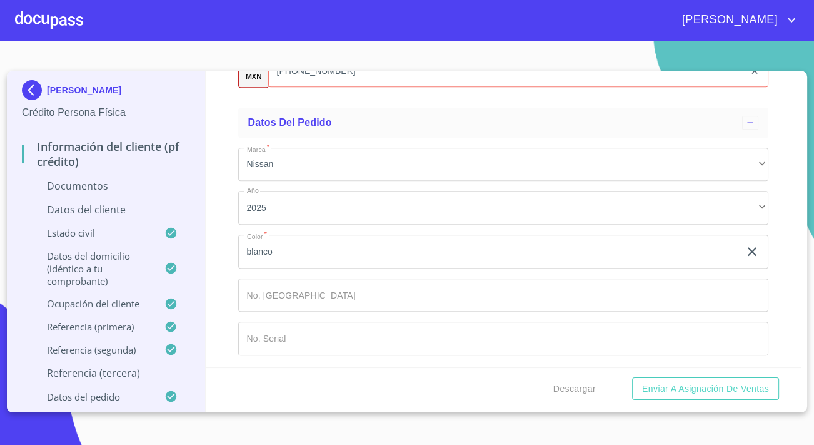
click at [89, 375] on p "Referencia (tercera)" at bounding box center [106, 373] width 168 height 14
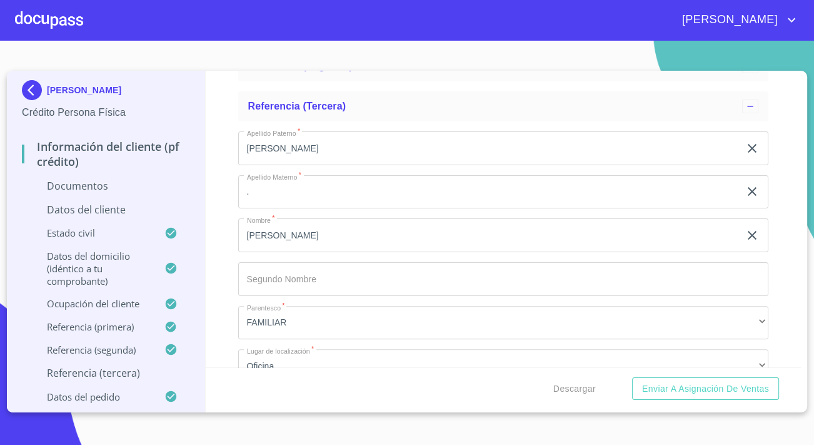
scroll to position [439, 0]
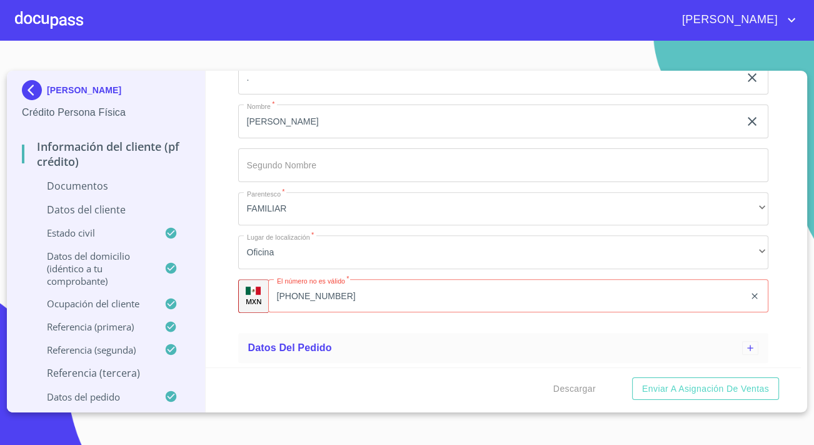
click at [370, 296] on input "[PHONE_NUMBER]" at bounding box center [506, 296] width 476 height 34
type input "5"
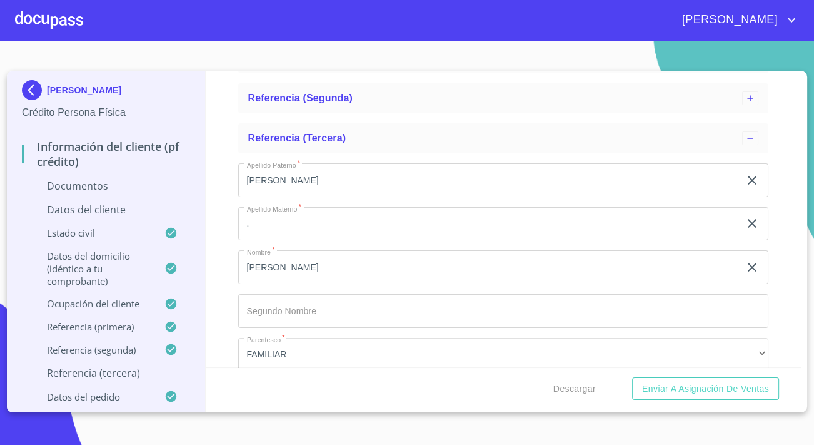
scroll to position [269, 0]
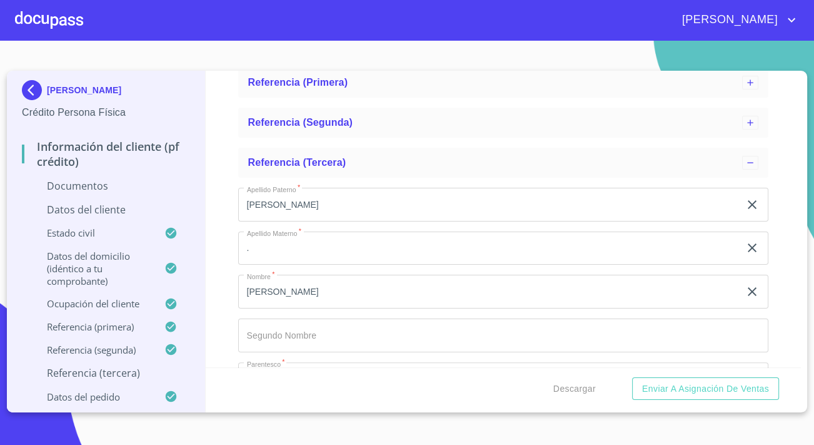
click at [286, 287] on input "[PERSON_NAME]" at bounding box center [488, 291] width 501 height 34
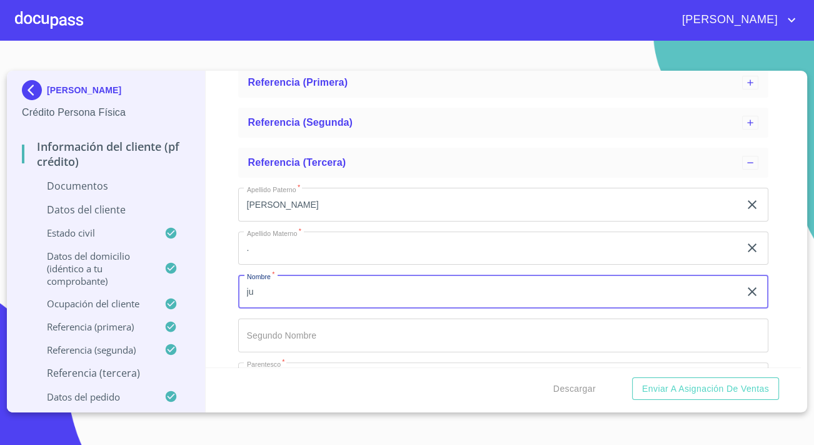
type input "j"
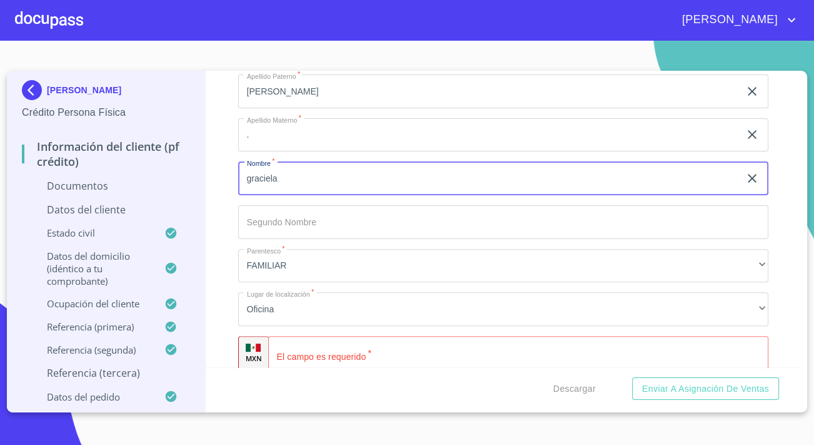
scroll to position [439, 0]
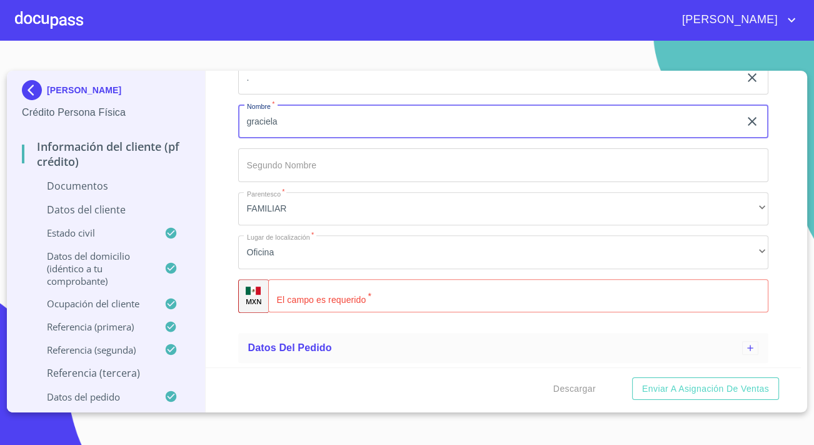
type input "graciela"
click at [318, 294] on input "Apellido Paterno   *" at bounding box center [518, 296] width 500 height 34
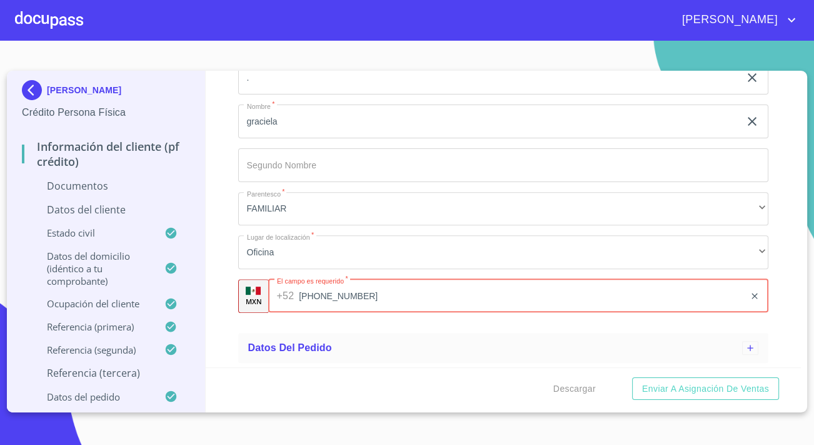
type input "[PHONE_NUMBER]"
click at [231, 189] on div "Información del cliente (PF crédito) Documentos Datos del cliente Estado Civil …" at bounding box center [504, 219] width 596 height 296
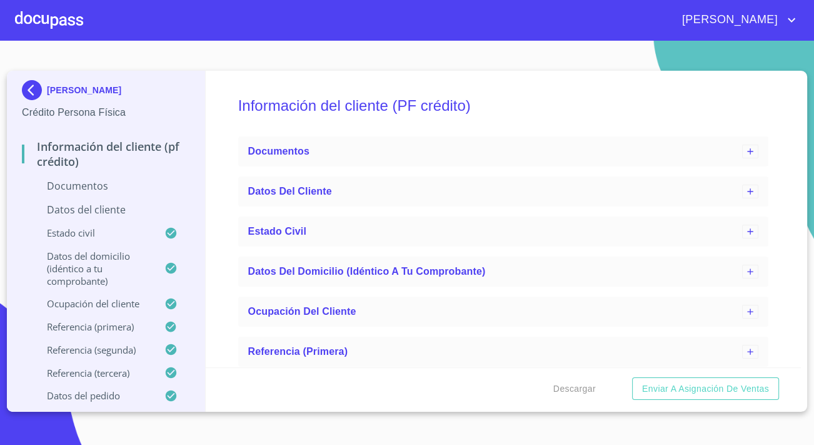
scroll to position [0, 0]
click at [288, 157] on div "Documentos" at bounding box center [495, 151] width 494 height 15
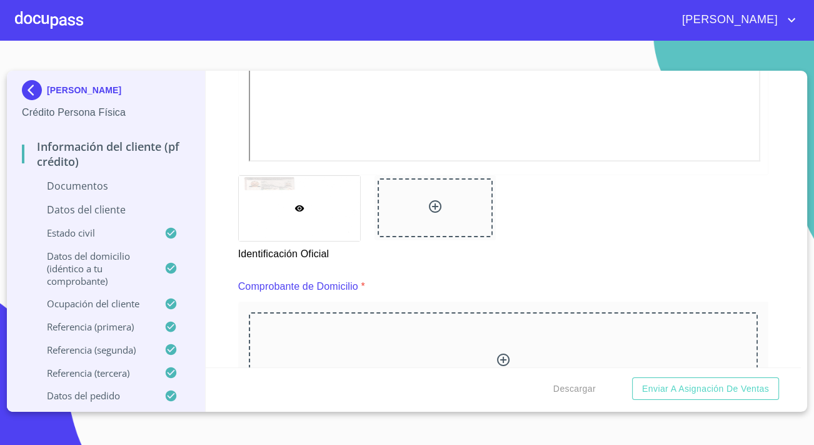
scroll to position [455, 0]
